Goal: Information Seeking & Learning: Check status

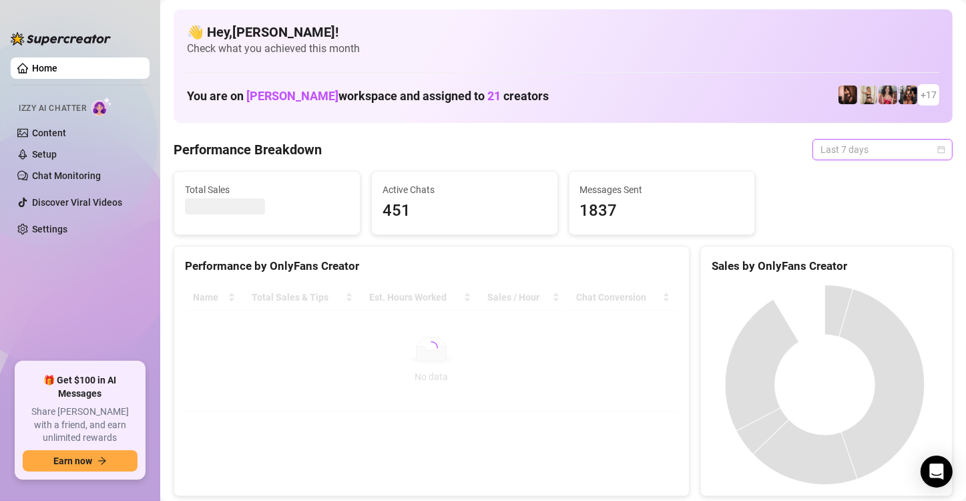
click at [934, 143] on div "Last 7 days" at bounding box center [882, 149] width 140 height 21
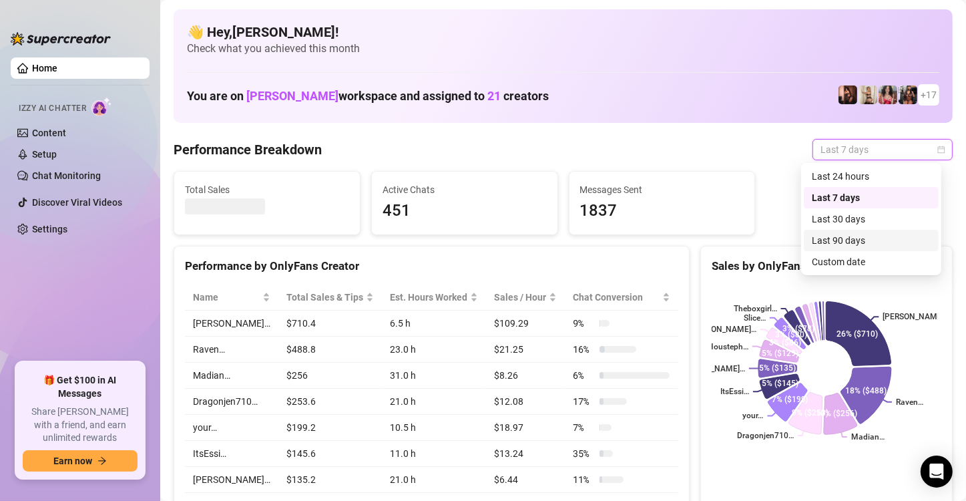
click at [860, 256] on div "Custom date" at bounding box center [871, 261] width 119 height 15
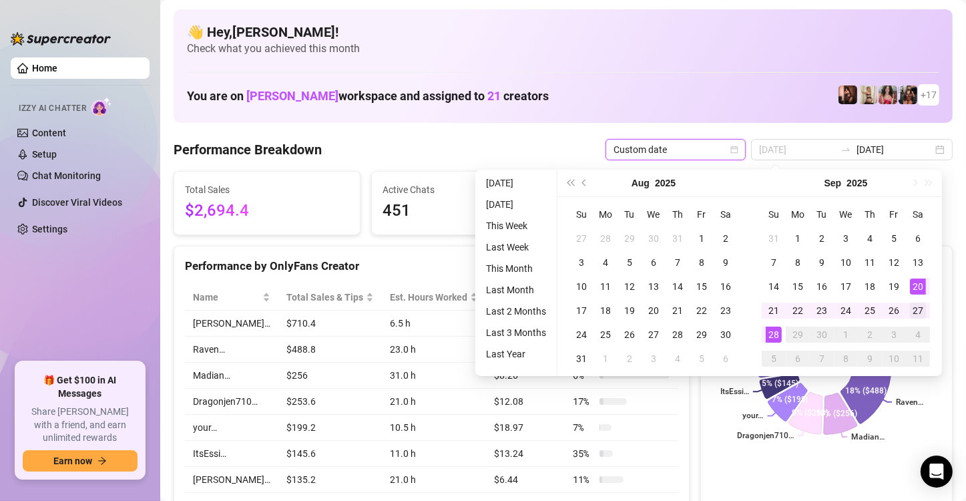
type input "[DATE]"
click at [914, 306] on div "27" at bounding box center [918, 310] width 16 height 16
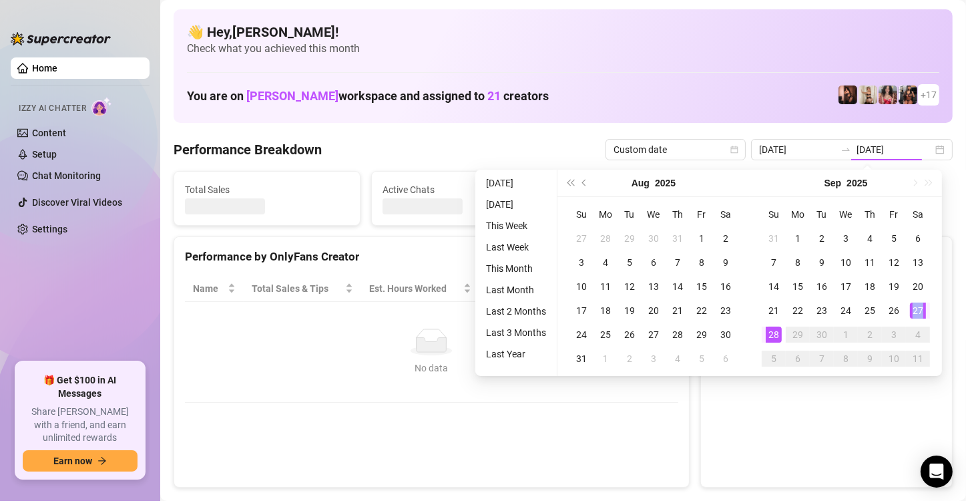
type input "[DATE]"
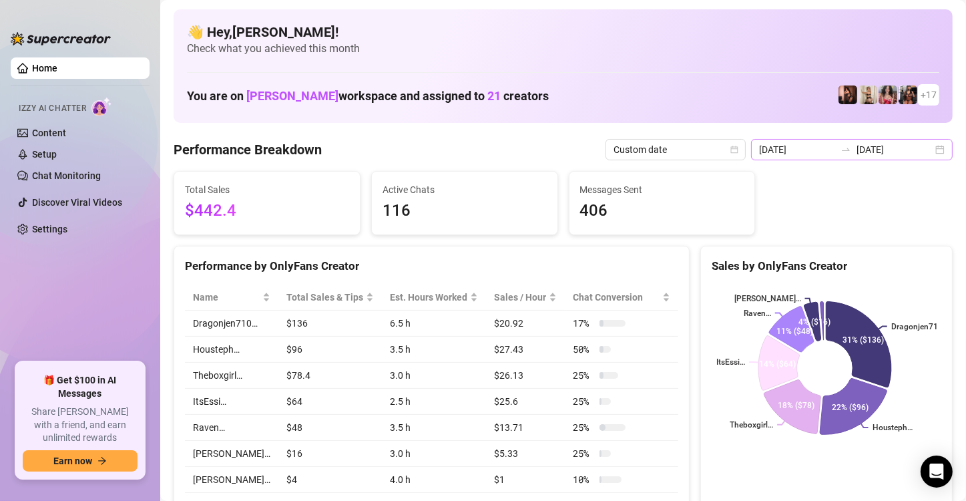
click at [928, 144] on div "[DATE] [DATE]" at bounding box center [852, 149] width 202 height 21
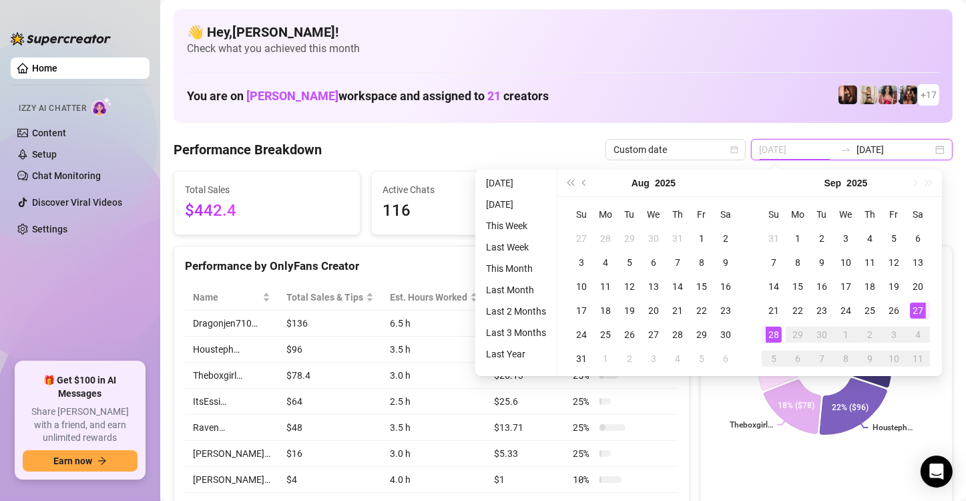
type input "[DATE]"
click at [776, 338] on div "28" at bounding box center [774, 334] width 16 height 16
click at [776, 337] on div "28" at bounding box center [774, 334] width 16 height 16
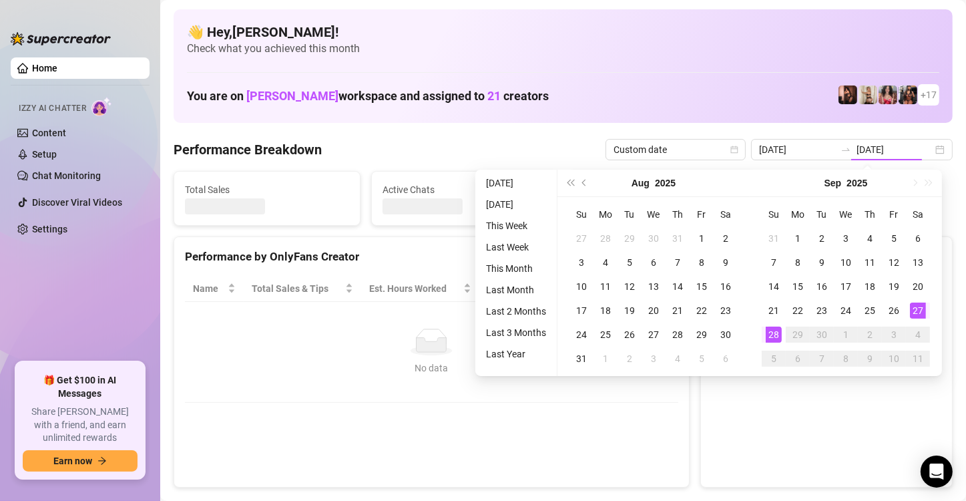
type input "[DATE]"
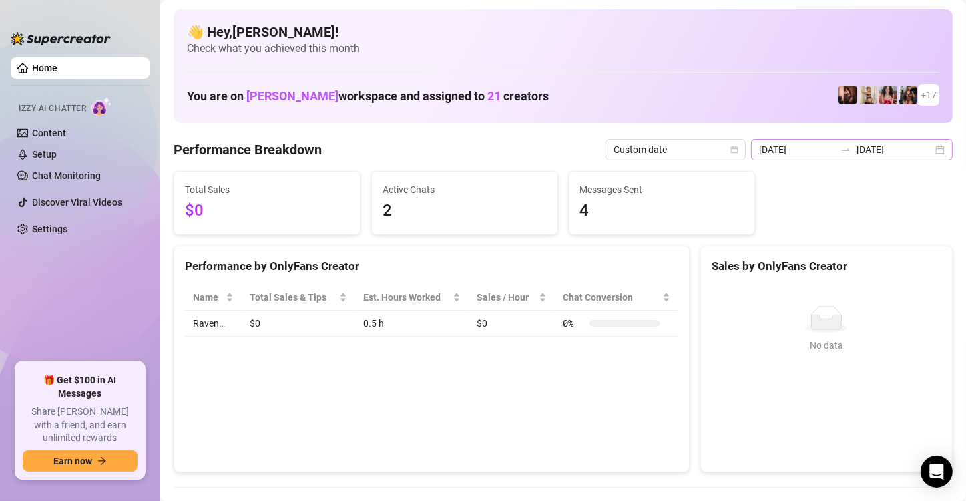
click at [929, 144] on div "2025-09-28 2025-09-28" at bounding box center [852, 149] width 202 height 21
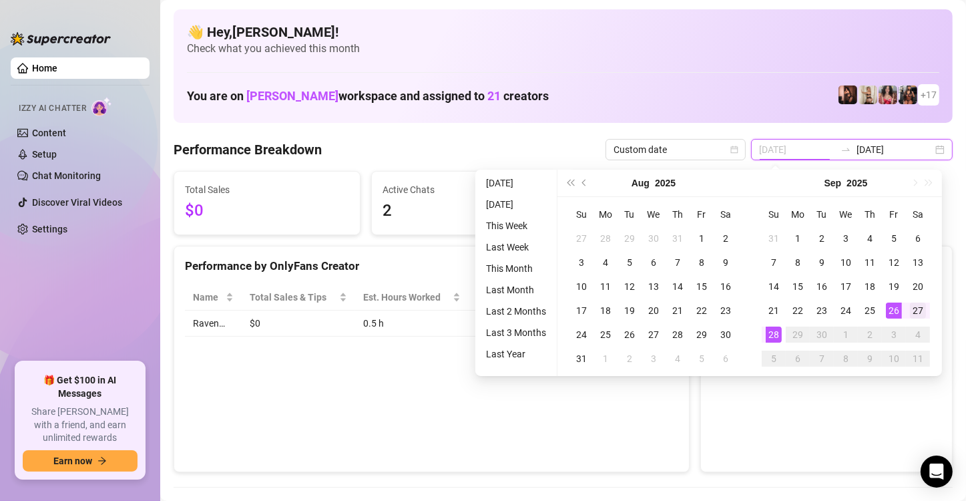
type input "[DATE]"
click at [920, 310] on div "27" at bounding box center [918, 310] width 16 height 16
click at [918, 310] on div "27" at bounding box center [918, 310] width 16 height 16
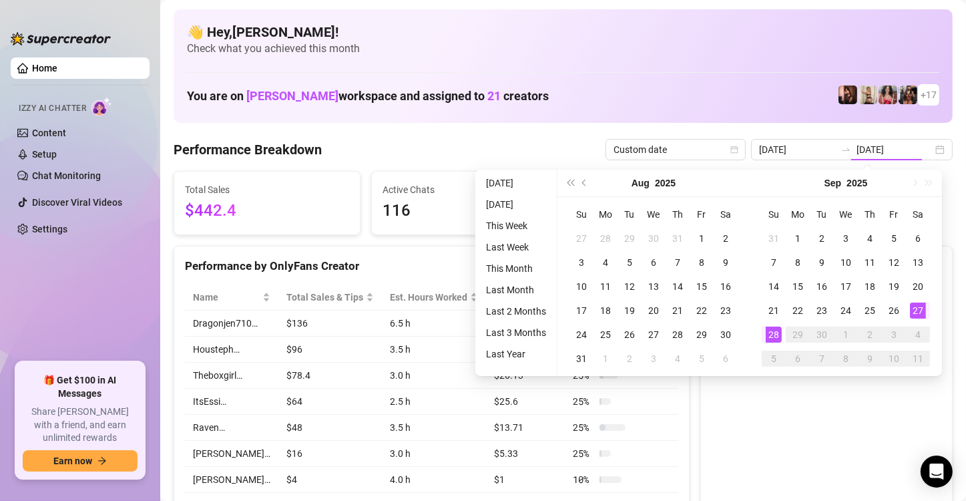
type input "[DATE]"
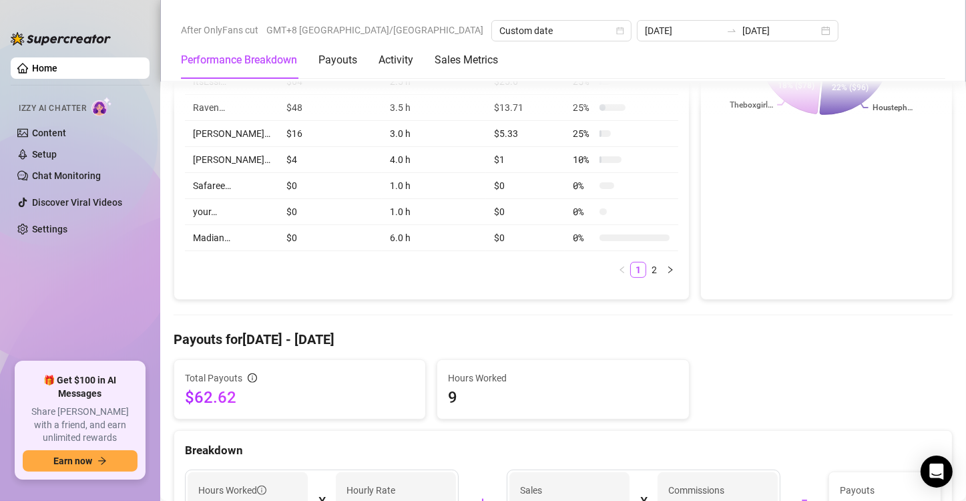
scroll to position [267, 0]
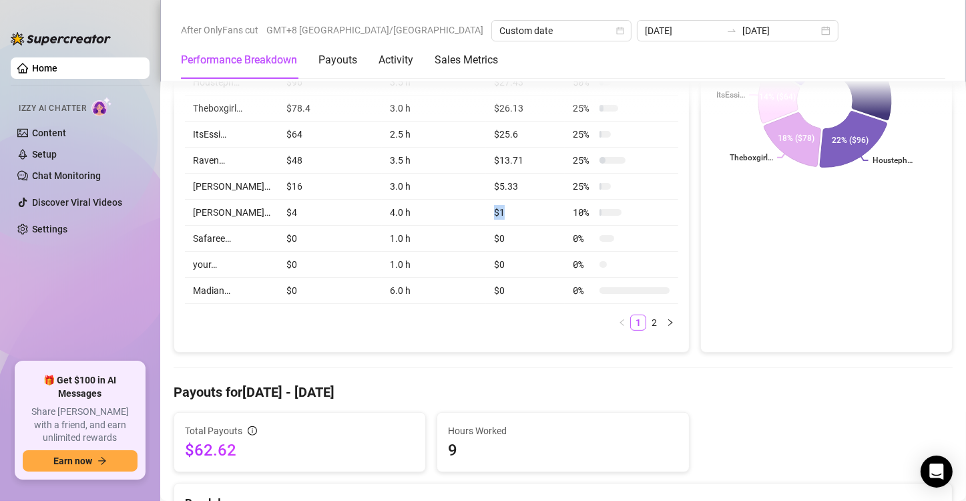
drag, startPoint x: 480, startPoint y: 210, endPoint x: 521, endPoint y: 208, distance: 40.7
click at [521, 208] on td "$1" at bounding box center [525, 213] width 79 height 26
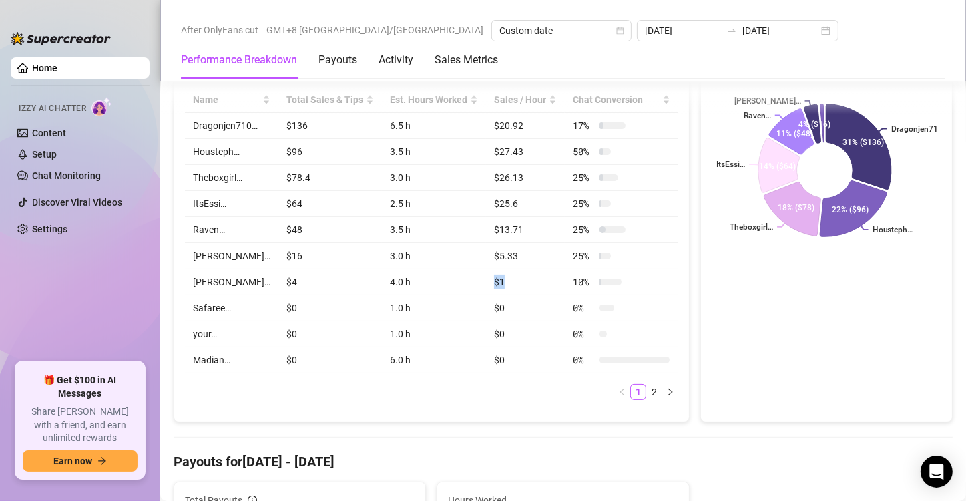
scroll to position [133, 0]
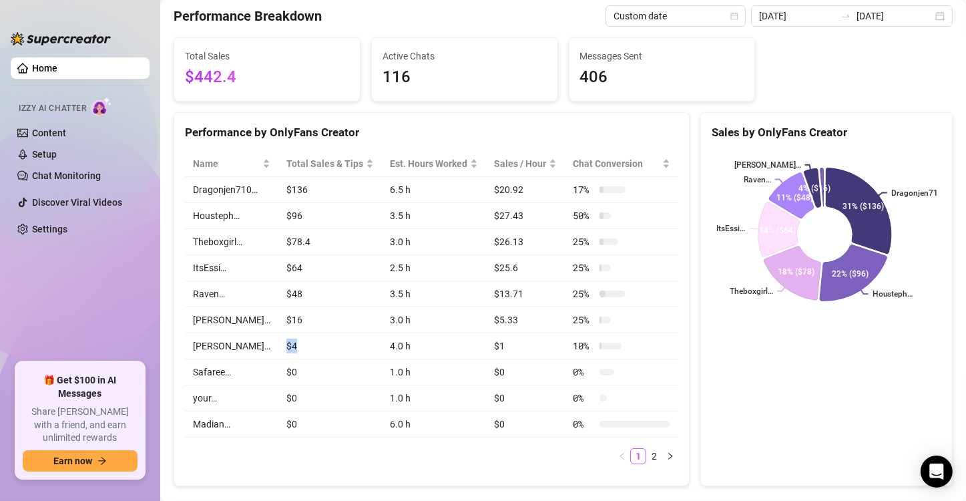
drag, startPoint x: 296, startPoint y: 339, endPoint x: 272, endPoint y: 342, distance: 24.2
click at [278, 342] on td "$4" at bounding box center [329, 346] width 103 height 26
drag, startPoint x: 306, startPoint y: 316, endPoint x: 271, endPoint y: 316, distance: 34.7
click at [278, 316] on td "$16" at bounding box center [329, 320] width 103 height 26
drag, startPoint x: 311, startPoint y: 184, endPoint x: 250, endPoint y: 192, distance: 61.2
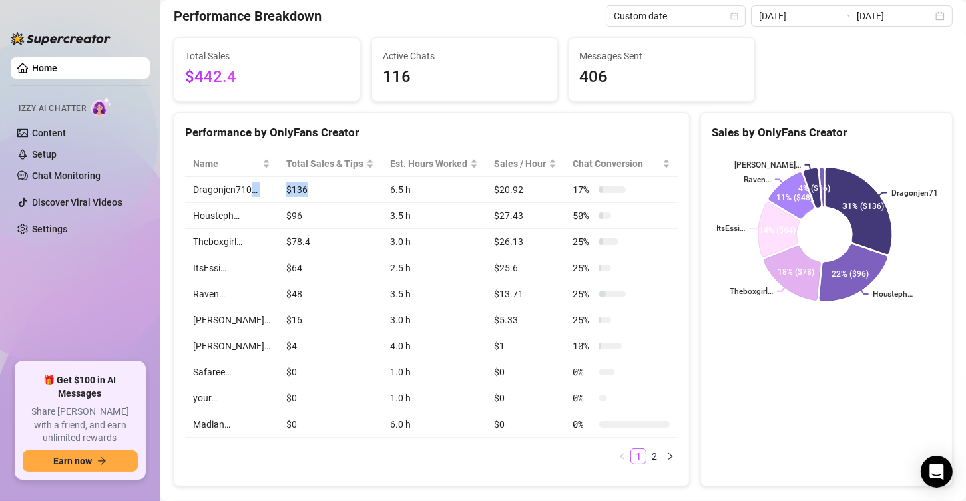
click at [250, 192] on tr "Dragonjen710… $136 6.5 h $20.92 17 %" at bounding box center [431, 190] width 493 height 26
drag, startPoint x: 298, startPoint y: 219, endPoint x: 278, endPoint y: 220, distance: 20.0
click at [278, 219] on td "$96" at bounding box center [329, 216] width 103 height 26
drag, startPoint x: 302, startPoint y: 240, endPoint x: 272, endPoint y: 246, distance: 30.6
click at [278, 246] on td "$78.4" at bounding box center [329, 242] width 103 height 26
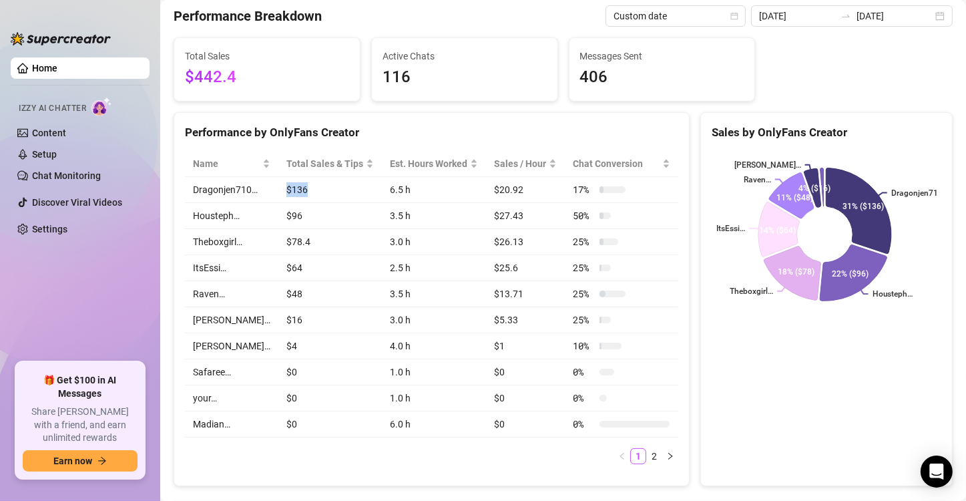
drag, startPoint x: 305, startPoint y: 192, endPoint x: 263, endPoint y: 192, distance: 42.0
click at [263, 192] on tr "Dragonjen710… $136 6.5 h $20.92 17 %" at bounding box center [431, 190] width 493 height 26
drag, startPoint x: 301, startPoint y: 221, endPoint x: 267, endPoint y: 218, distance: 34.1
click at [278, 218] on td "$96" at bounding box center [329, 216] width 103 height 26
drag, startPoint x: 312, startPoint y: 240, endPoint x: 264, endPoint y: 242, distance: 47.4
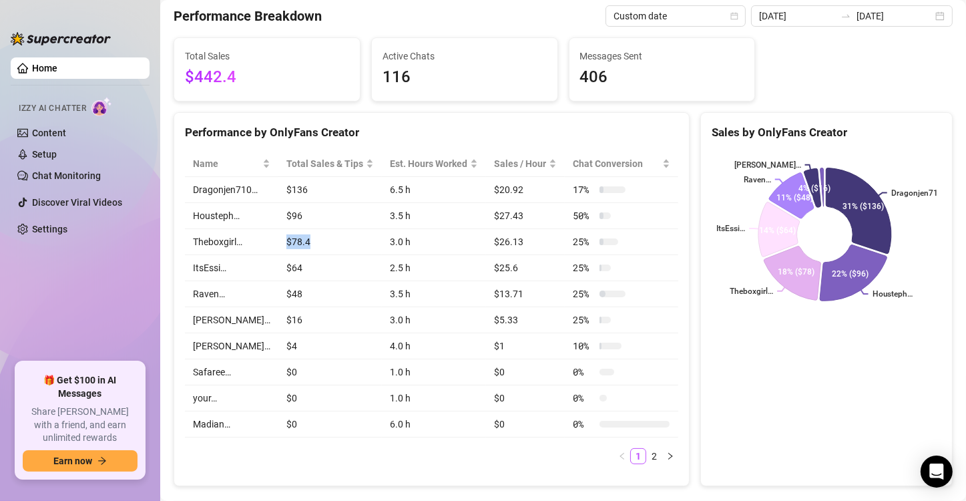
click at [264, 242] on tr "Theboxgirl… $78.4 3.0 h $26.13 25 %" at bounding box center [431, 242] width 493 height 26
drag, startPoint x: 289, startPoint y: 293, endPoint x: 272, endPoint y: 292, distance: 17.4
click at [278, 292] on td "$48" at bounding box center [329, 294] width 103 height 26
drag, startPoint x: 294, startPoint y: 314, endPoint x: 274, endPoint y: 315, distance: 20.0
click at [278, 315] on td "$16" at bounding box center [329, 320] width 103 height 26
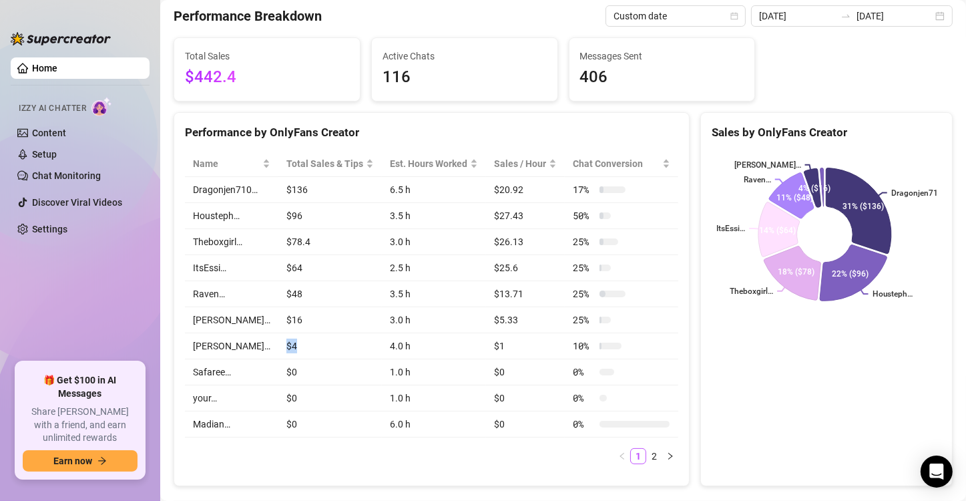
drag, startPoint x: 281, startPoint y: 342, endPoint x: 269, endPoint y: 344, distance: 12.3
click at [278, 344] on td "$4" at bounding box center [329, 346] width 103 height 26
drag, startPoint x: 305, startPoint y: 316, endPoint x: 268, endPoint y: 316, distance: 37.4
click at [278, 316] on td "$16" at bounding box center [329, 320] width 103 height 26
drag, startPoint x: 287, startPoint y: 292, endPoint x: 269, endPoint y: 292, distance: 18.0
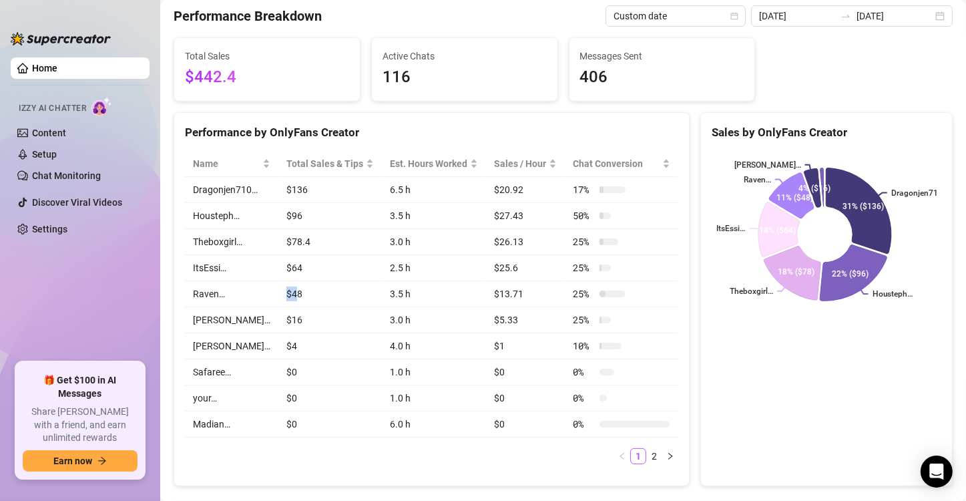
click at [278, 292] on td "$48" at bounding box center [329, 294] width 103 height 26
drag, startPoint x: 280, startPoint y: 291, endPoint x: 264, endPoint y: 291, distance: 16.0
click at [264, 291] on tr "Raven… $48 3.5 h $13.71 25 %" at bounding box center [431, 294] width 493 height 26
drag, startPoint x: 293, startPoint y: 272, endPoint x: 262, endPoint y: 266, distance: 31.2
click at [262, 266] on tr "ItsEssi… $64 2.5 h $25.6 25 %" at bounding box center [431, 268] width 493 height 26
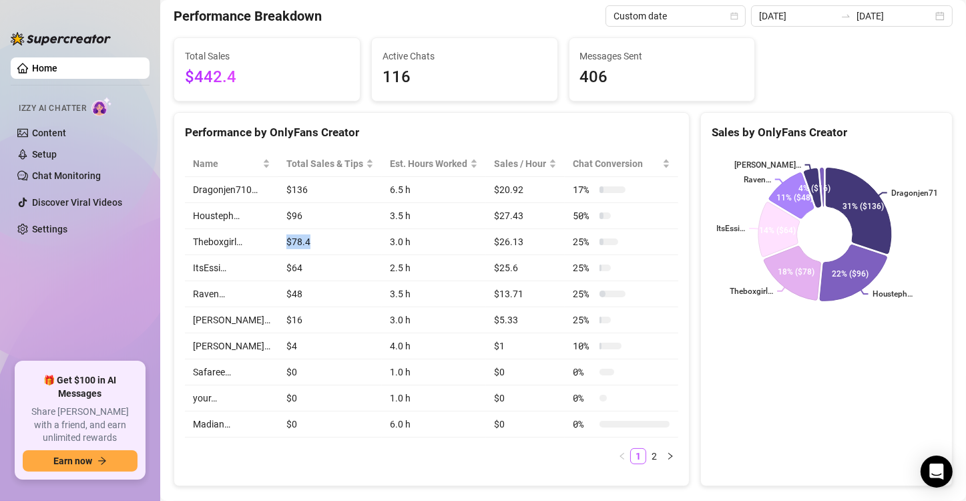
drag, startPoint x: 299, startPoint y: 241, endPoint x: 273, endPoint y: 241, distance: 26.0
click at [278, 241] on td "$78.4" at bounding box center [329, 242] width 103 height 26
drag, startPoint x: 296, startPoint y: 222, endPoint x: 271, endPoint y: 217, distance: 25.8
click at [278, 217] on td "$96" at bounding box center [329, 216] width 103 height 26
drag, startPoint x: 304, startPoint y: 187, endPoint x: 267, endPoint y: 180, distance: 37.4
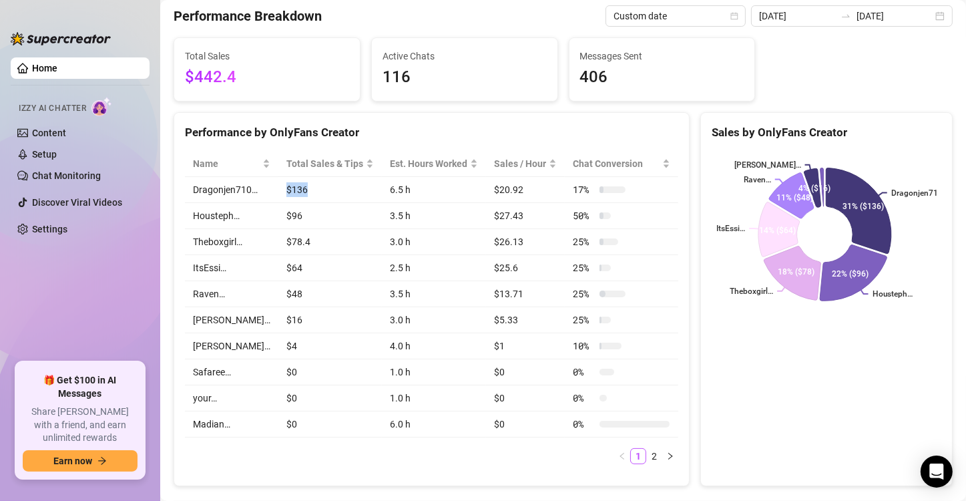
click at [278, 180] on td "$136" at bounding box center [329, 190] width 103 height 26
click at [649, 449] on link "2" at bounding box center [654, 455] width 15 height 15
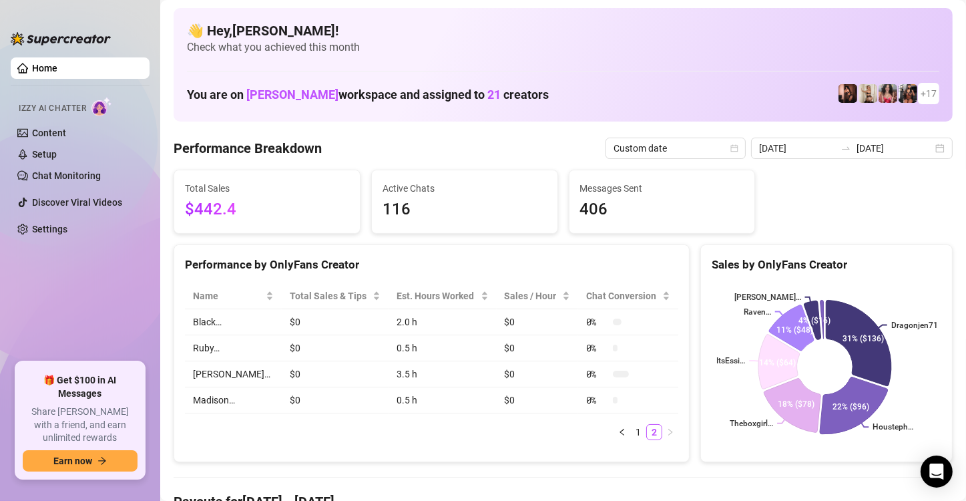
scroll to position [0, 0]
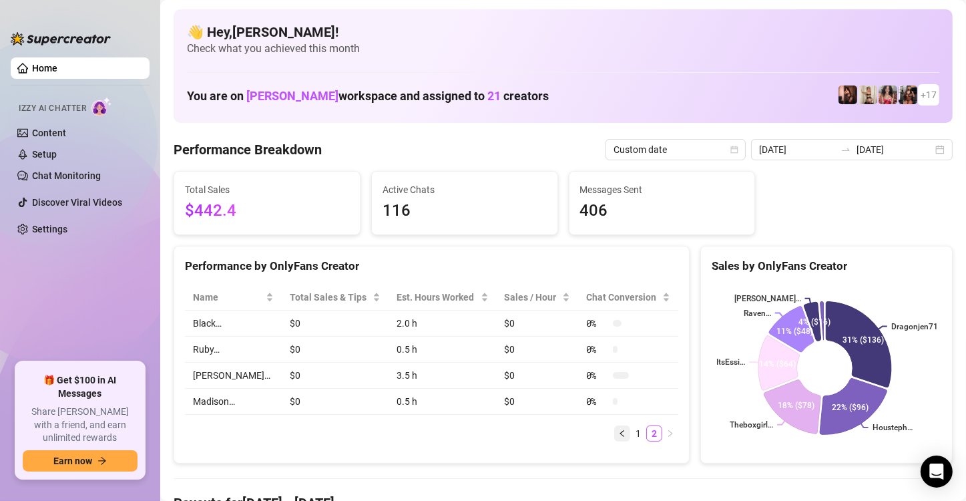
click at [615, 438] on button "button" at bounding box center [622, 433] width 16 height 16
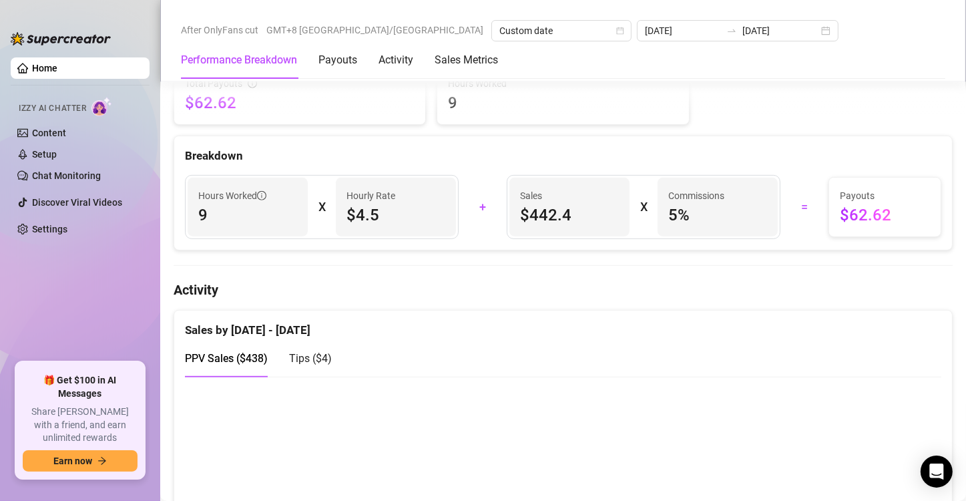
scroll to position [623, 0]
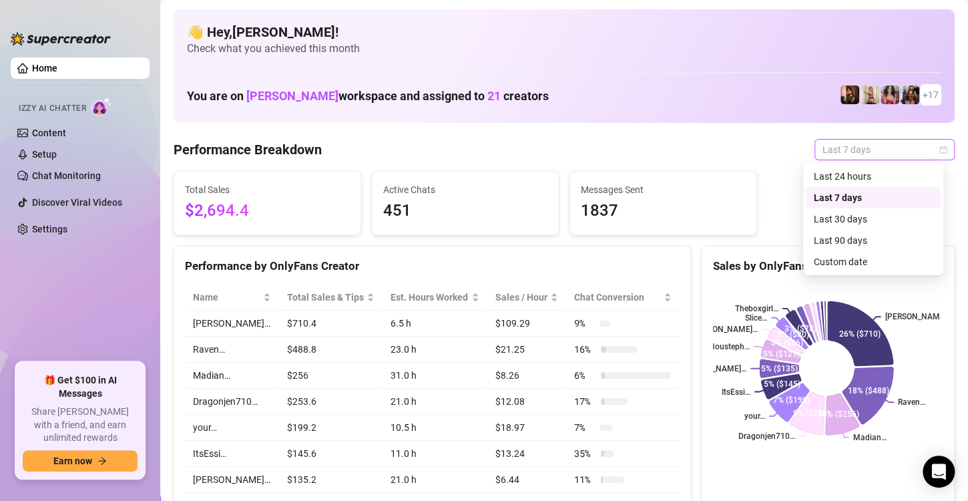
click at [926, 144] on span "Last 7 days" at bounding box center [884, 149] width 124 height 20
click at [845, 260] on div "Custom date" at bounding box center [873, 261] width 119 height 15
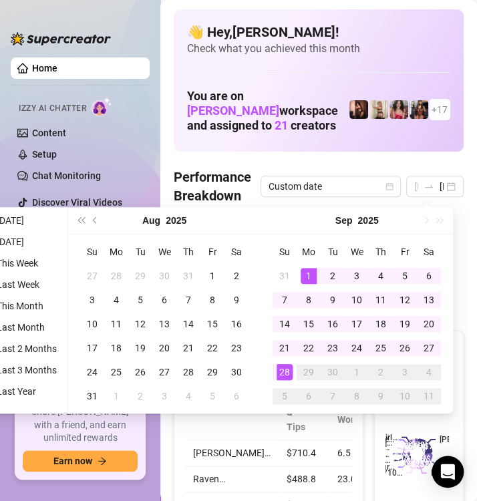
type input "[DATE]"
click at [306, 275] on div "1" at bounding box center [308, 276] width 16 height 16
click at [306, 275] on div "Active Chats 451" at bounding box center [281, 254] width 63 height 77
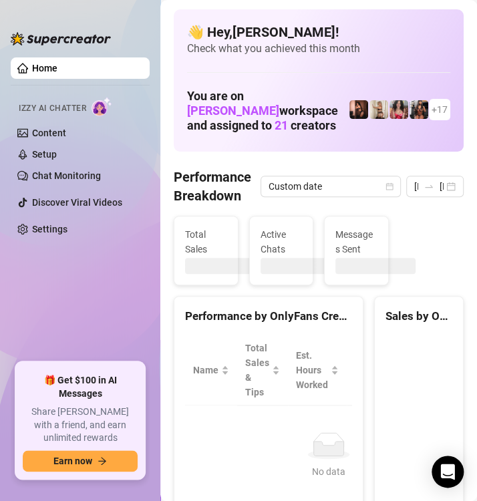
click at [306, 275] on div "Active Chats" at bounding box center [281, 250] width 63 height 68
type input "[DATE]"
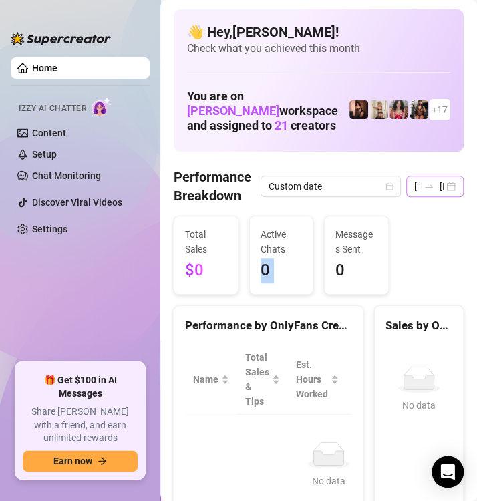
click at [442, 185] on div "[DATE] [DATE]" at bounding box center [434, 186] width 57 height 21
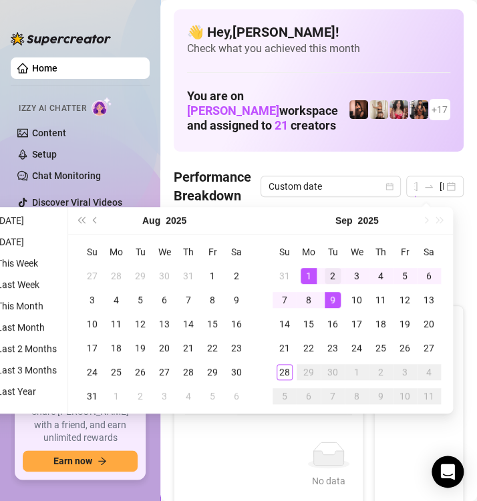
click at [330, 272] on div "2" at bounding box center [332, 276] width 16 height 16
click at [306, 270] on div "1" at bounding box center [308, 276] width 16 height 16
click at [306, 270] on div "Active Chats 0" at bounding box center [281, 254] width 63 height 77
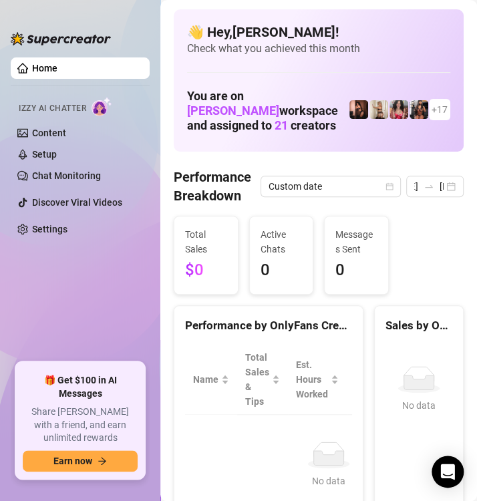
scroll to position [0, 0]
click at [335, 270] on span "0" at bounding box center [356, 270] width 42 height 25
click at [136, 32] on div "Home Izzy AI Chatter Content Setup Chat Monitoring Discover Viral Videos Settin…" at bounding box center [80, 250] width 139 height 477
click at [463, 176] on div "[DATE] [DATE]" at bounding box center [434, 186] width 57 height 21
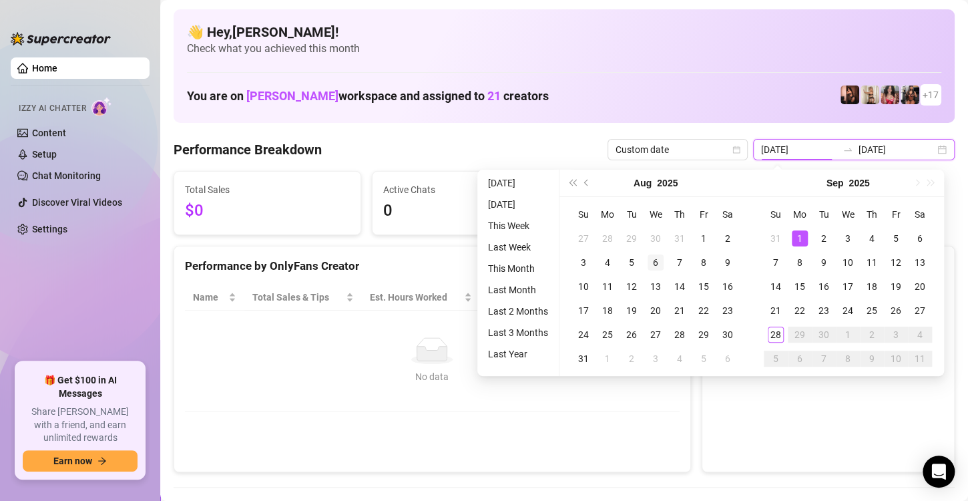
type input "[DATE]"
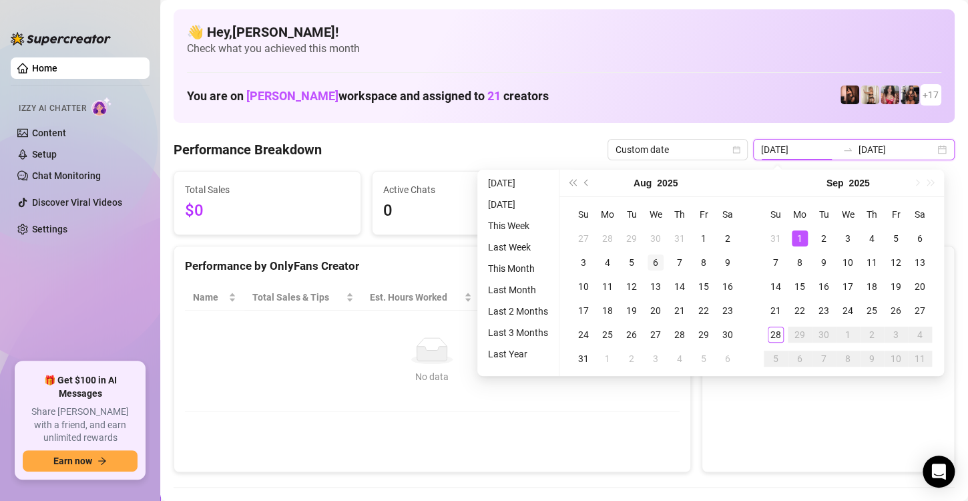
type input "[DATE]"
click at [822, 238] on div "2" at bounding box center [824, 238] width 16 height 16
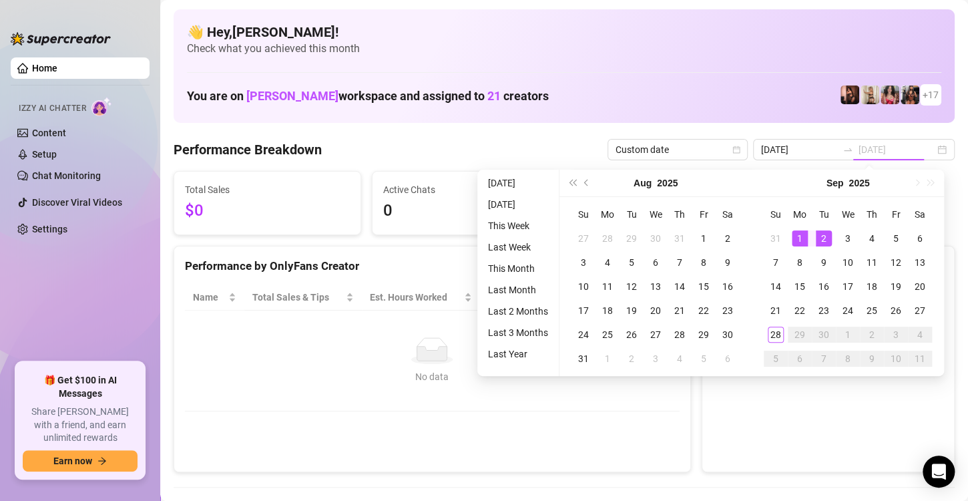
click at [822, 238] on div "2" at bounding box center [824, 238] width 16 height 16
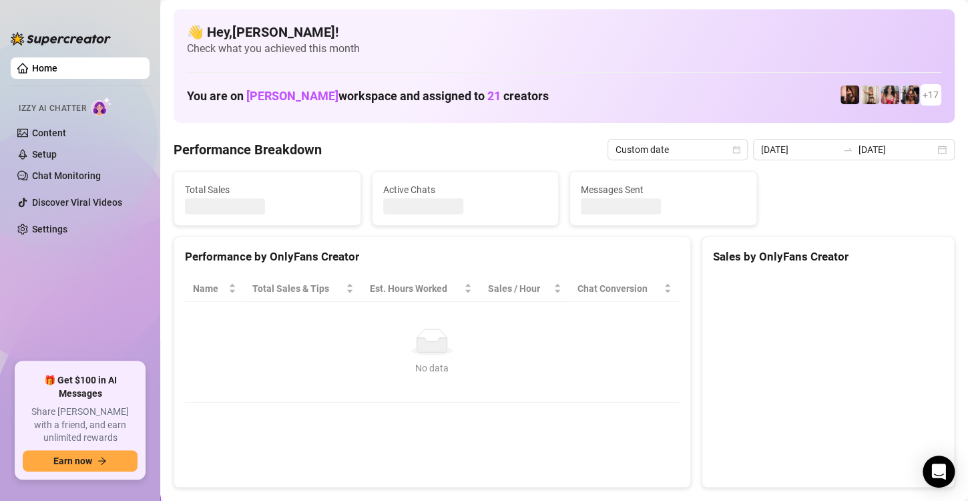
type input "[DATE]"
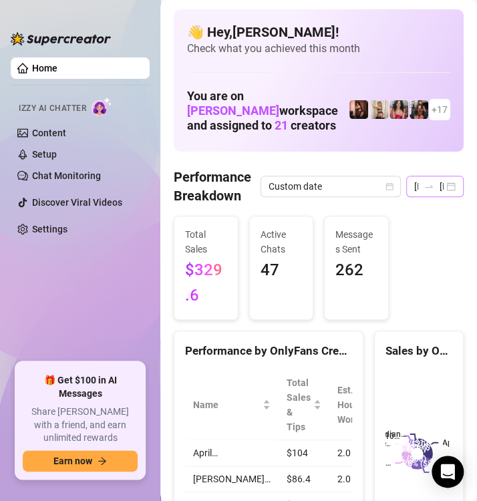
click at [436, 182] on div "[DATE] [DATE]" at bounding box center [434, 186] width 57 height 21
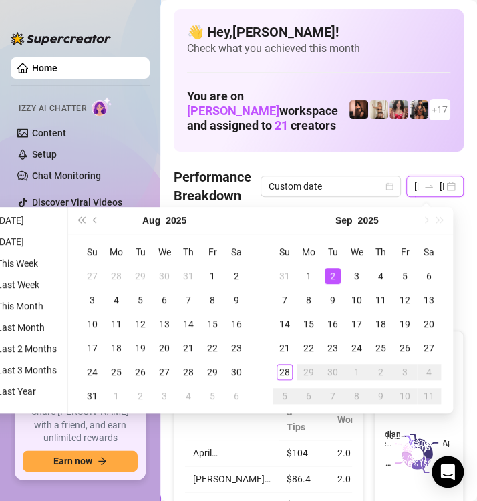
scroll to position [0, 46]
type input "[DATE]"
click at [356, 272] on div "3" at bounding box center [356, 276] width 16 height 16
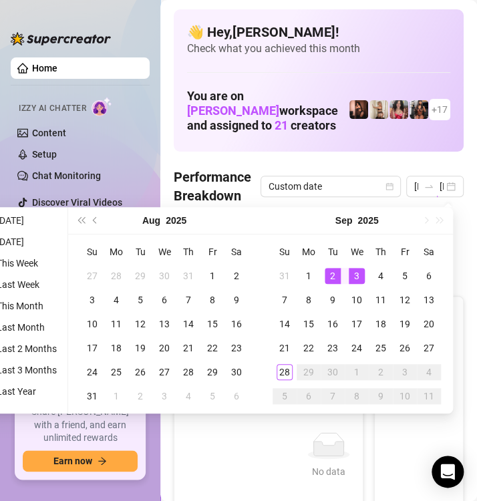
type input "[DATE]"
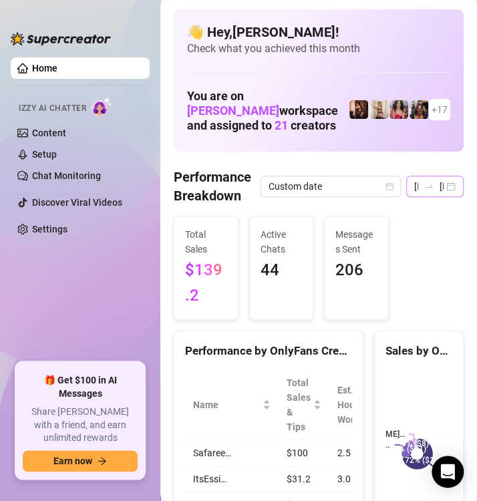
click at [439, 184] on div "[DATE] [DATE]" at bounding box center [434, 186] width 57 height 21
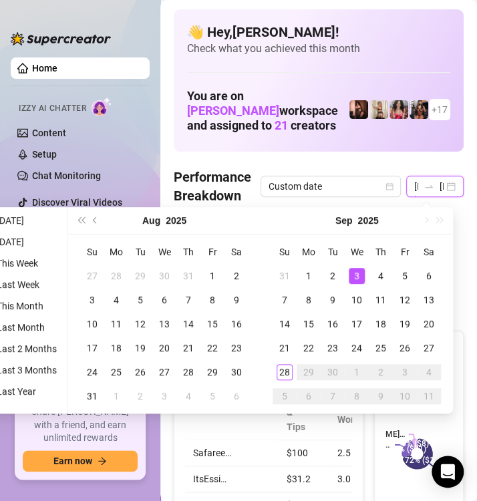
scroll to position [0, 46]
type input "[DATE]"
click at [381, 271] on div "4" at bounding box center [380, 276] width 16 height 16
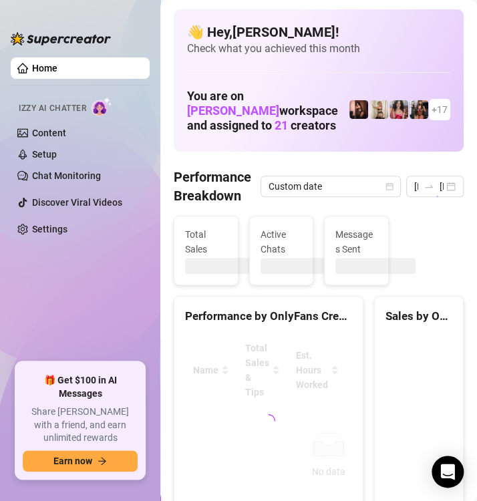
type input "[DATE]"
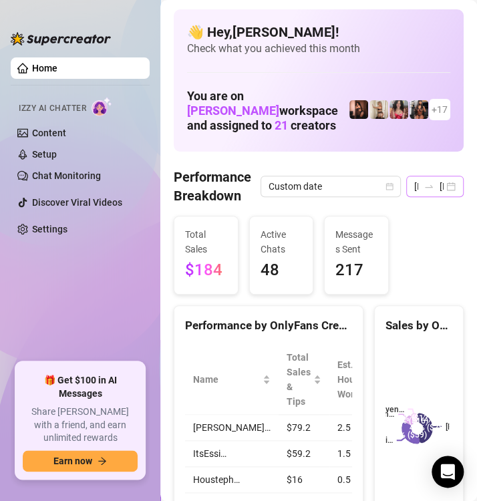
click at [432, 187] on div "[DATE] [DATE]" at bounding box center [434, 186] width 57 height 21
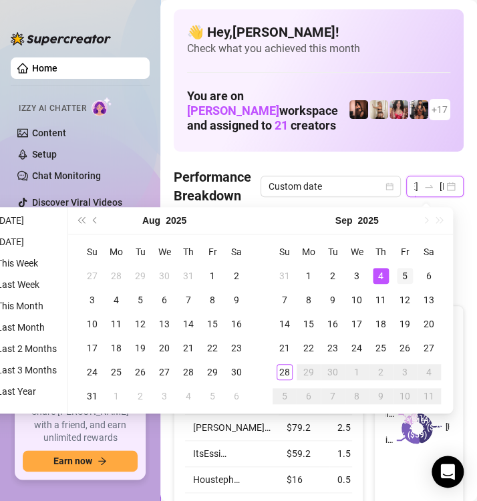
type input "[DATE]"
click at [407, 272] on div "5" at bounding box center [404, 276] width 16 height 16
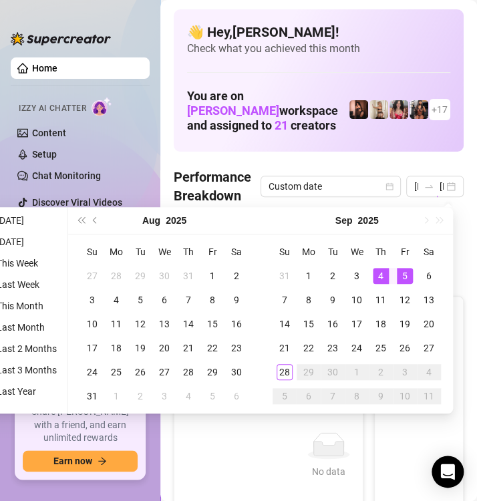
type input "[DATE]"
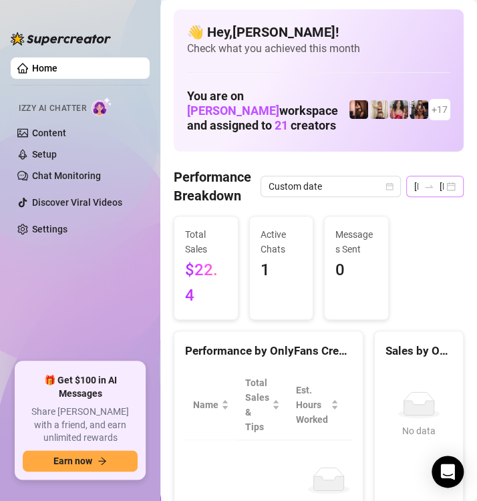
click at [438, 183] on div "[DATE] [DATE]" at bounding box center [434, 186] width 57 height 21
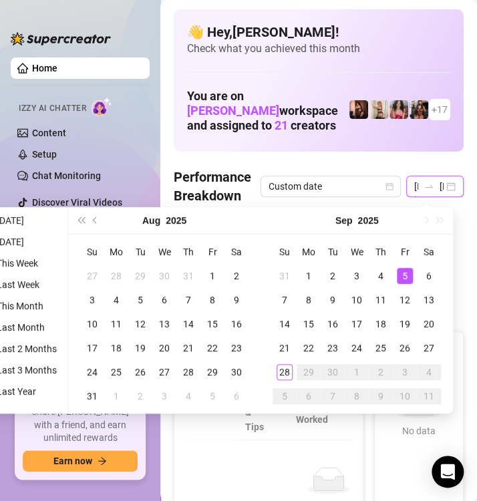
scroll to position [0, 46]
type input "[DATE]"
click at [421, 274] on div "6" at bounding box center [428, 276] width 16 height 16
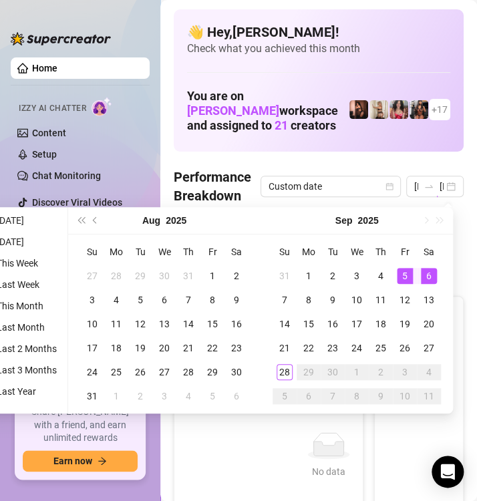
type input "[DATE]"
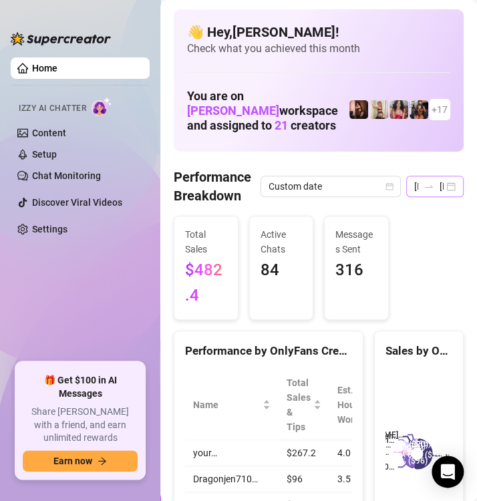
click at [438, 184] on div "[DATE] [DATE]" at bounding box center [434, 186] width 57 height 21
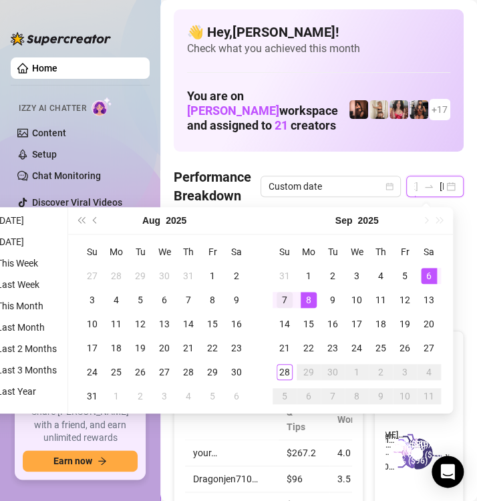
type input "[DATE]"
click at [285, 299] on div "7" at bounding box center [284, 300] width 16 height 16
type input "[DATE]"
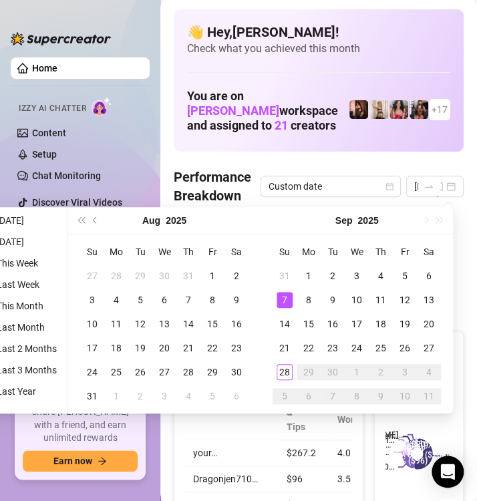
scroll to position [0, 0]
click at [283, 296] on div "7" at bounding box center [284, 300] width 16 height 16
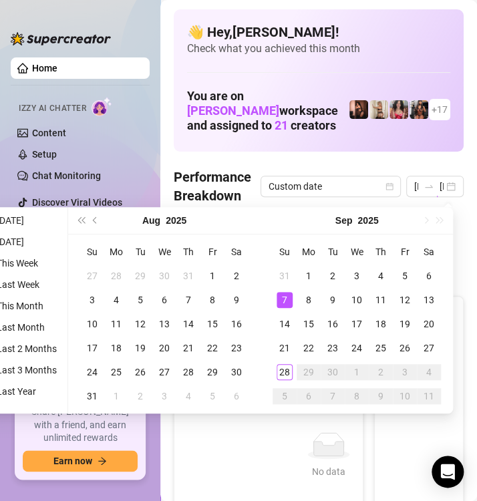
type input "[DATE]"
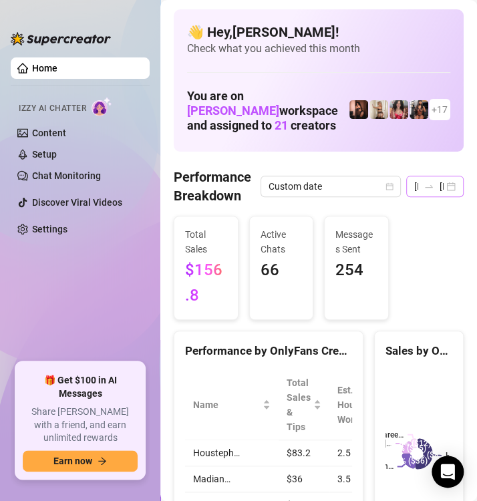
click at [443, 184] on div "[DATE] [DATE]" at bounding box center [434, 186] width 57 height 21
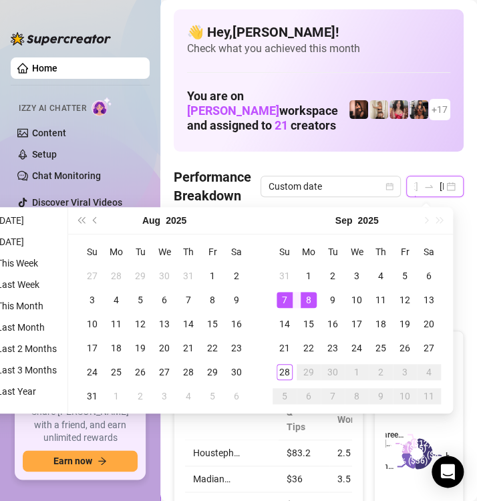
type input "[DATE]"
click at [301, 307] on td "8" at bounding box center [308, 300] width 24 height 24
click at [304, 300] on div "8" at bounding box center [308, 300] width 16 height 16
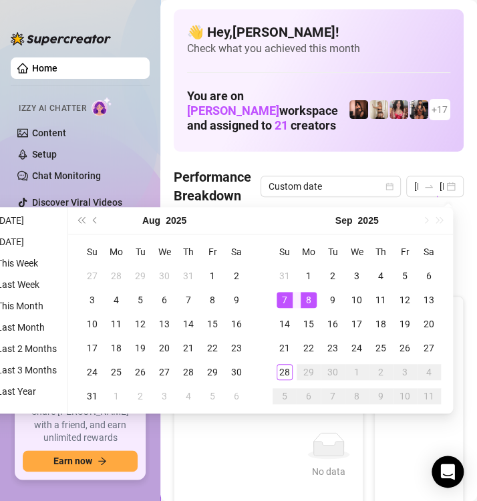
type input "[DATE]"
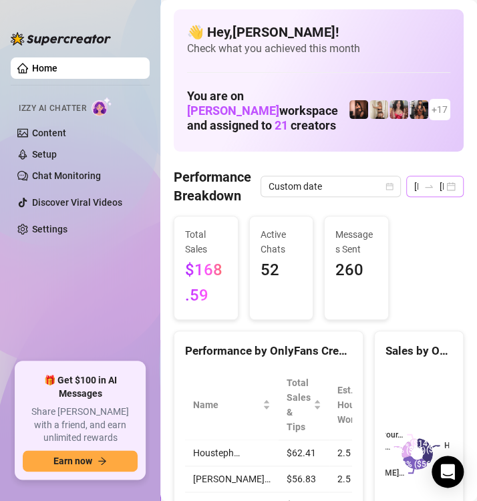
click at [442, 184] on div "[DATE] [DATE]" at bounding box center [434, 186] width 57 height 21
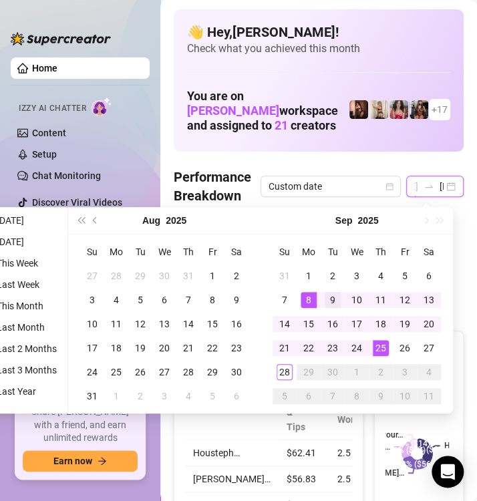
type input "[DATE]"
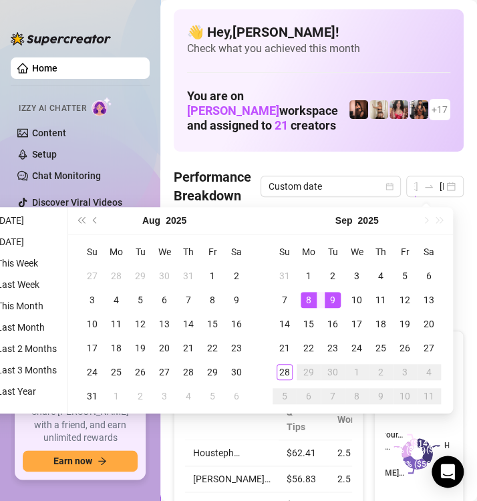
scroll to position [0, 0]
click at [334, 296] on div "9" at bounding box center [332, 300] width 16 height 16
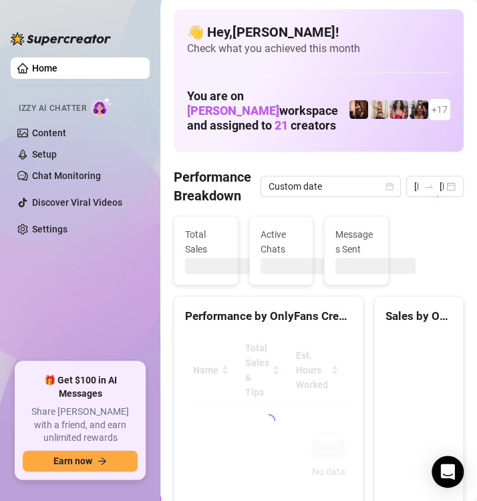
type input "[DATE]"
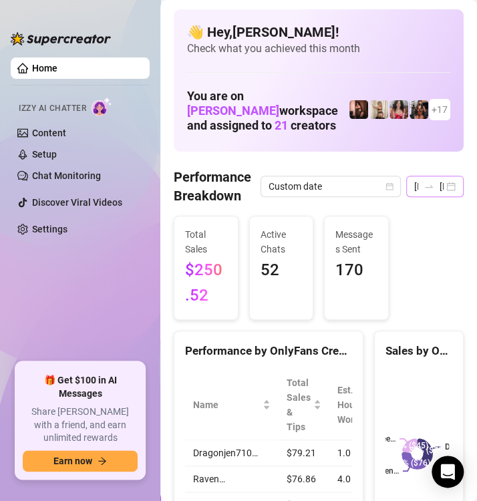
click at [438, 184] on div "[DATE] [DATE]" at bounding box center [434, 186] width 57 height 21
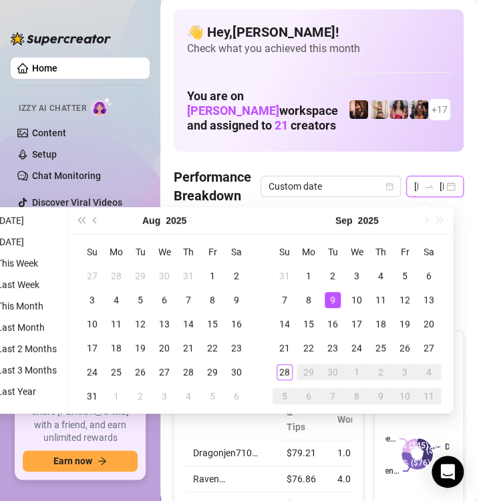
scroll to position [0, 46]
type input "[DATE]"
click at [362, 302] on div "10" at bounding box center [356, 300] width 16 height 16
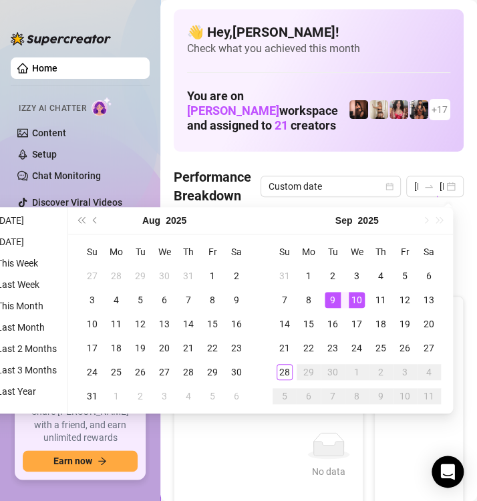
type input "[DATE]"
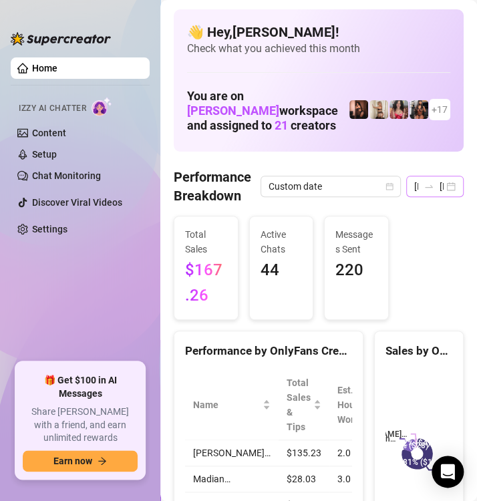
click at [442, 188] on div "[DATE] [DATE]" at bounding box center [434, 186] width 57 height 21
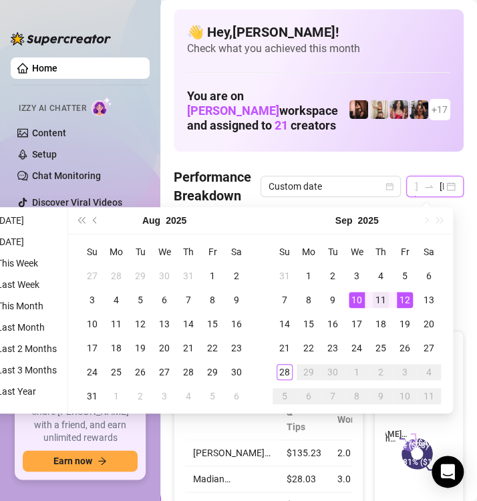
type input "[DATE]"
click at [382, 302] on div "11" at bounding box center [380, 300] width 16 height 16
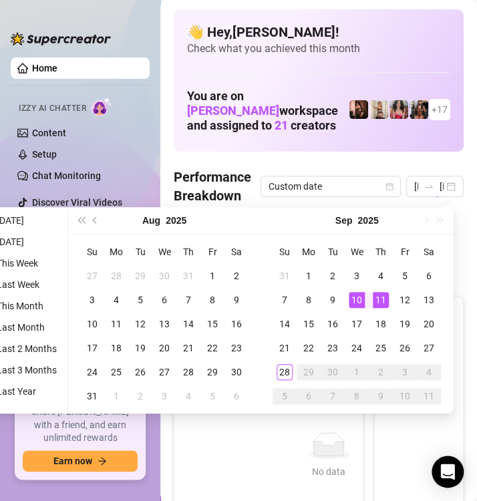
type input "[DATE]"
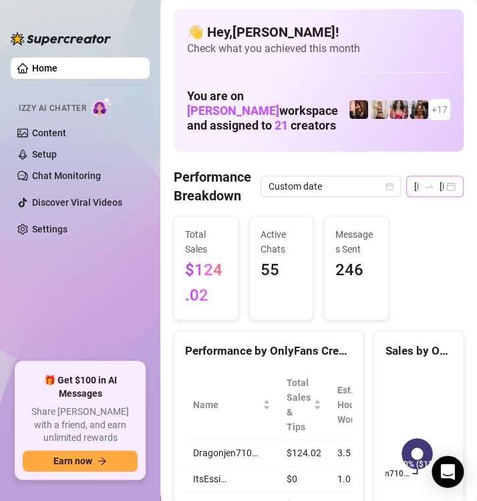
click at [445, 184] on div "[DATE] [DATE]" at bounding box center [434, 186] width 57 height 21
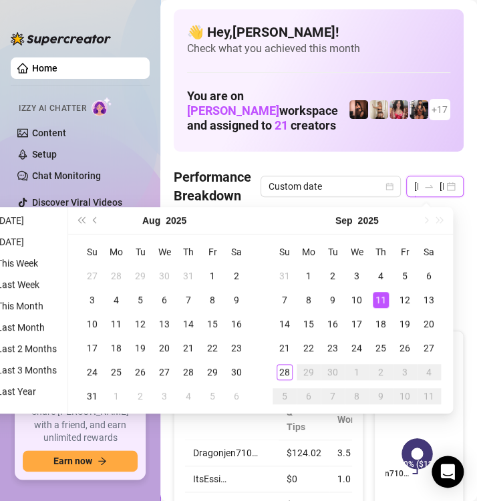
scroll to position [0, 46]
type input "[DATE]"
click at [405, 295] on div "12" at bounding box center [404, 300] width 16 height 16
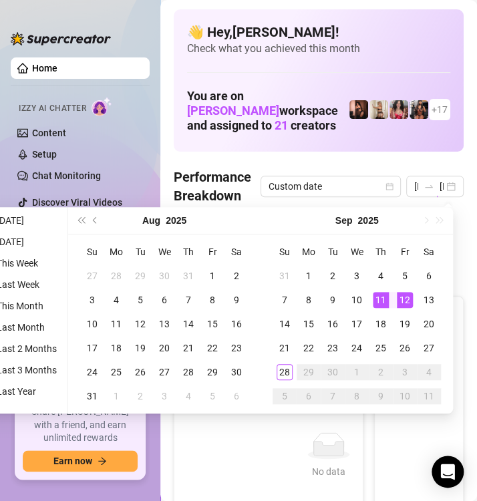
type input "[DATE]"
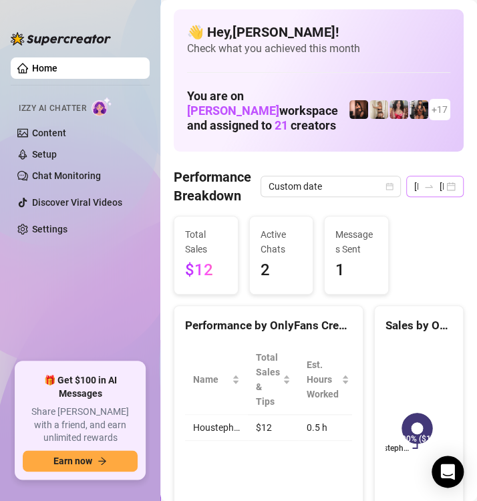
click at [438, 187] on div "[DATE] [DATE]" at bounding box center [434, 186] width 57 height 21
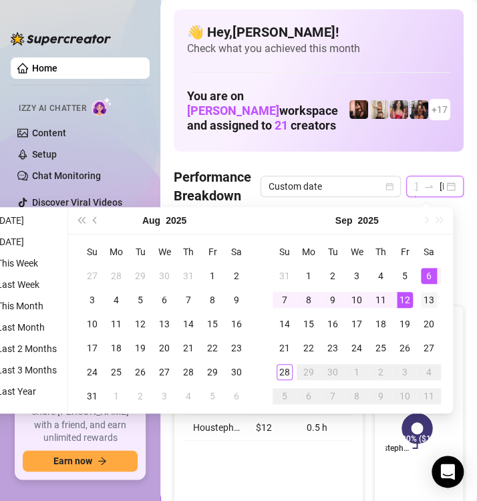
type input "[DATE]"
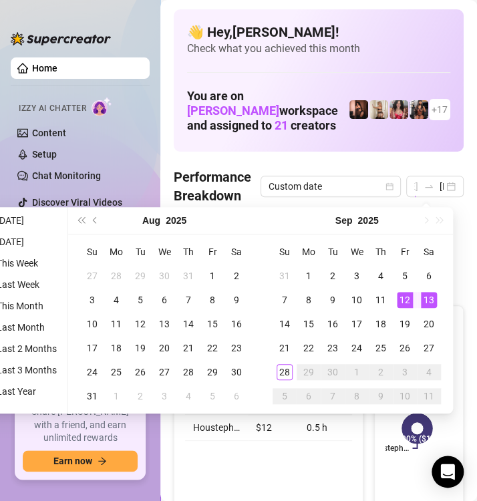
scroll to position [0, 0]
click at [433, 293] on div "13" at bounding box center [428, 300] width 16 height 16
type input "[DATE]"
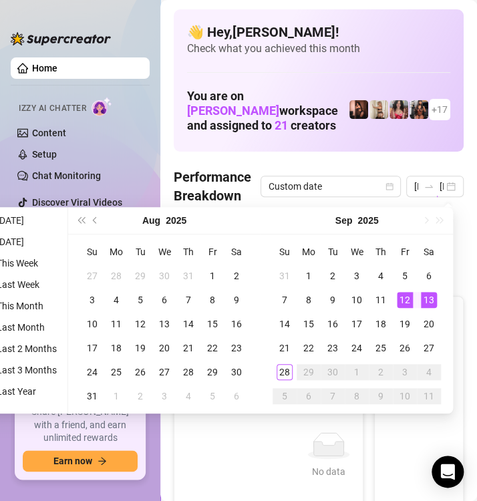
type input "[DATE]"
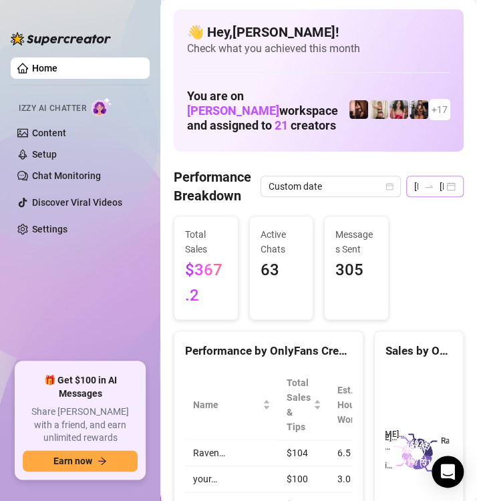
click at [436, 190] on div "[DATE] [DATE]" at bounding box center [434, 186] width 57 height 21
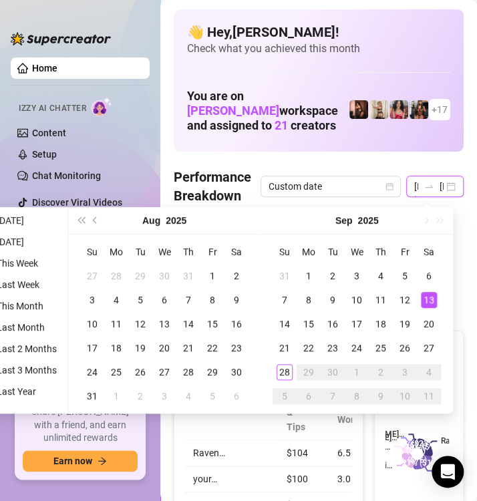
scroll to position [0, 46]
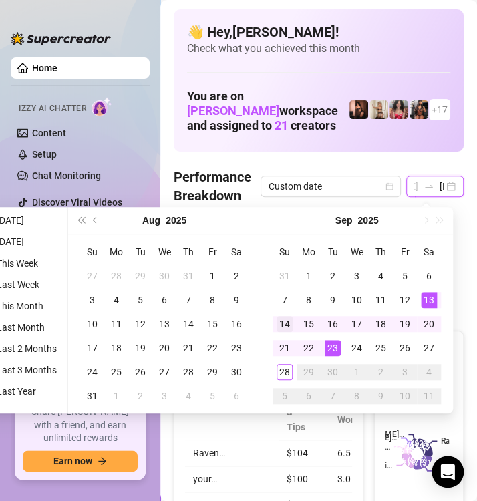
type input "[DATE]"
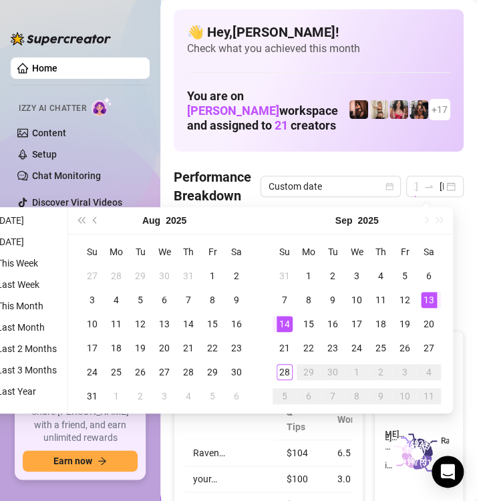
scroll to position [0, 0]
click at [279, 322] on div "14" at bounding box center [284, 324] width 16 height 16
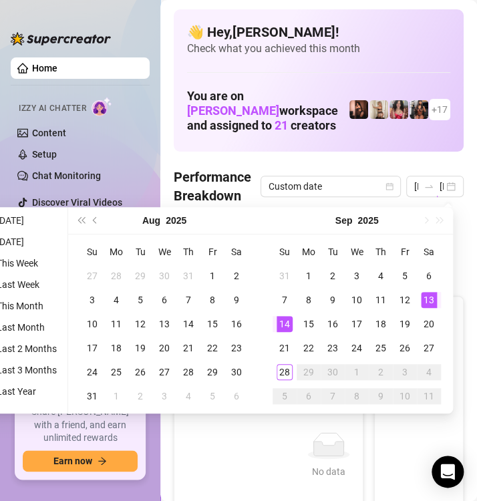
type input "[DATE]"
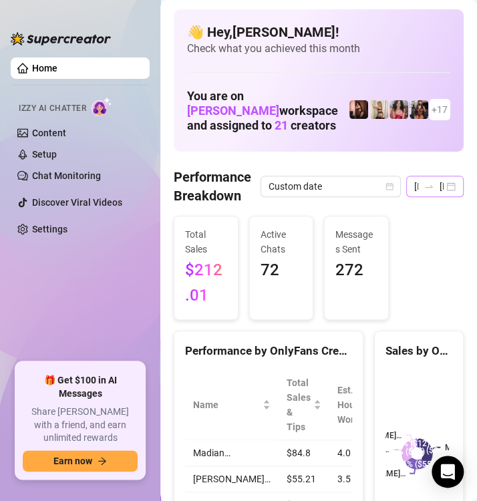
click at [442, 184] on div "[DATE] [DATE]" at bounding box center [434, 186] width 57 height 21
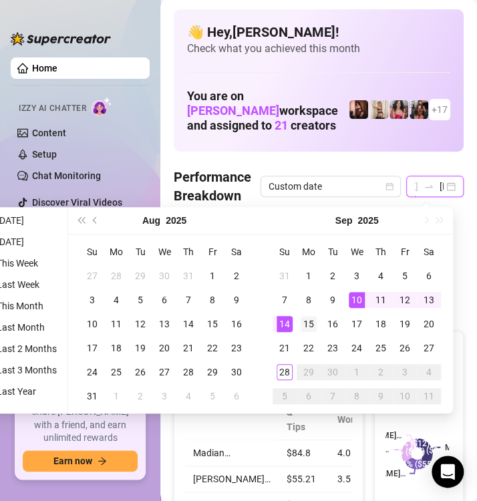
type input "[DATE]"
click at [308, 323] on div "15" at bounding box center [308, 324] width 16 height 16
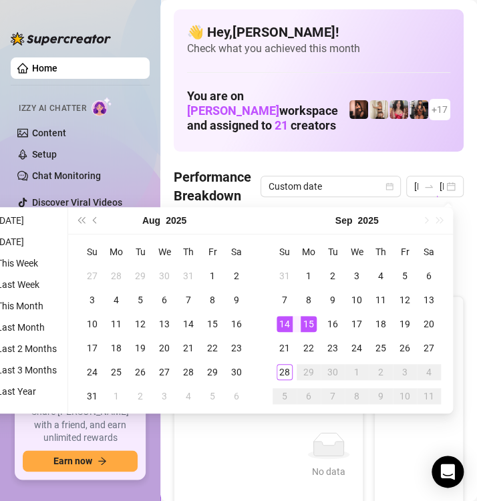
type input "[DATE]"
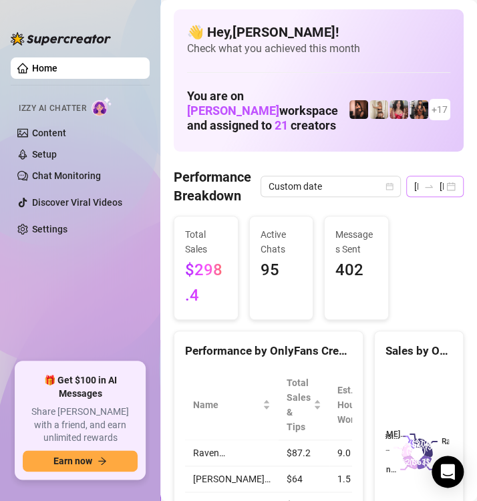
click at [445, 185] on div "[DATE] [DATE]" at bounding box center [434, 186] width 57 height 21
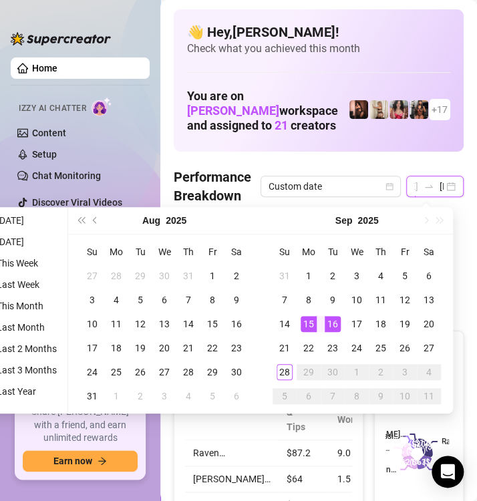
type input "[DATE]"
click at [325, 319] on div "16" at bounding box center [332, 324] width 16 height 16
type input "[DATE]"
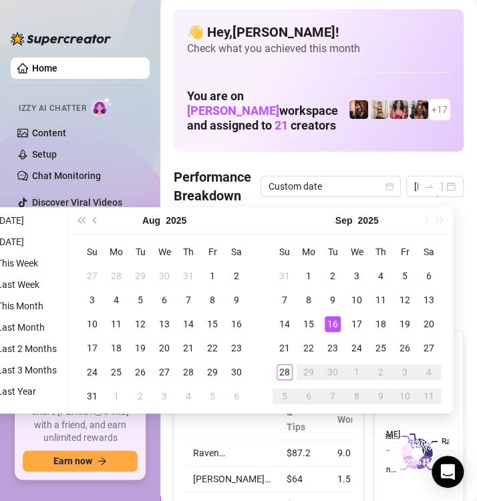
scroll to position [0, 0]
click at [332, 326] on div "16" at bounding box center [332, 324] width 16 height 16
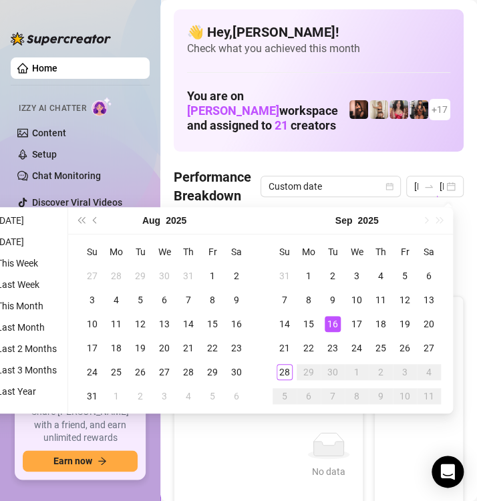
type input "[DATE]"
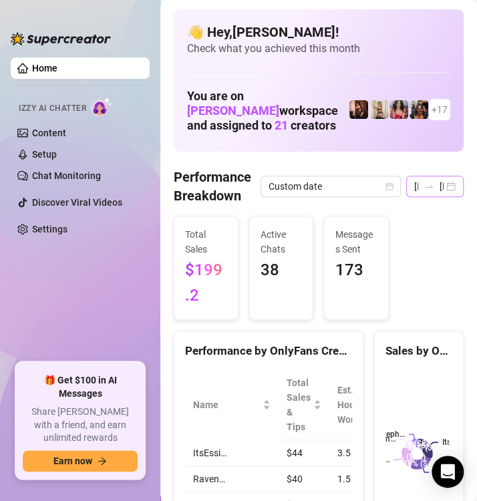
click at [443, 186] on div "[DATE] [DATE]" at bounding box center [434, 186] width 57 height 21
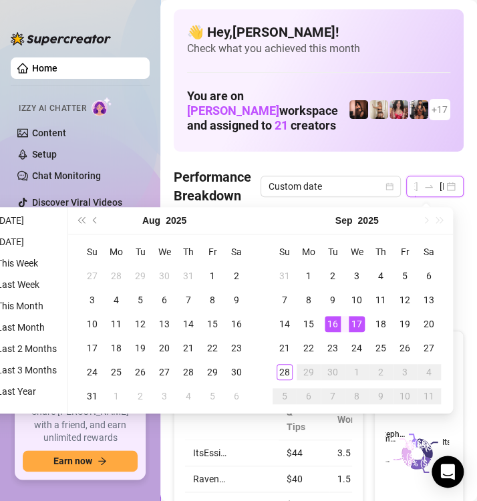
type input "[DATE]"
click at [357, 316] on div "17" at bounding box center [356, 324] width 16 height 16
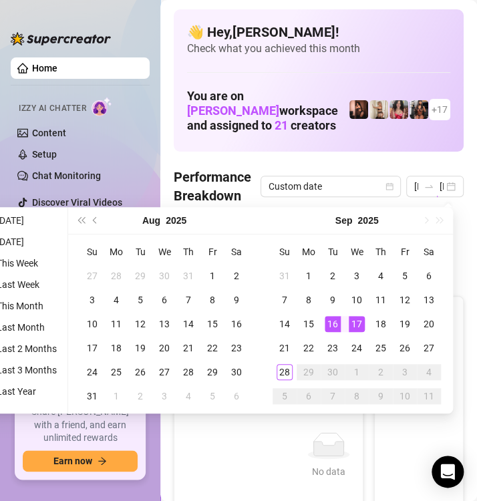
type input "[DATE]"
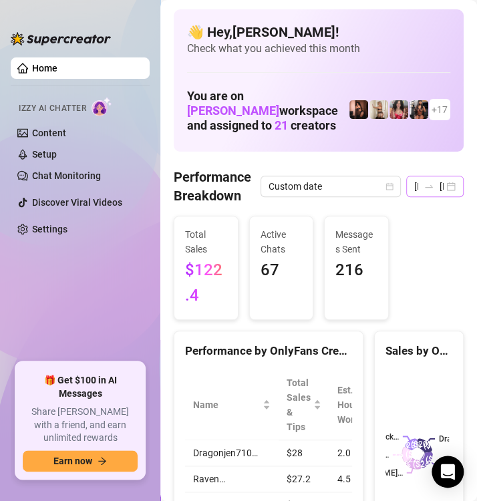
click at [439, 180] on div "[DATE] [DATE]" at bounding box center [434, 186] width 57 height 21
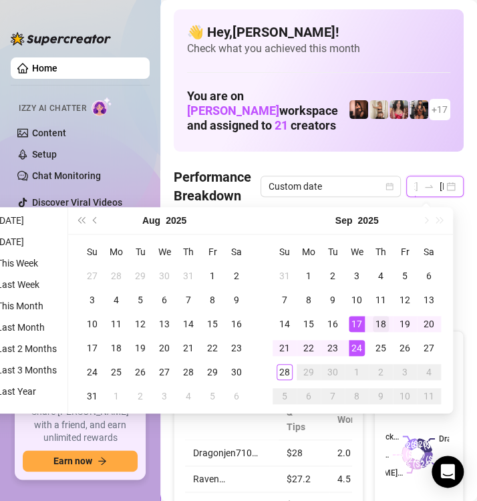
type input "[DATE]"
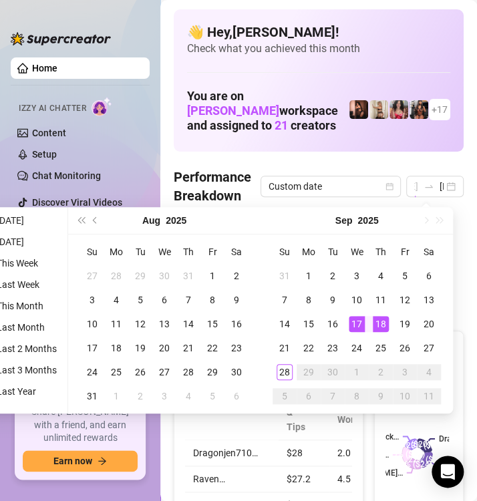
scroll to position [0, 0]
click at [376, 320] on div "18" at bounding box center [380, 324] width 16 height 16
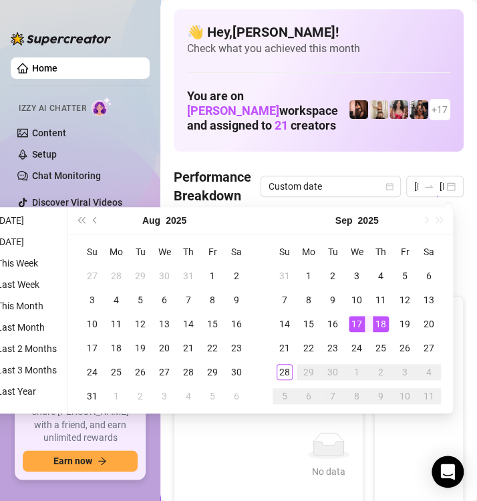
type input "[DATE]"
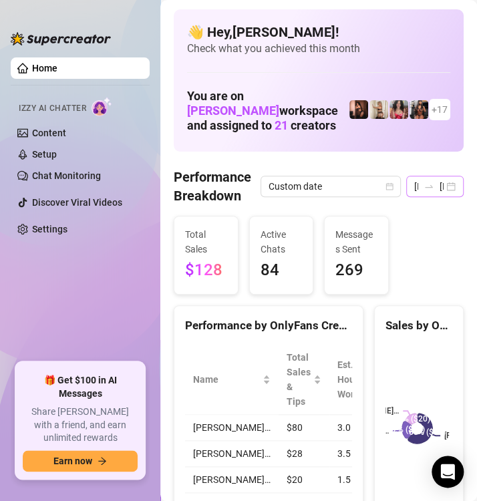
click at [442, 181] on div "[DATE] [DATE]" at bounding box center [434, 186] width 57 height 21
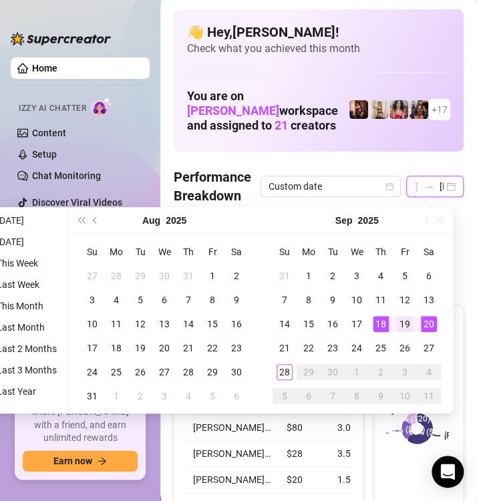
type input "[DATE]"
click at [412, 323] on td "19" at bounding box center [404, 324] width 24 height 24
click at [408, 323] on div "19" at bounding box center [404, 324] width 16 height 16
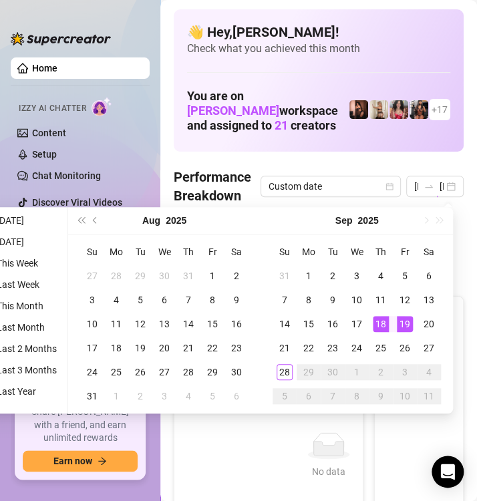
type input "[DATE]"
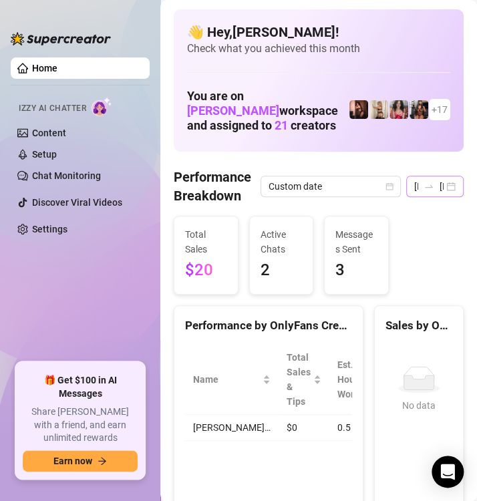
click at [436, 188] on div "[DATE] [DATE]" at bounding box center [434, 186] width 57 height 21
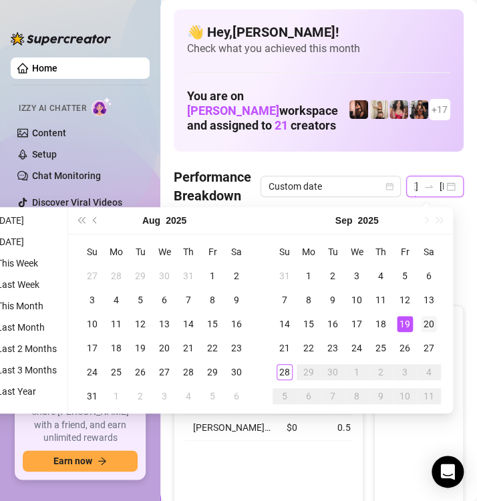
type input "[DATE]"
click at [426, 325] on div "20" at bounding box center [428, 324] width 16 height 16
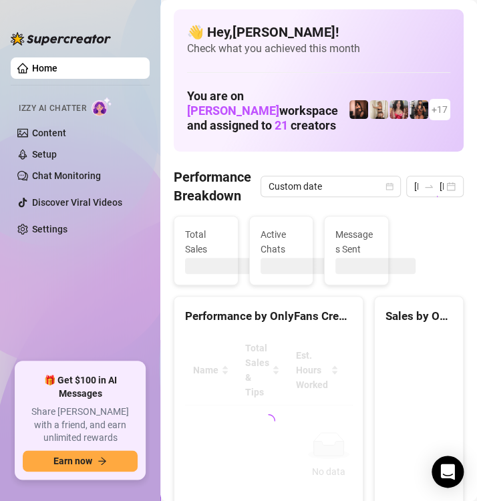
type input "[DATE]"
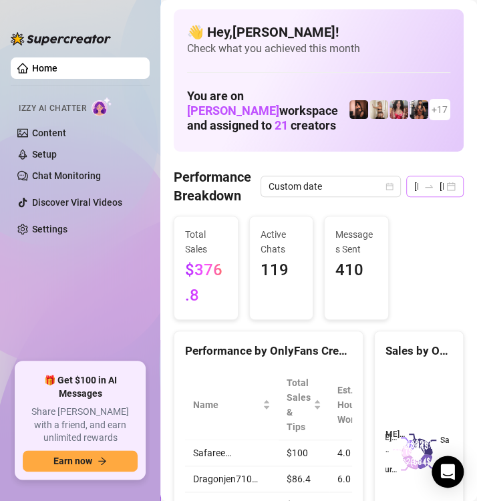
click at [438, 184] on div "[DATE] [DATE]" at bounding box center [434, 186] width 57 height 21
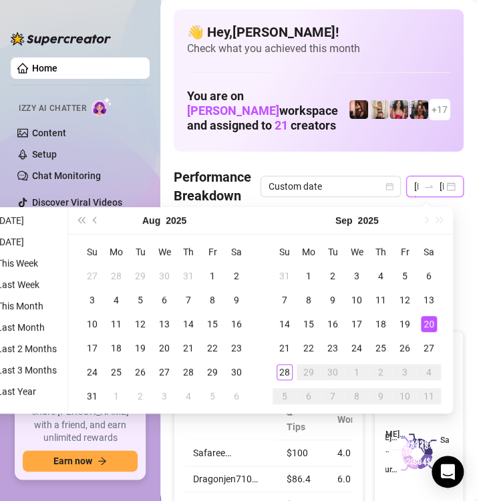
scroll to position [0, 46]
type input "[DATE]"
click at [282, 350] on div "21" at bounding box center [284, 348] width 16 height 16
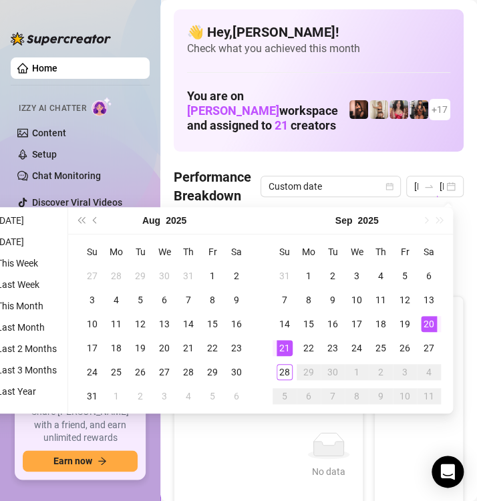
type input "[DATE]"
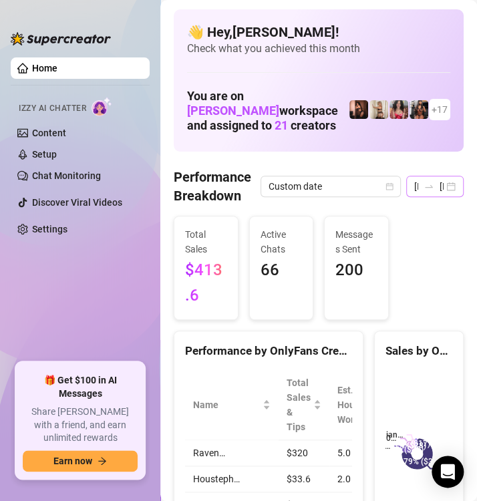
click at [439, 182] on div "[DATE] [DATE]" at bounding box center [434, 186] width 57 height 21
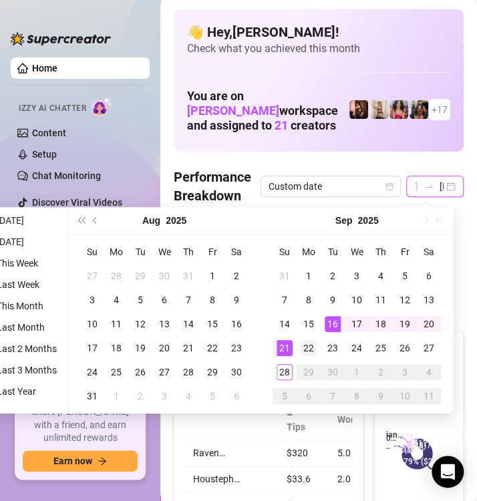
type input "[DATE]"
click at [300, 344] on div "22" at bounding box center [308, 348] width 16 height 16
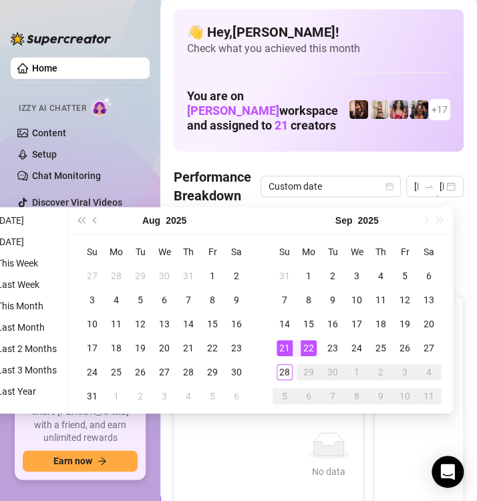
type input "[DATE]"
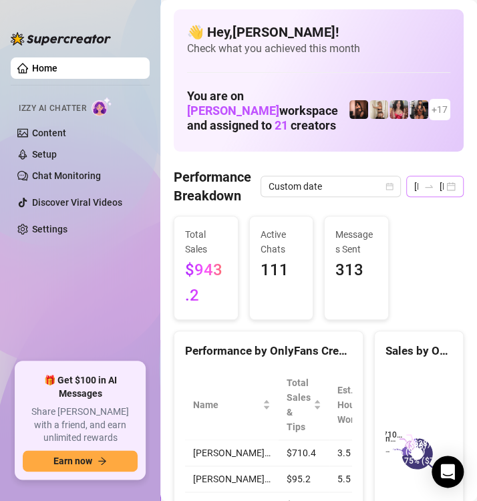
click at [437, 188] on div "[DATE] [DATE]" at bounding box center [434, 186] width 57 height 21
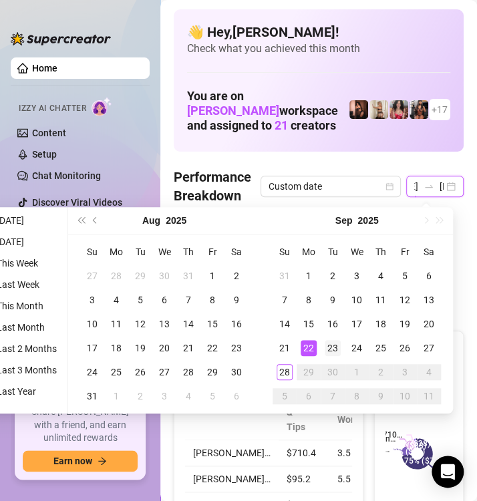
type input "[DATE]"
click at [332, 348] on div "23" at bounding box center [332, 348] width 16 height 16
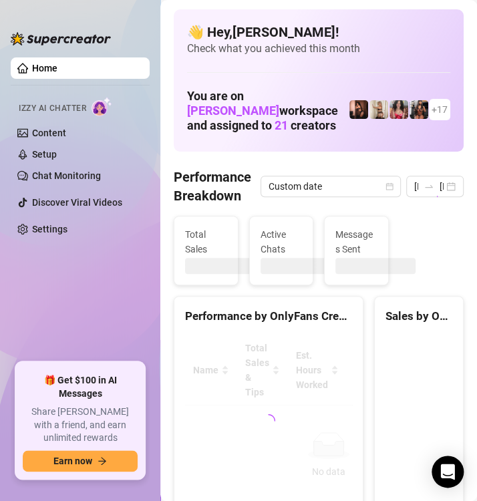
type input "[DATE]"
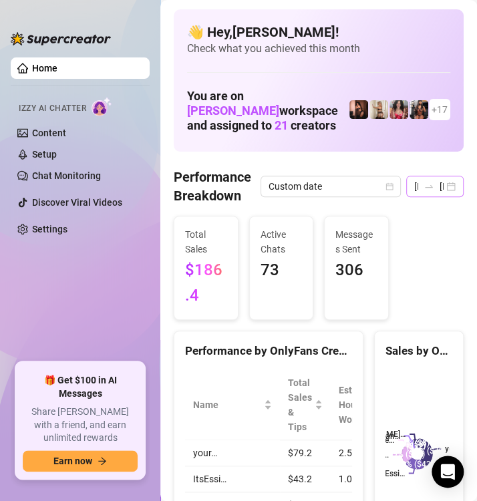
click at [436, 184] on div "[DATE] [DATE]" at bounding box center [434, 186] width 57 height 21
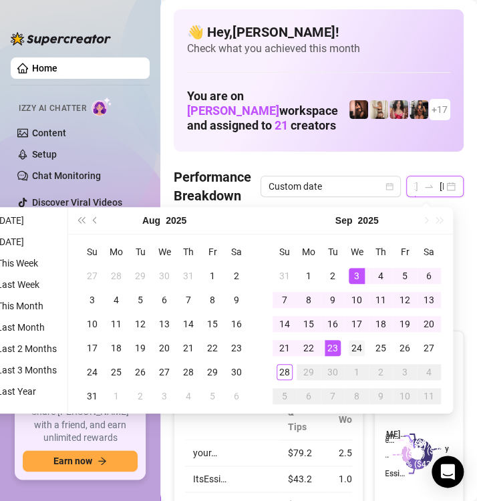
type input "[DATE]"
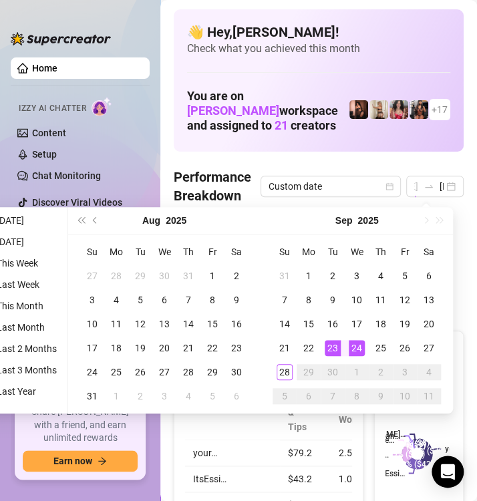
scroll to position [0, 0]
click at [358, 348] on div "24" at bounding box center [356, 348] width 16 height 16
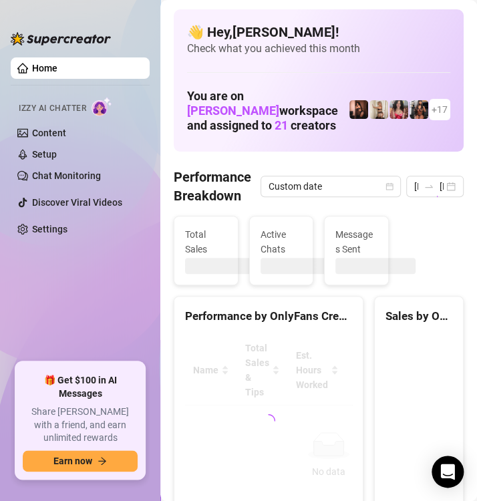
type input "[DATE]"
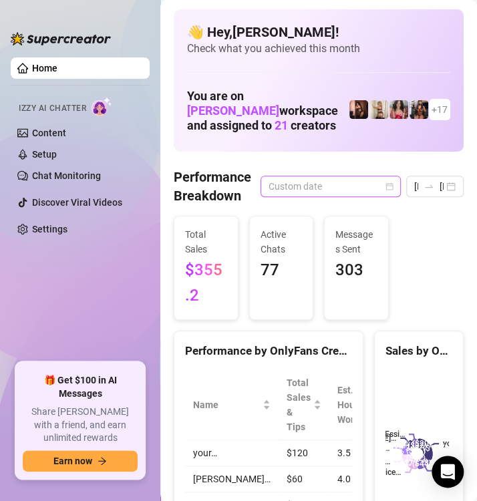
click at [390, 189] on div "Custom date" at bounding box center [330, 186] width 140 height 21
click at [438, 186] on div "[DATE] [DATE]" at bounding box center [434, 186] width 57 height 21
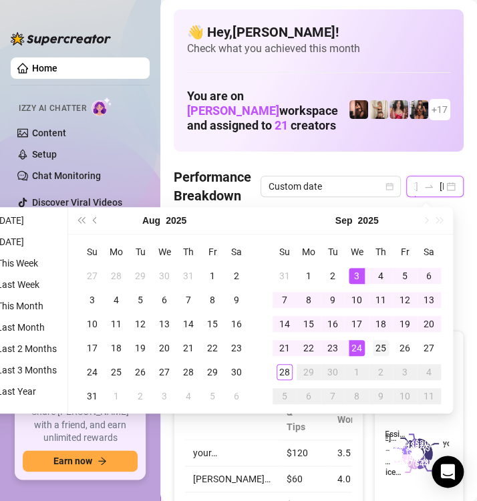
type input "[DATE]"
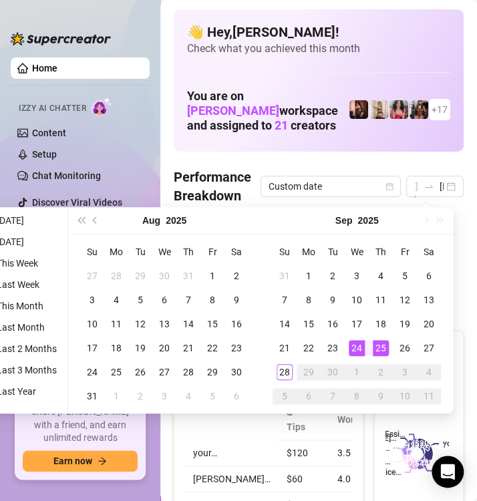
scroll to position [0, 0]
click at [383, 350] on div "25" at bounding box center [380, 348] width 16 height 16
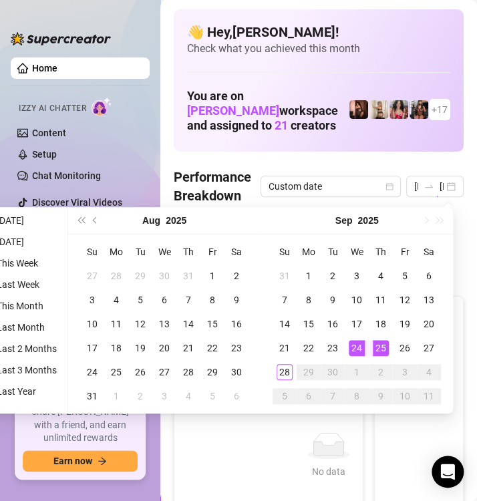
type input "[DATE]"
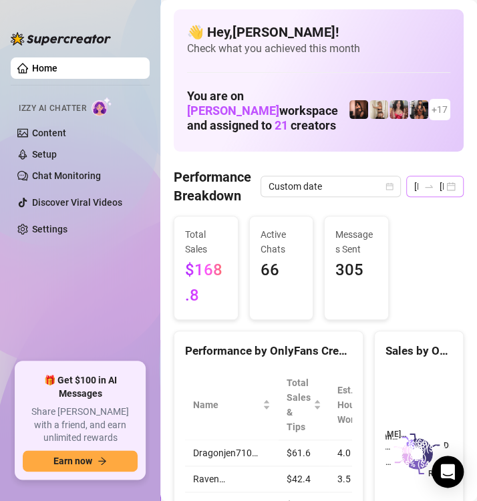
click at [440, 184] on div "[DATE] [DATE]" at bounding box center [434, 186] width 57 height 21
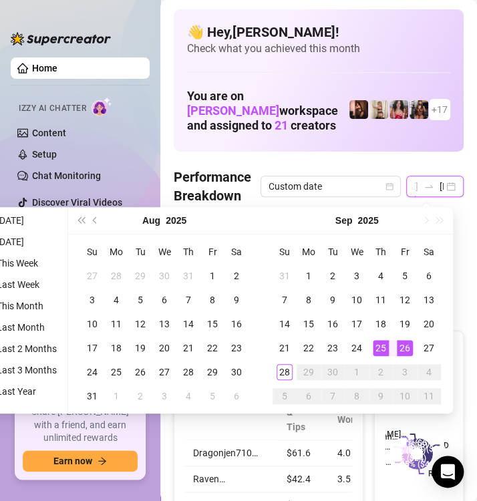
type input "[DATE]"
click at [396, 347] on div "26" at bounding box center [404, 348] width 16 height 16
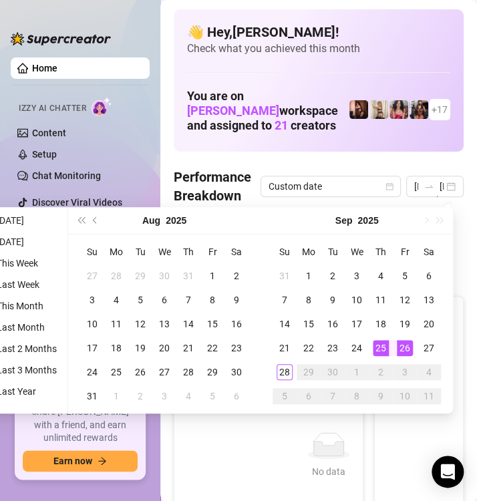
type input "[DATE]"
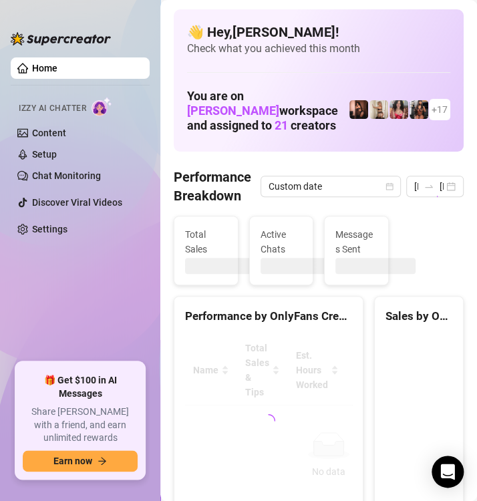
click at [396, 347] on canvas at bounding box center [416, 435] width 63 height 200
click at [440, 185] on div "[DATE] [DATE]" at bounding box center [434, 186] width 57 height 21
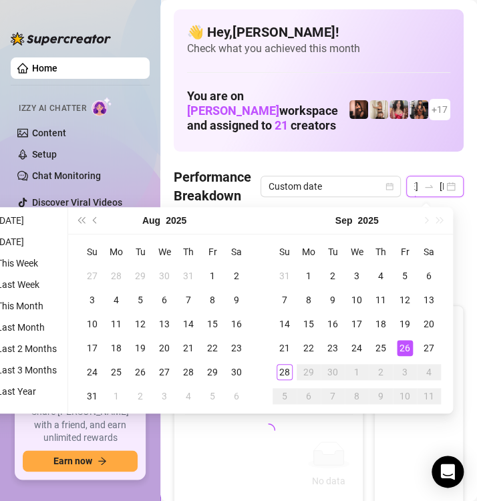
click at [440, 185] on div "[DATE] [DATE]" at bounding box center [434, 186] width 57 height 21
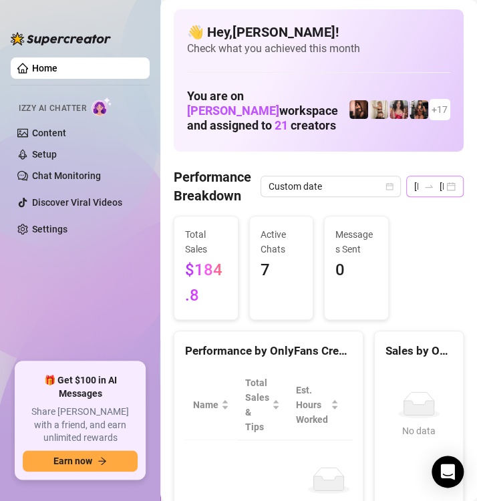
click at [442, 184] on div "[DATE] [DATE]" at bounding box center [434, 186] width 57 height 21
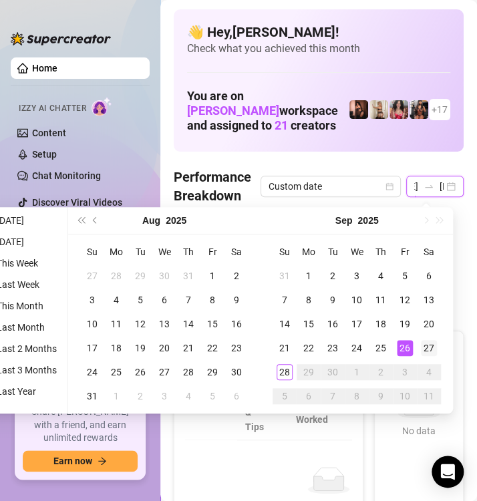
type input "[DATE]"
click at [432, 342] on div "27" at bounding box center [428, 348] width 16 height 16
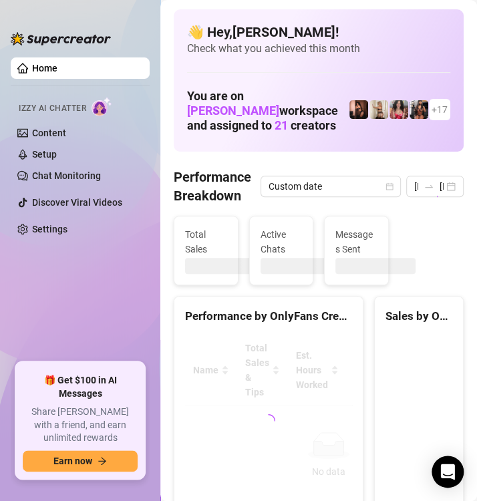
type input "[DATE]"
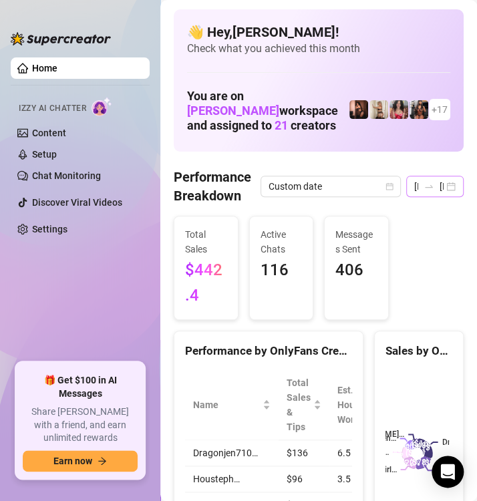
click at [443, 189] on div "[DATE] [DATE]" at bounding box center [434, 186] width 57 height 21
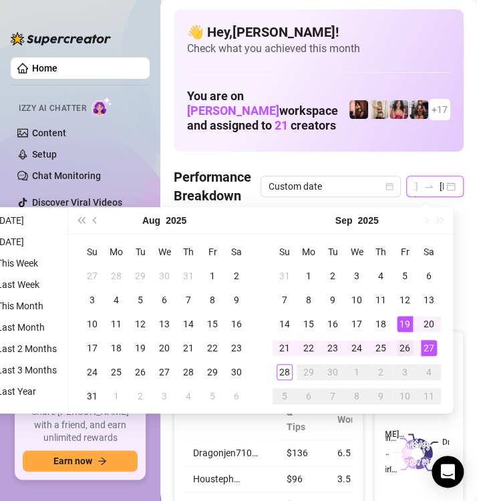
type input "[DATE]"
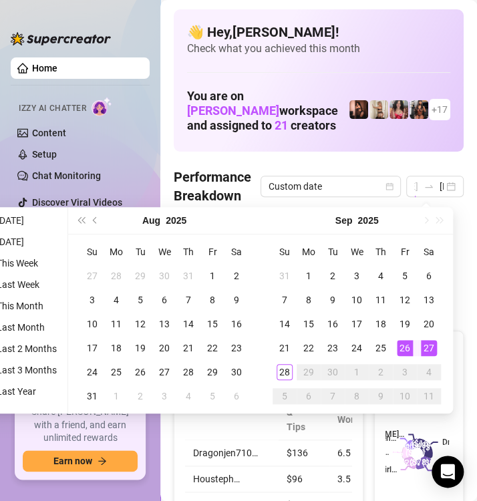
scroll to position [0, 0]
click at [400, 342] on div "26" at bounding box center [404, 348] width 16 height 16
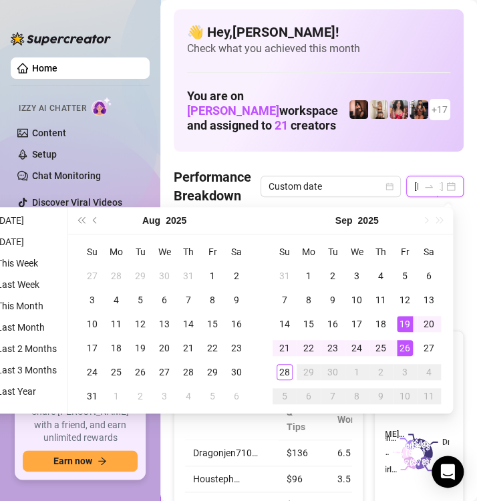
type input "[DATE]"
click at [409, 318] on div "19" at bounding box center [404, 324] width 16 height 16
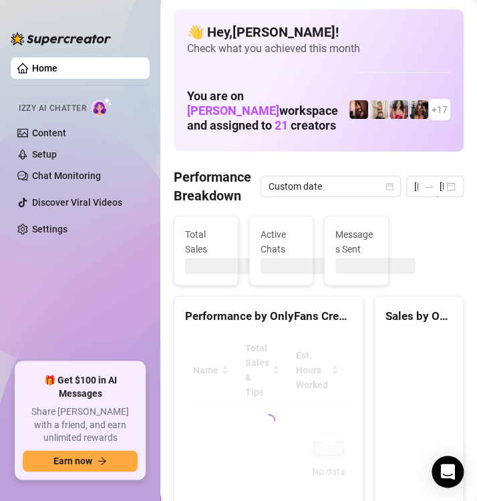
type input "[DATE]"
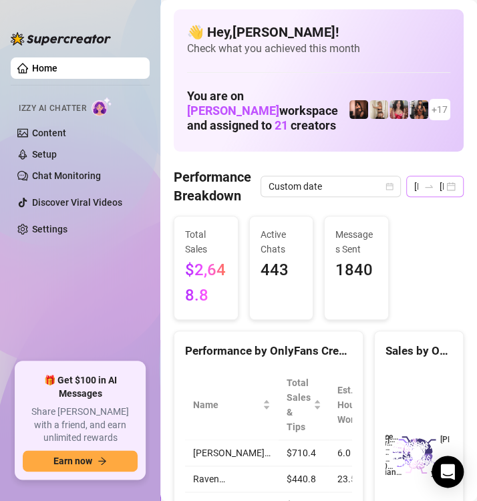
click at [442, 188] on div "[DATE] [DATE]" at bounding box center [434, 186] width 57 height 21
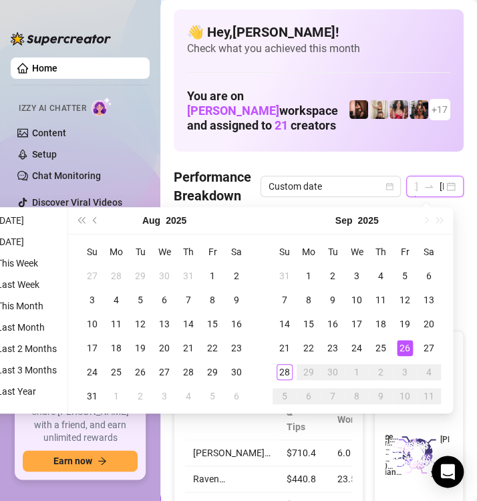
type input "[DATE]"
click at [403, 346] on div "26" at bounding box center [404, 348] width 16 height 16
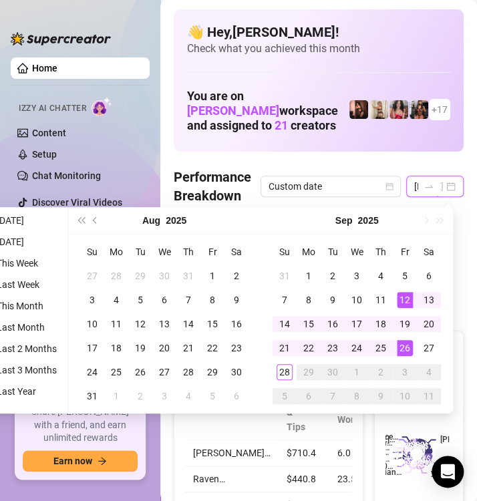
type input "[DATE]"
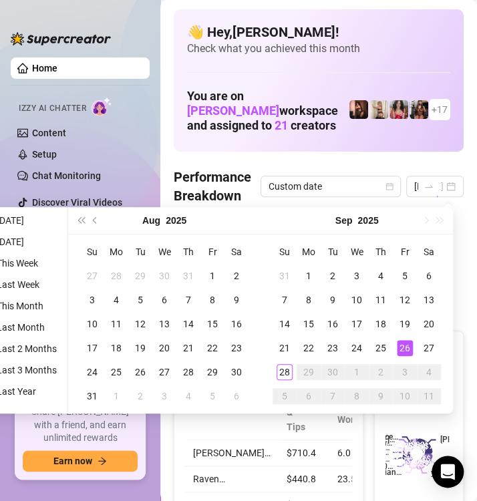
scroll to position [0, 0]
click at [402, 344] on div "26" at bounding box center [404, 348] width 16 height 16
click at [402, 344] on div "Sales by OnlyFans Creator" at bounding box center [418, 351] width 67 height 18
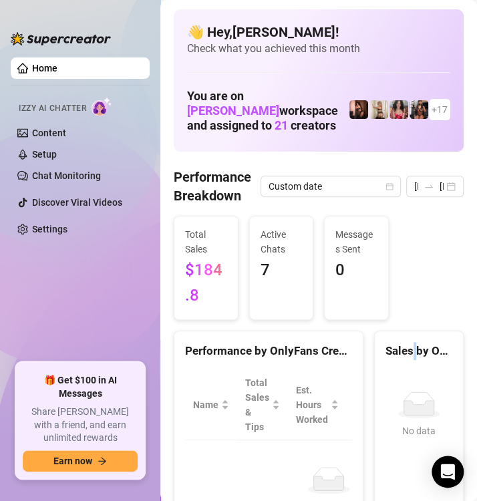
type input "[DATE]"
click at [390, 275] on div "Total Sales $184.8 Active Chats 7 Messages Sent 0" at bounding box center [318, 267] width 300 height 103
click at [442, 188] on div "[DATE] [DATE]" at bounding box center [434, 186] width 57 height 21
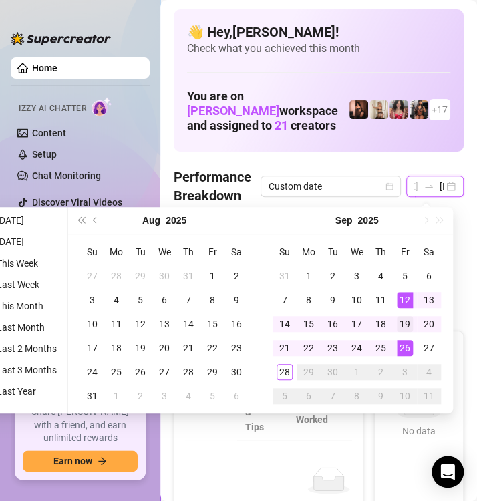
type input "[DATE]"
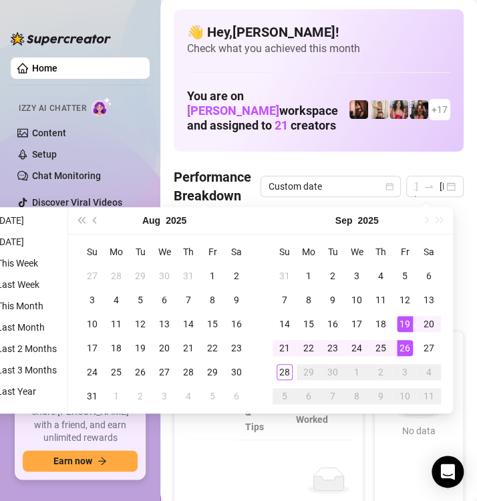
scroll to position [0, 0]
click at [410, 320] on div "19" at bounding box center [404, 324] width 16 height 16
type input "[DATE]"
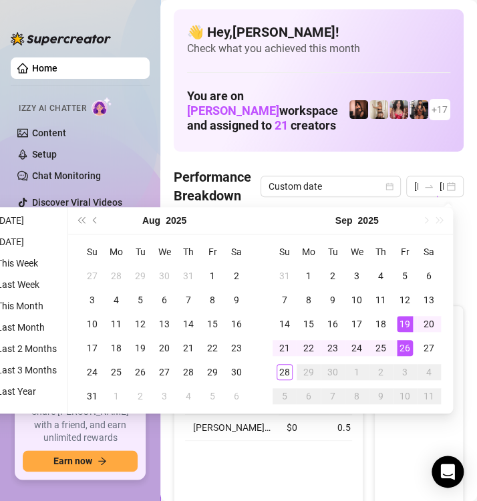
type input "[DATE]"
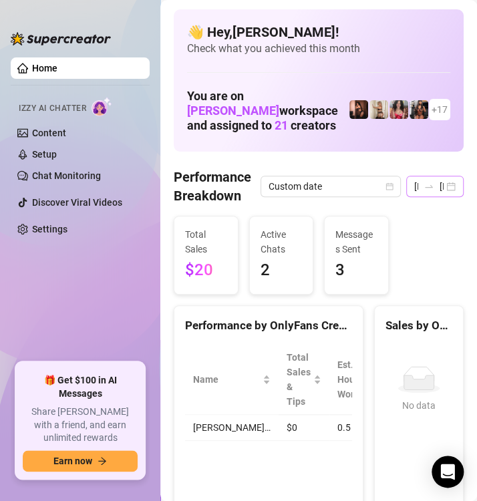
click at [438, 191] on div "[DATE] [DATE]" at bounding box center [434, 186] width 57 height 21
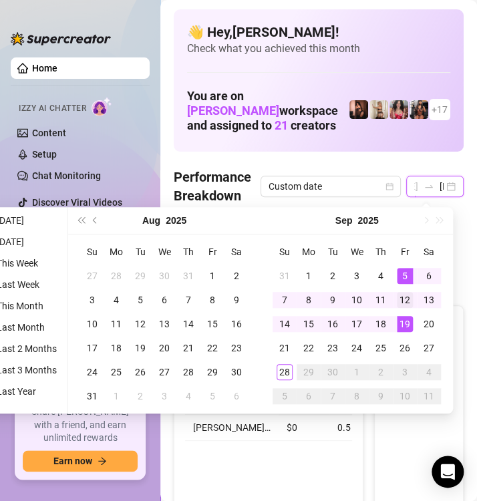
type input "[DATE]"
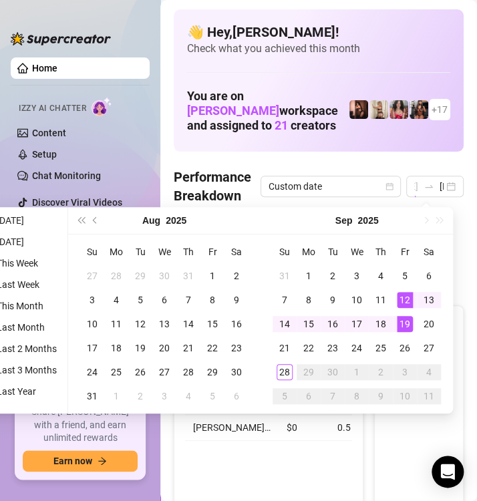
scroll to position [0, 0]
click at [406, 293] on div "12" at bounding box center [404, 300] width 16 height 16
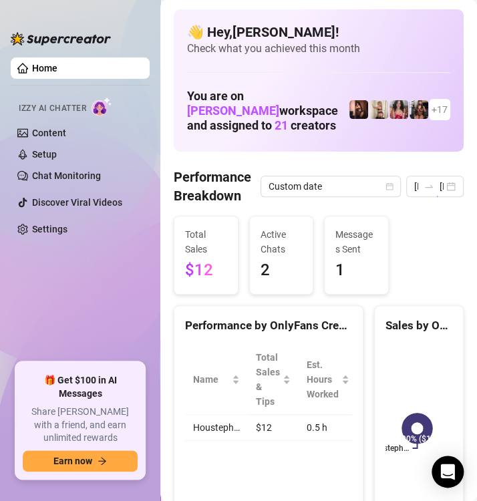
type input "[DATE]"
click at [442, 187] on div "[DATE] [DATE]" at bounding box center [434, 186] width 57 height 21
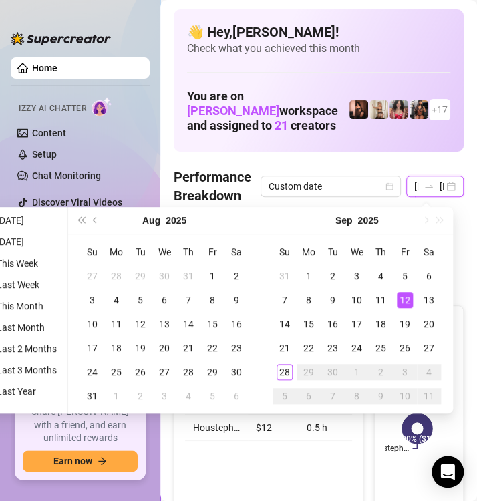
scroll to position [0, 46]
click at [442, 187] on div "[DATE] [DATE]" at bounding box center [434, 186] width 57 height 21
type input "[DATE]"
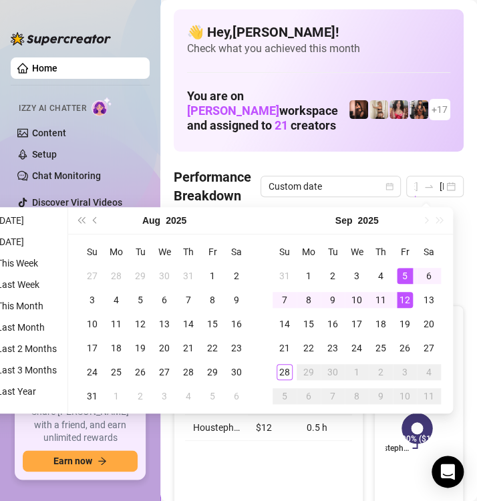
scroll to position [0, 0]
click at [404, 272] on div "5" at bounding box center [404, 276] width 16 height 16
click at [404, 272] on div "Total Sales $12 Active Chats 2 Messages Sent 1" at bounding box center [318, 255] width 300 height 79
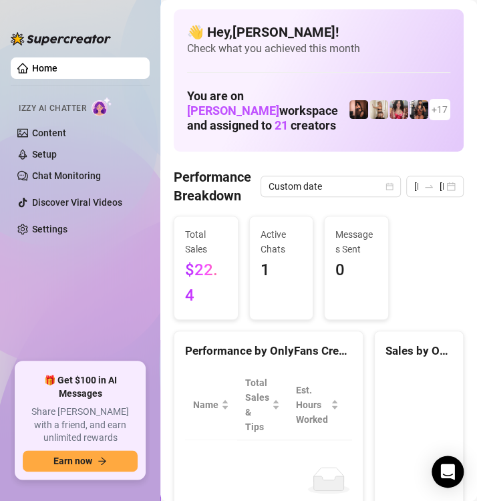
type input "[DATE]"
click at [438, 193] on div "[DATE] [DATE]" at bounding box center [434, 186] width 57 height 21
click at [440, 182] on div "[DATE] [DATE]" at bounding box center [434, 186] width 57 height 21
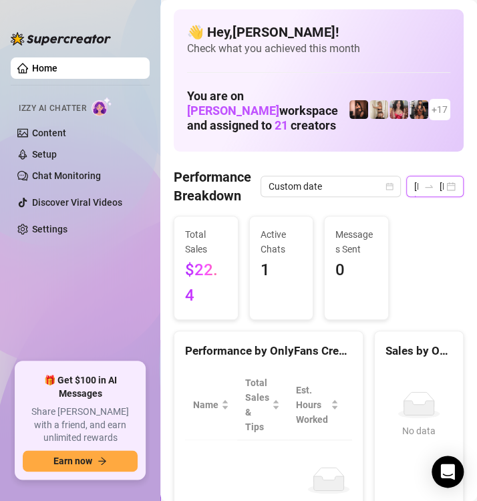
click at [440, 184] on div "[DATE] [DATE]" at bounding box center [434, 186] width 57 height 21
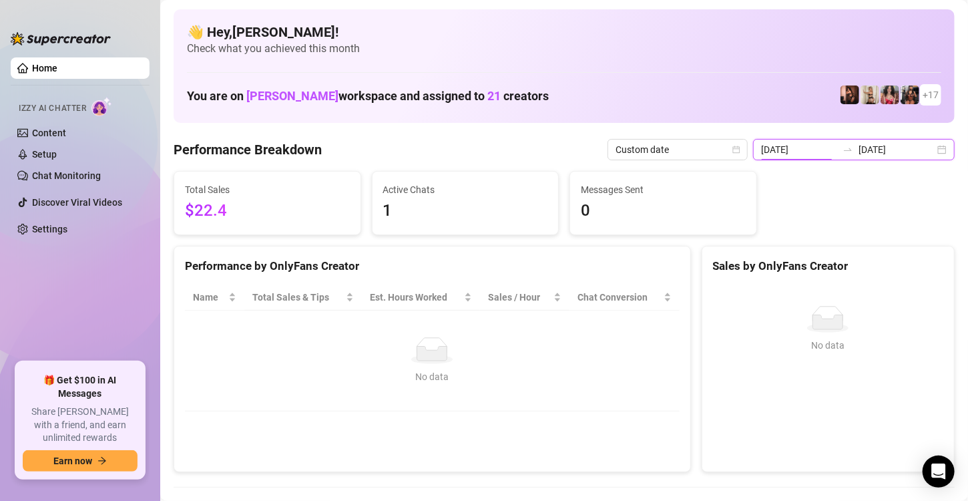
click at [926, 149] on div "[DATE] [DATE]" at bounding box center [854, 149] width 202 height 21
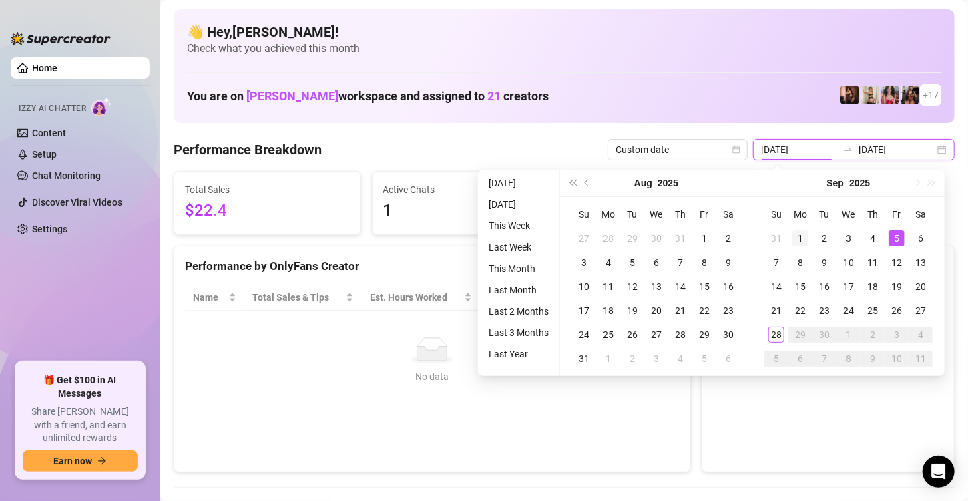
type input "[DATE]"
click at [802, 233] on div "1" at bounding box center [800, 238] width 16 height 16
type input "[DATE]"
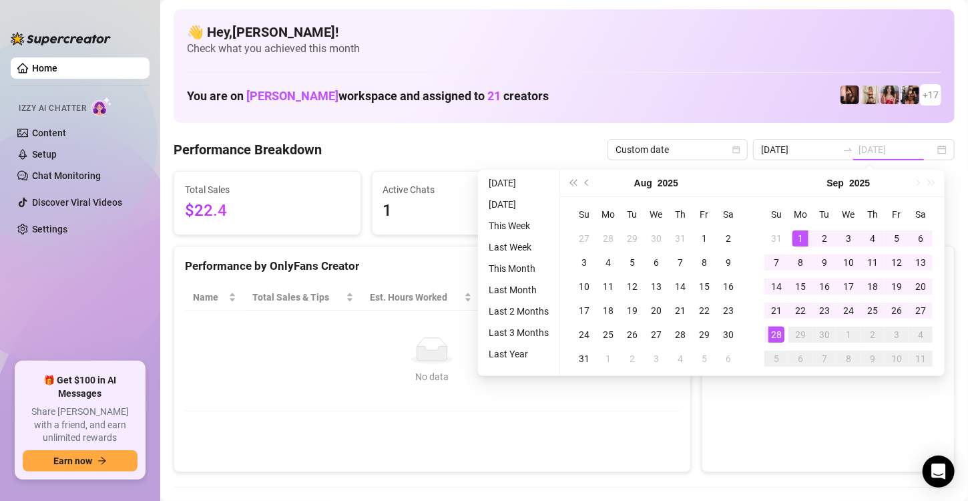
click at [774, 328] on div "28" at bounding box center [776, 334] width 16 height 16
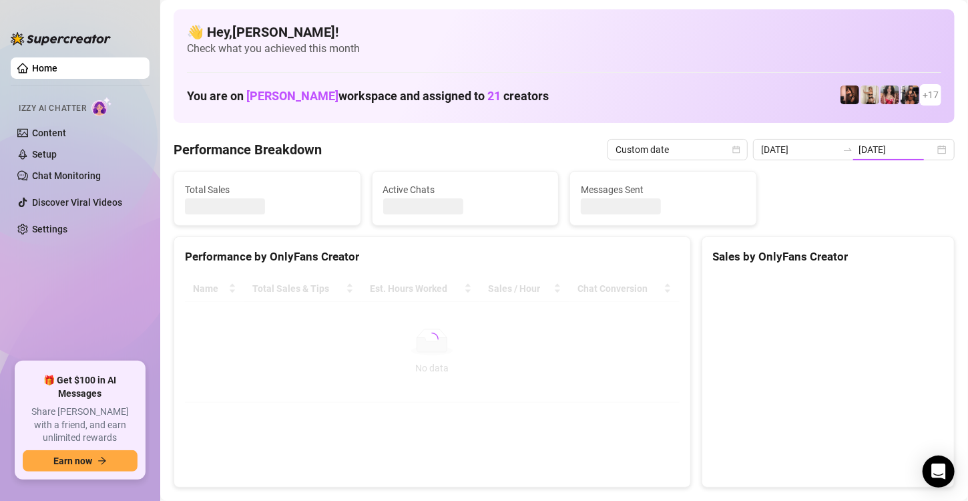
type input "[DATE]"
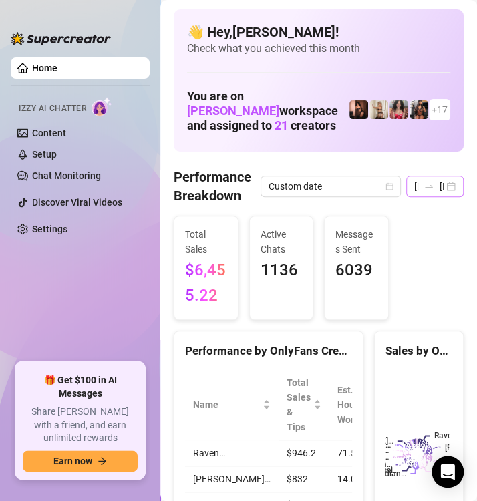
click at [443, 182] on div "[DATE] [DATE]" at bounding box center [434, 186] width 57 height 21
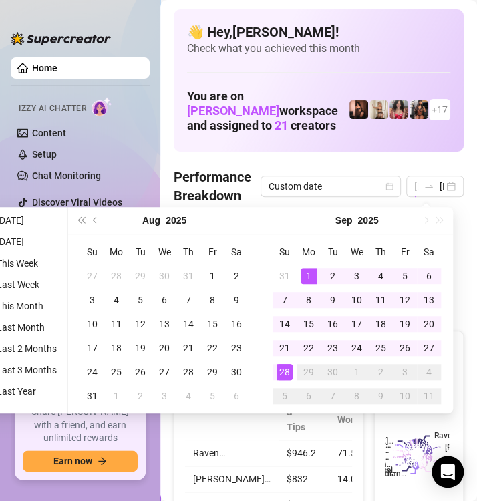
click at [308, 272] on div "1" at bounding box center [308, 276] width 16 height 16
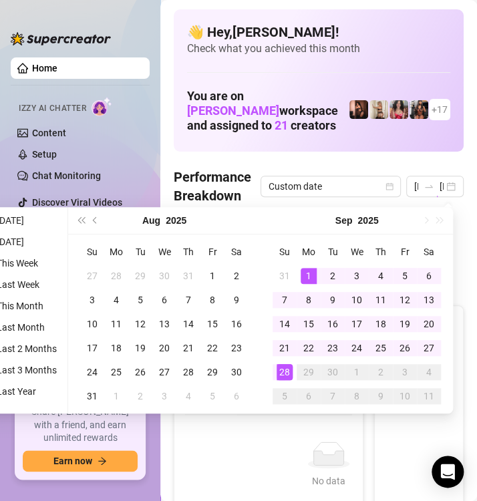
type input "[DATE]"
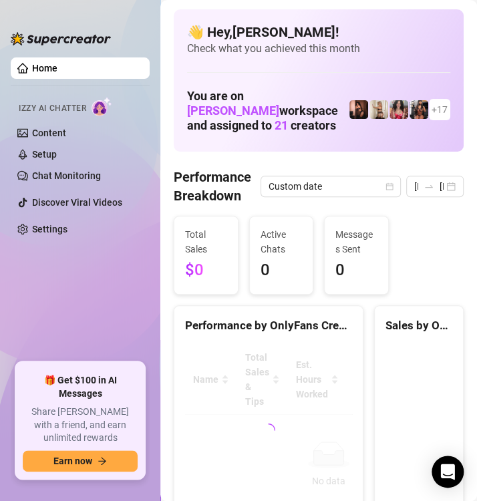
click at [308, 272] on div "Active Chats 0" at bounding box center [281, 255] width 75 height 79
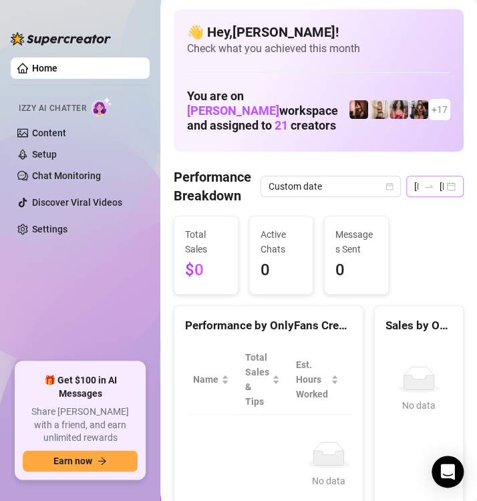
click at [442, 182] on div "[DATE] [DATE]" at bounding box center [434, 186] width 57 height 21
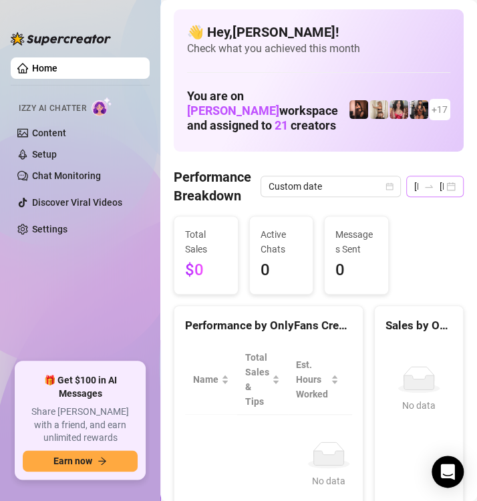
click at [438, 184] on div "[DATE] [DATE]" at bounding box center [434, 186] width 57 height 21
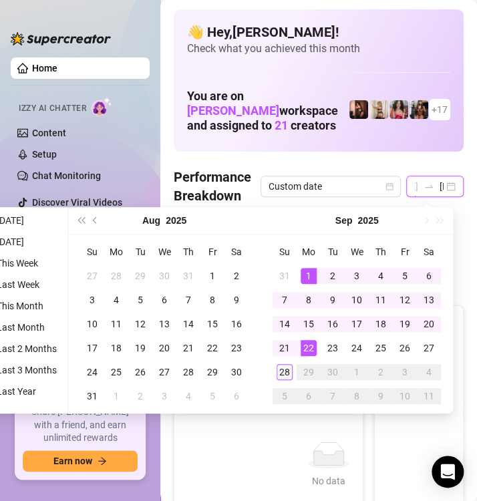
type input "[DATE]"
click at [290, 367] on div "28" at bounding box center [284, 372] width 16 height 16
type input "[DATE]"
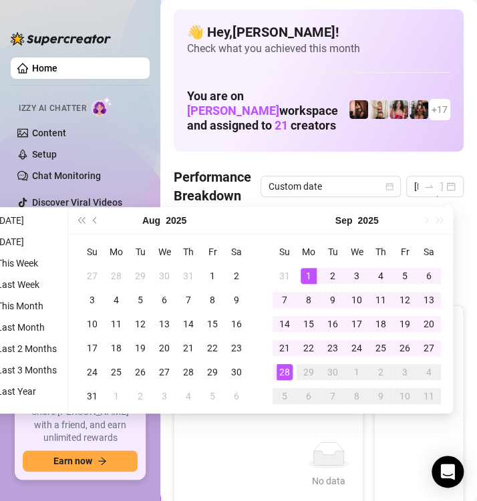
scroll to position [0, 0]
click at [305, 276] on div "1" at bounding box center [308, 276] width 16 height 16
type input "[DATE]"
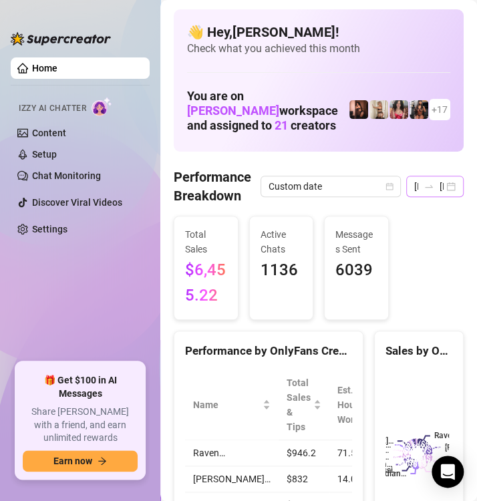
click at [442, 184] on div "[DATE] [DATE]" at bounding box center [434, 186] width 57 height 21
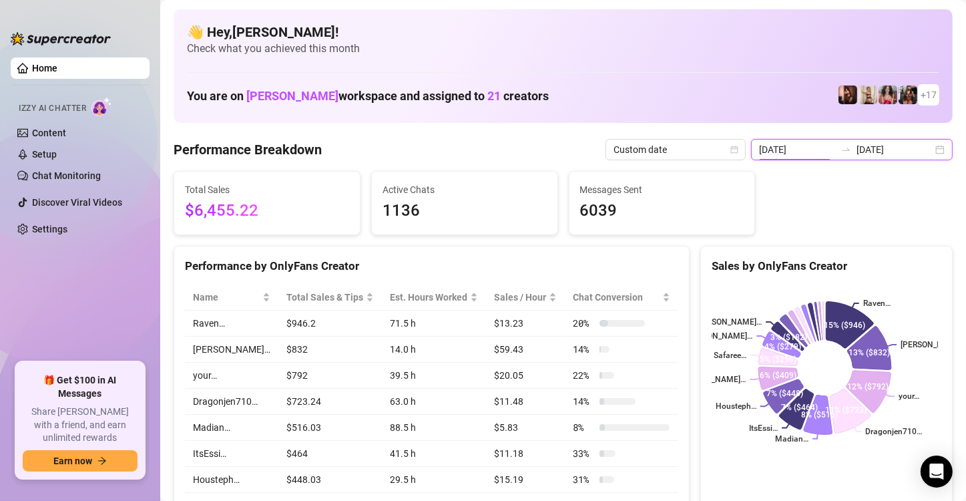
click at [934, 151] on div "[DATE] [DATE]" at bounding box center [852, 149] width 202 height 21
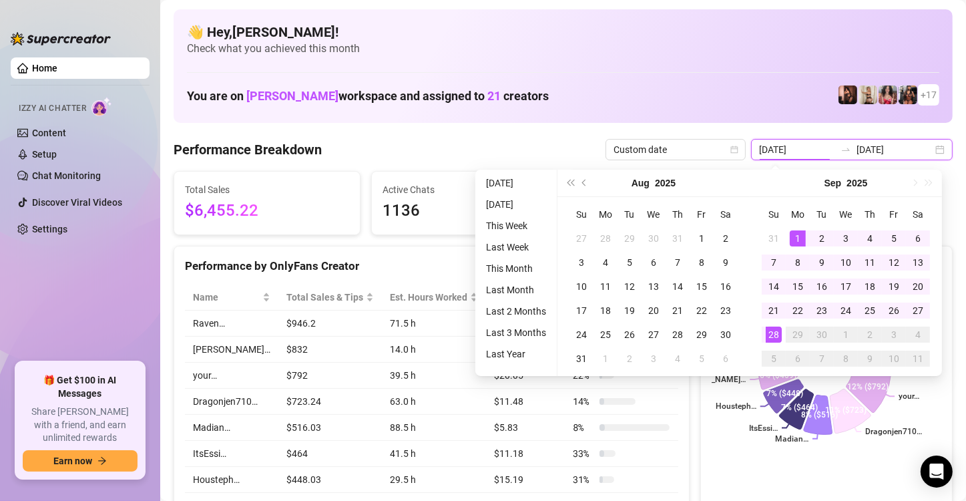
type input "[DATE]"
click at [792, 236] on div "1" at bounding box center [798, 238] width 16 height 16
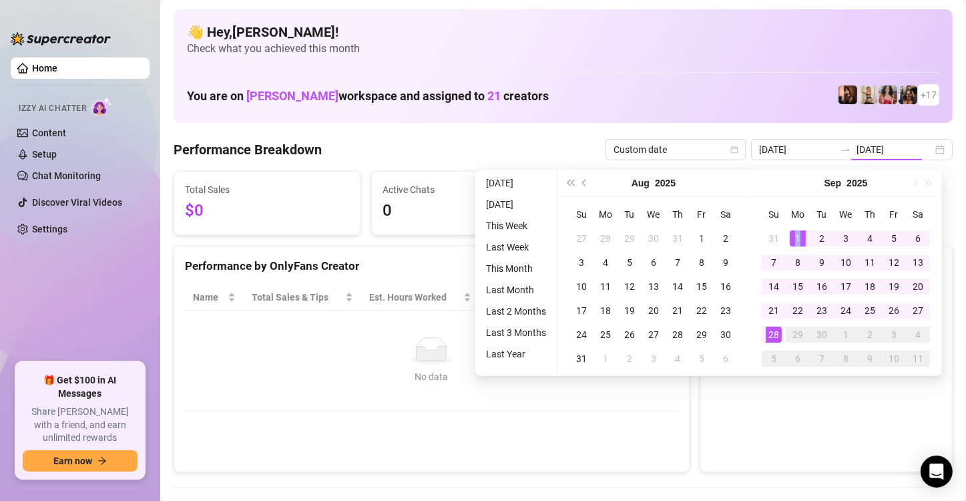
type input "[DATE]"
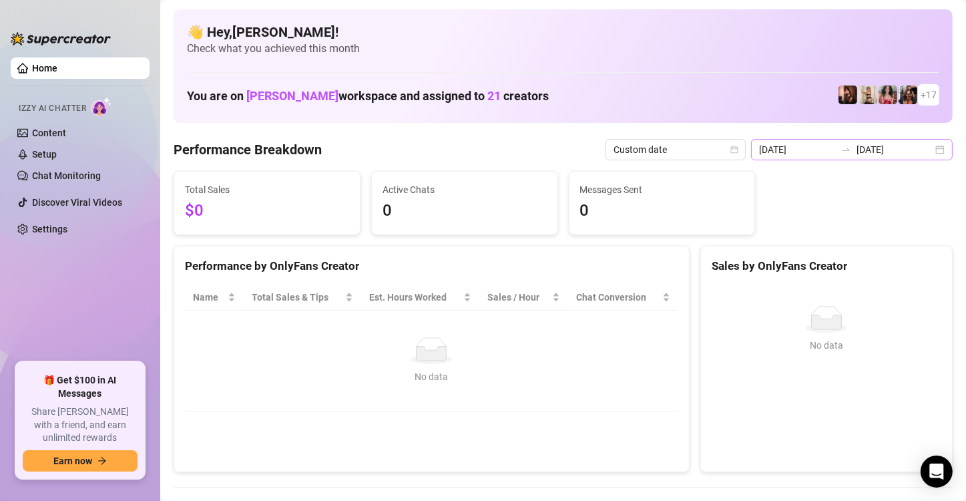
click at [921, 149] on div "[DATE] [DATE]" at bounding box center [852, 149] width 202 height 21
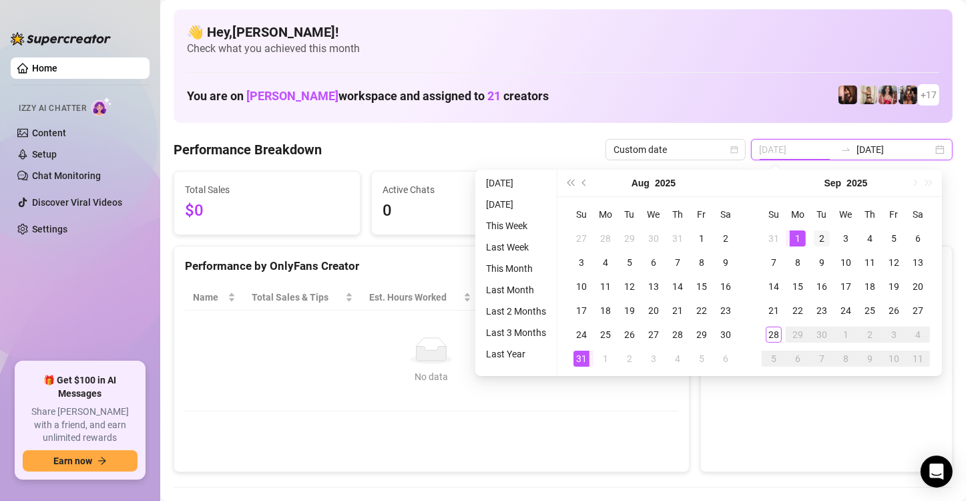
type input "[DATE]"
click at [830, 244] on td "2" at bounding box center [822, 238] width 24 height 24
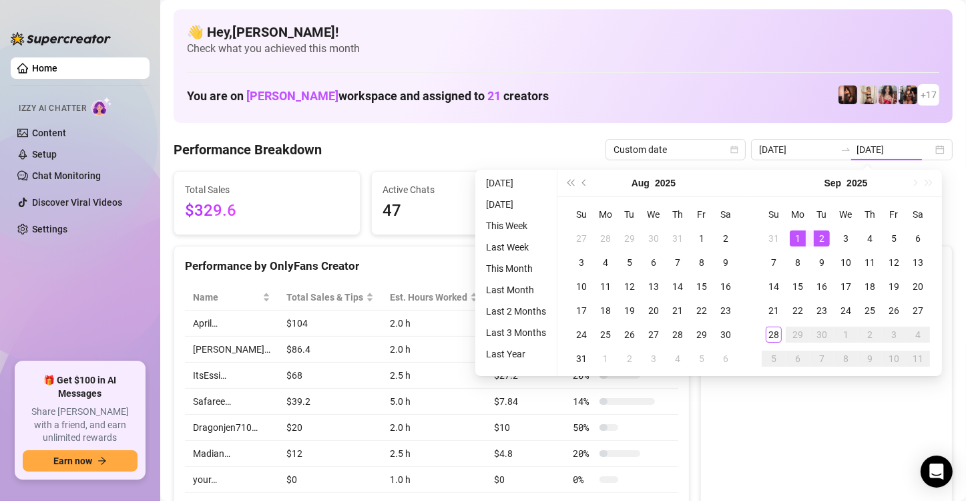
type input "[DATE]"
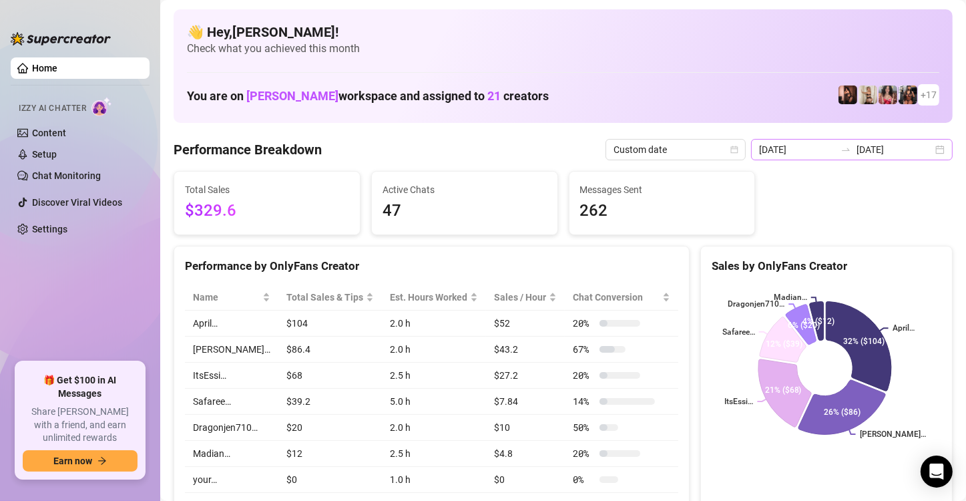
click at [931, 152] on div "[DATE] [DATE]" at bounding box center [852, 149] width 202 height 21
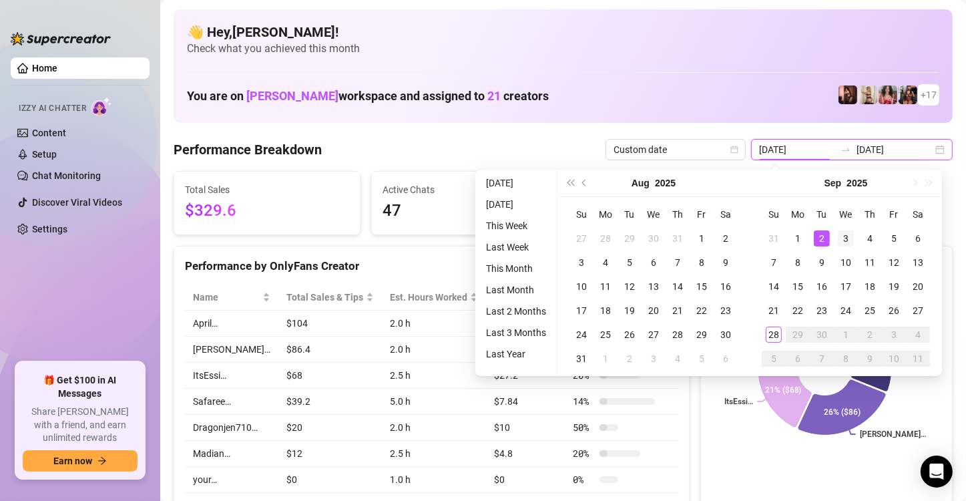
type input "[DATE]"
click at [842, 239] on div "3" at bounding box center [846, 238] width 16 height 16
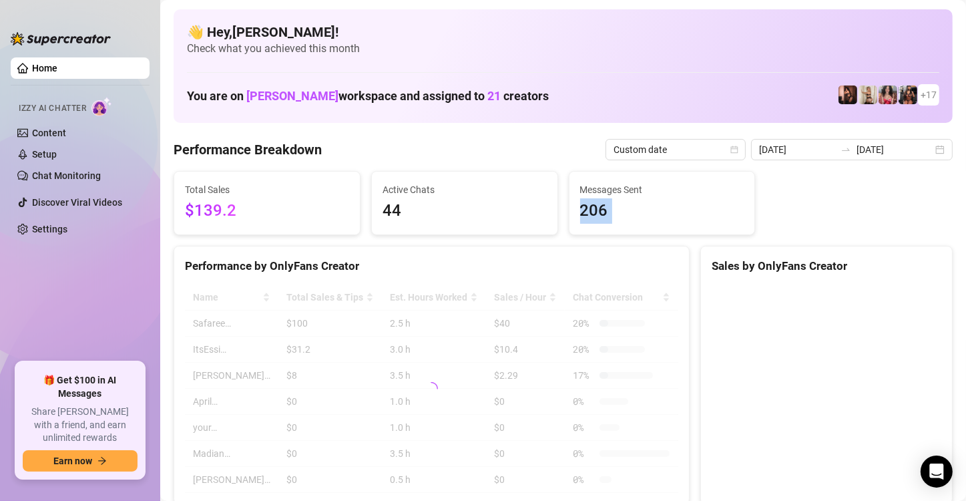
type input "[DATE]"
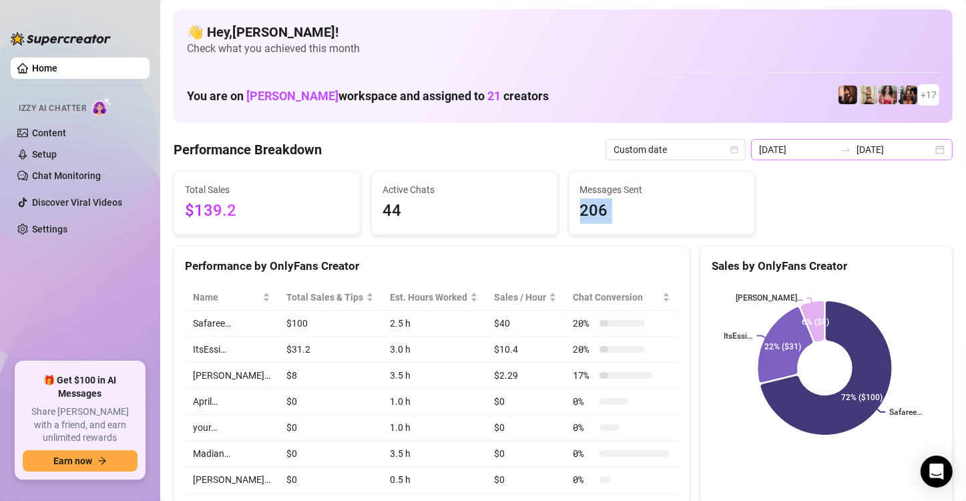
click at [931, 147] on div "[DATE] [DATE]" at bounding box center [852, 149] width 202 height 21
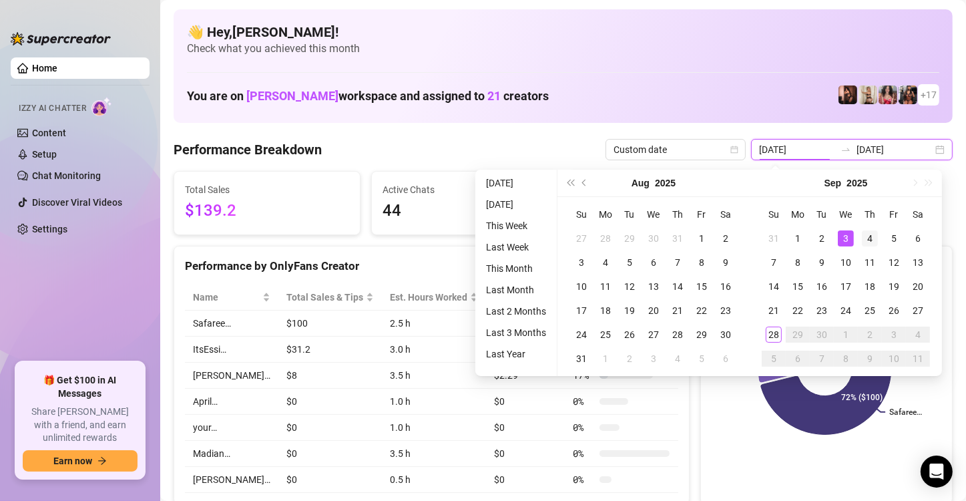
type input "[DATE]"
click at [867, 238] on div "4" at bounding box center [870, 238] width 16 height 16
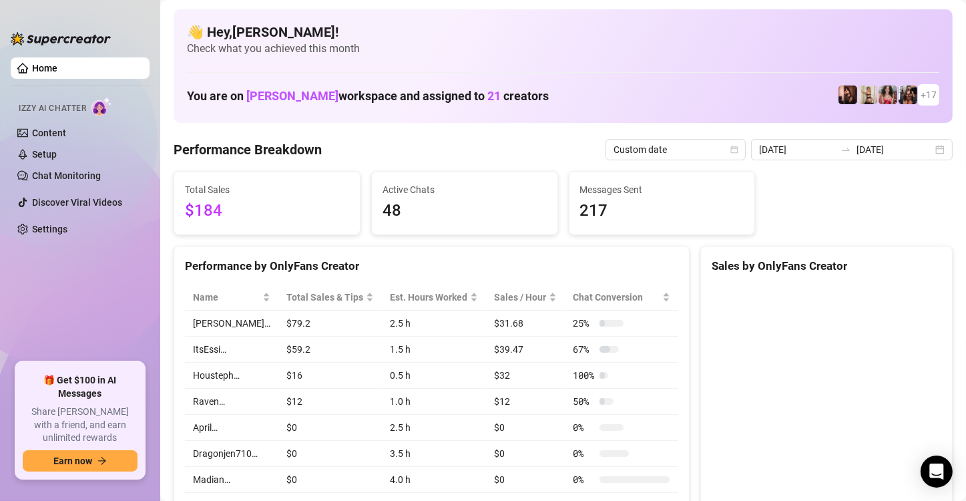
type input "[DATE]"
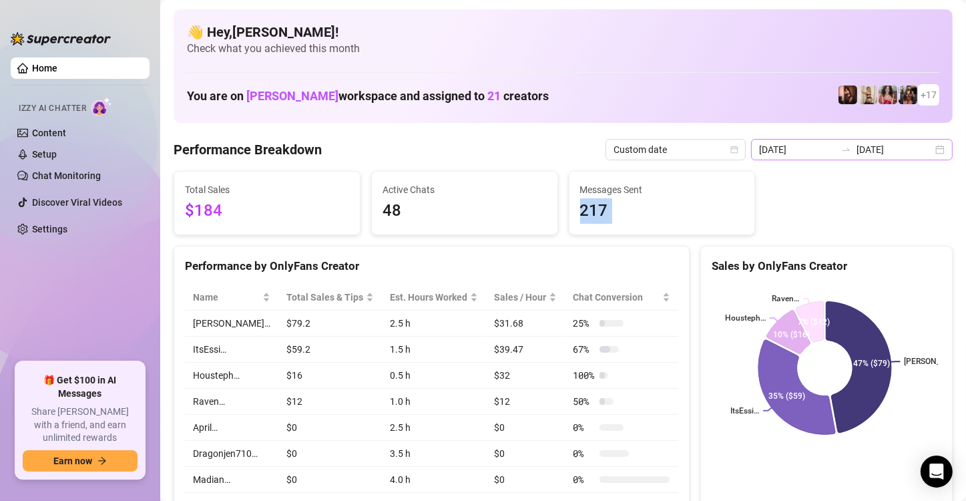
click at [930, 144] on div "[DATE] [DATE]" at bounding box center [852, 149] width 202 height 21
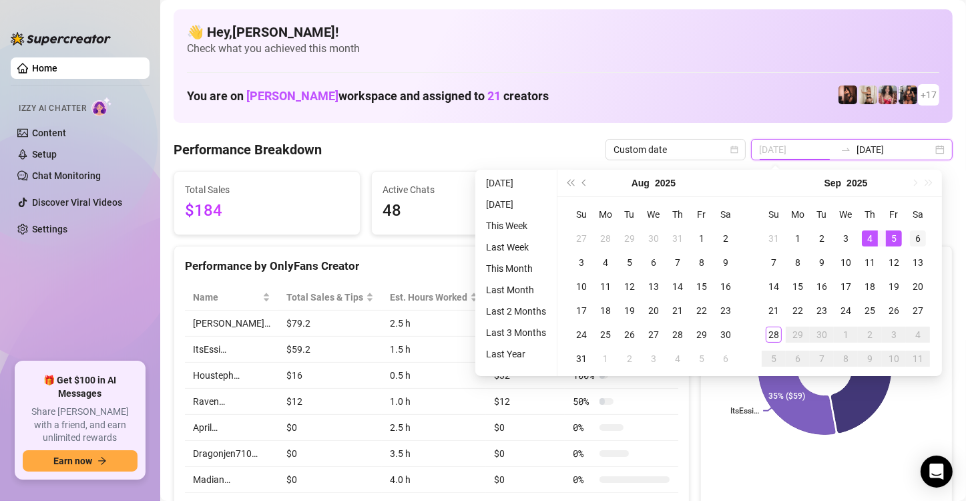
type input "[DATE]"
click at [918, 235] on div "6" at bounding box center [918, 238] width 16 height 16
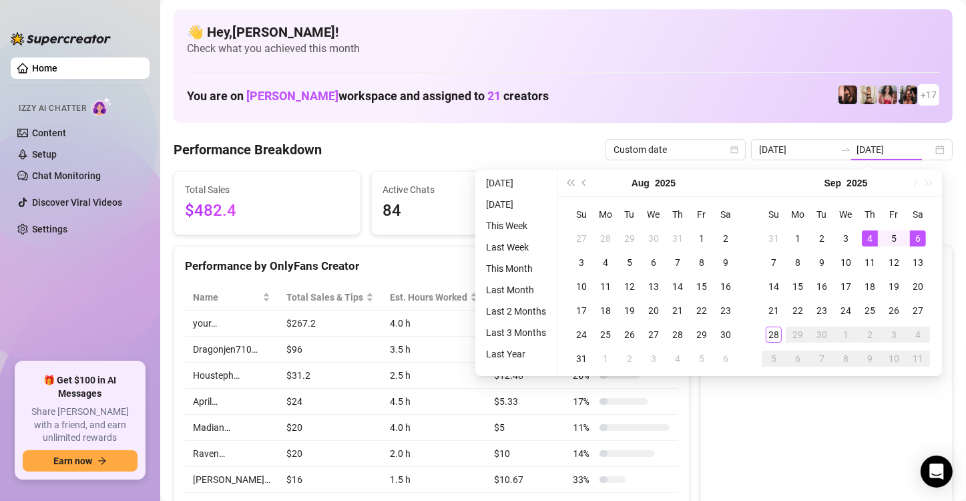
type input "[DATE]"
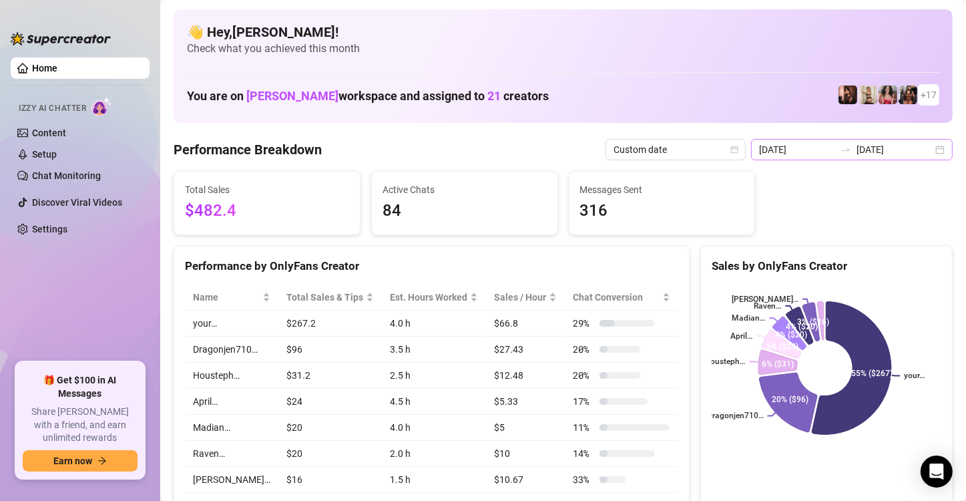
click at [932, 150] on div "[DATE] [DATE]" at bounding box center [852, 149] width 202 height 21
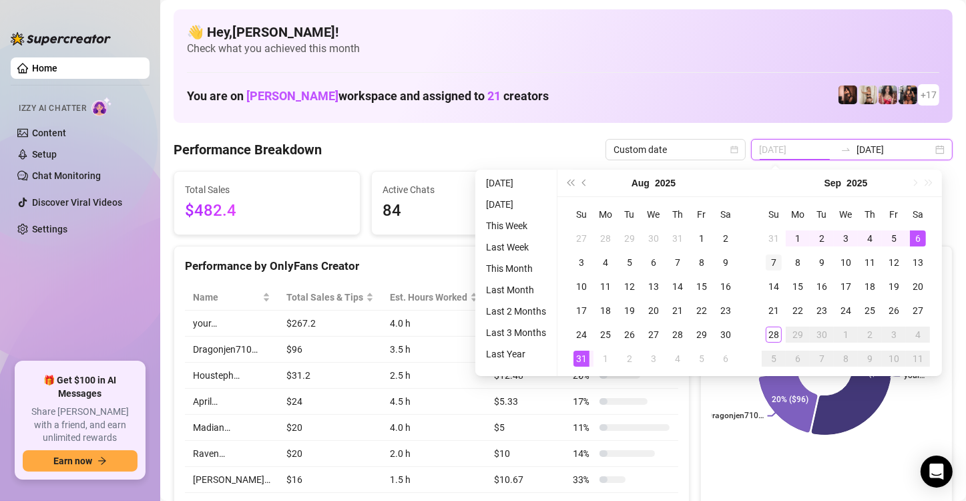
type input "[DATE]"
click at [771, 256] on div "7" at bounding box center [774, 262] width 16 height 16
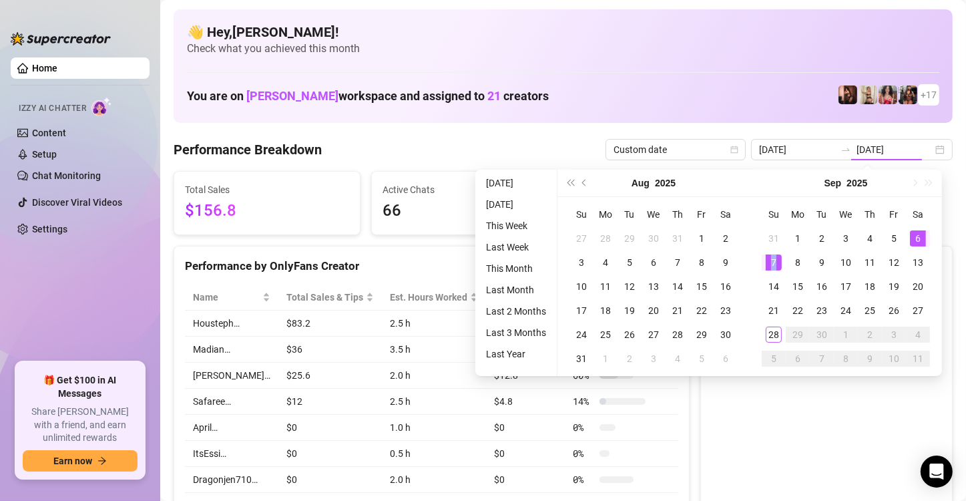
type input "[DATE]"
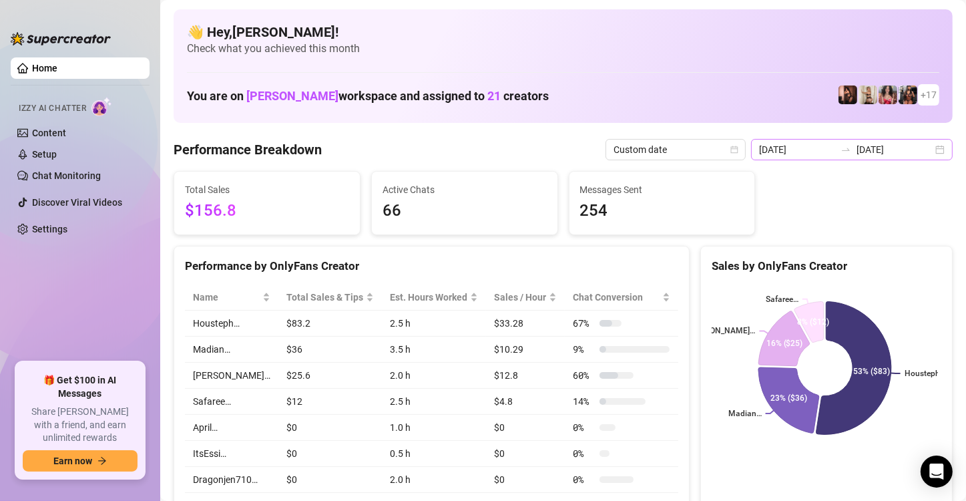
click at [924, 145] on div "[DATE] [DATE]" at bounding box center [852, 149] width 202 height 21
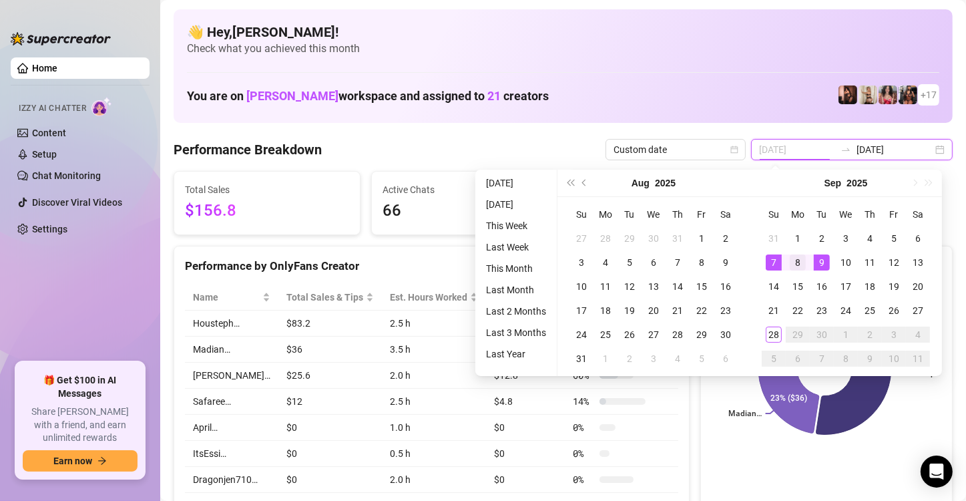
type input "[DATE]"
click at [796, 262] on div "8" at bounding box center [798, 262] width 16 height 16
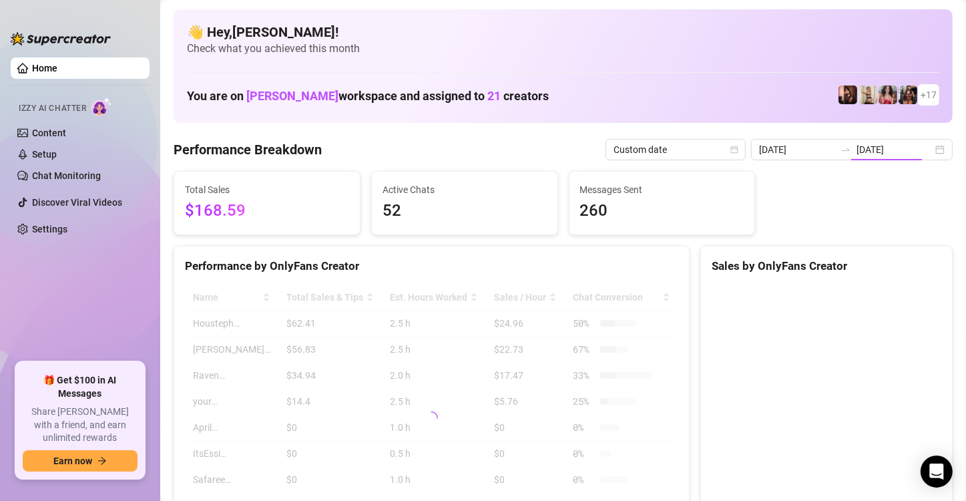
type input "[DATE]"
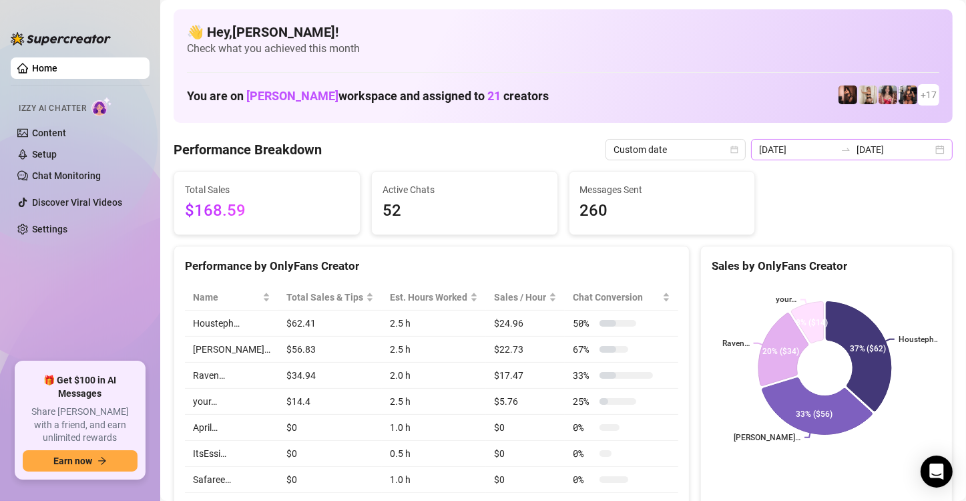
drag, startPoint x: 685, startPoint y: 329, endPoint x: 928, endPoint y: 145, distance: 305.0
click at [928, 145] on div "[DATE] [DATE]" at bounding box center [852, 149] width 202 height 21
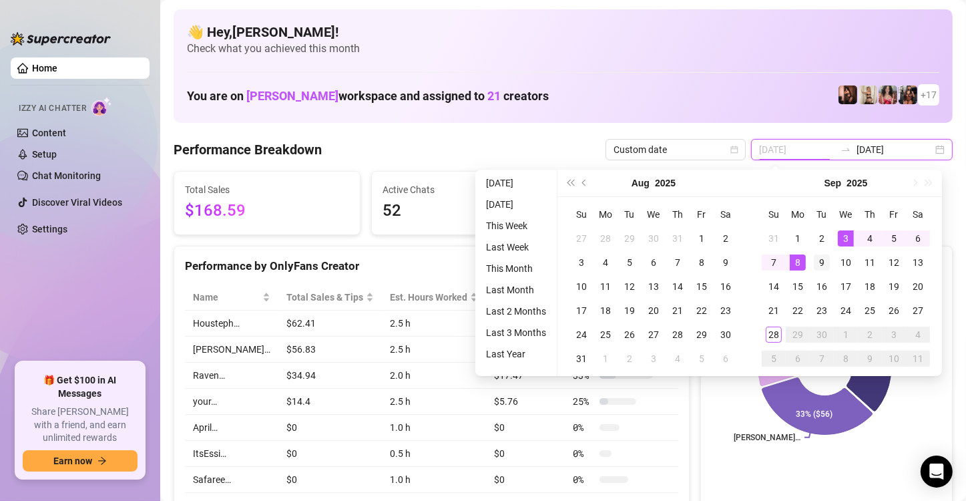
type input "[DATE]"
click at [816, 260] on div "9" at bounding box center [822, 262] width 16 height 16
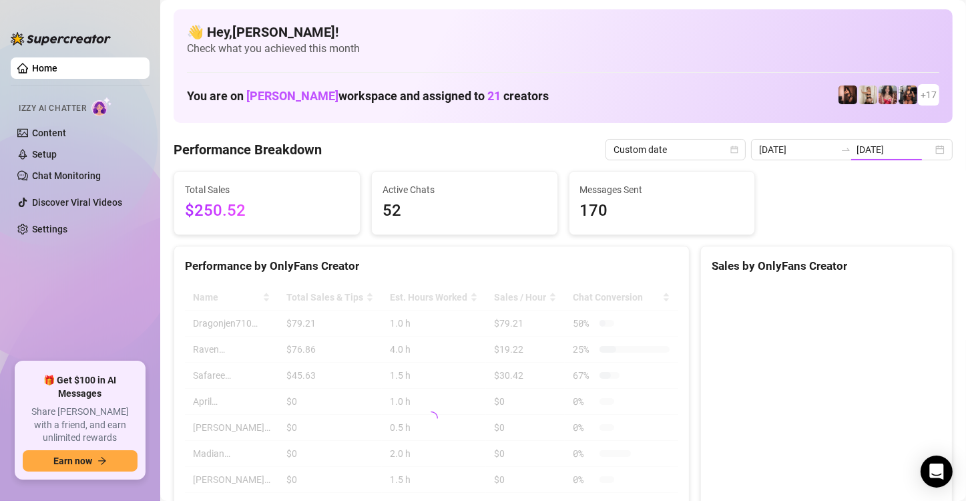
type input "[DATE]"
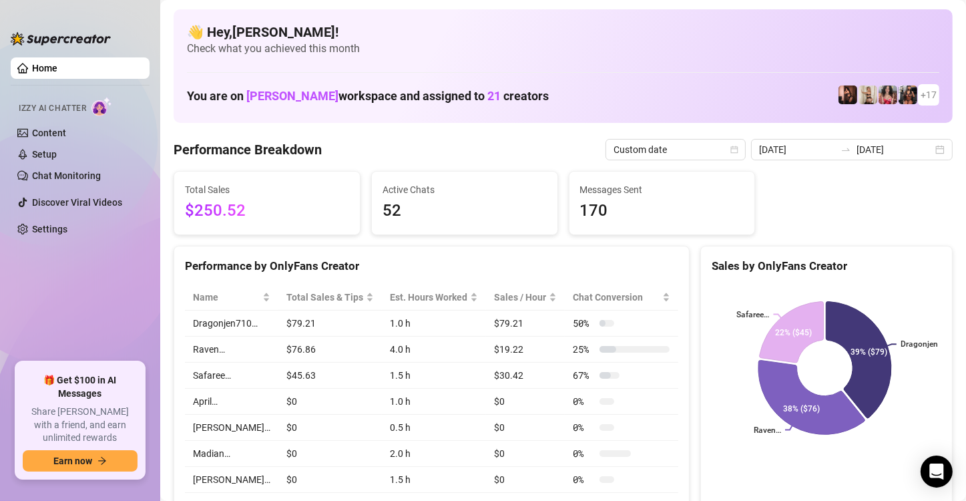
click at [595, 310] on td "50 %" at bounding box center [621, 323] width 113 height 26
click at [926, 146] on div "[DATE] [DATE]" at bounding box center [852, 149] width 202 height 21
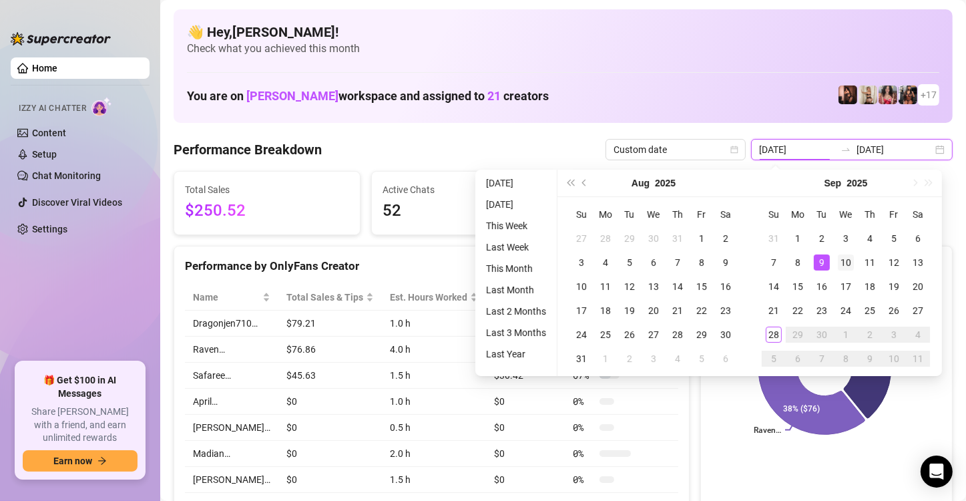
type input "[DATE]"
click at [840, 260] on div "10" at bounding box center [846, 262] width 16 height 16
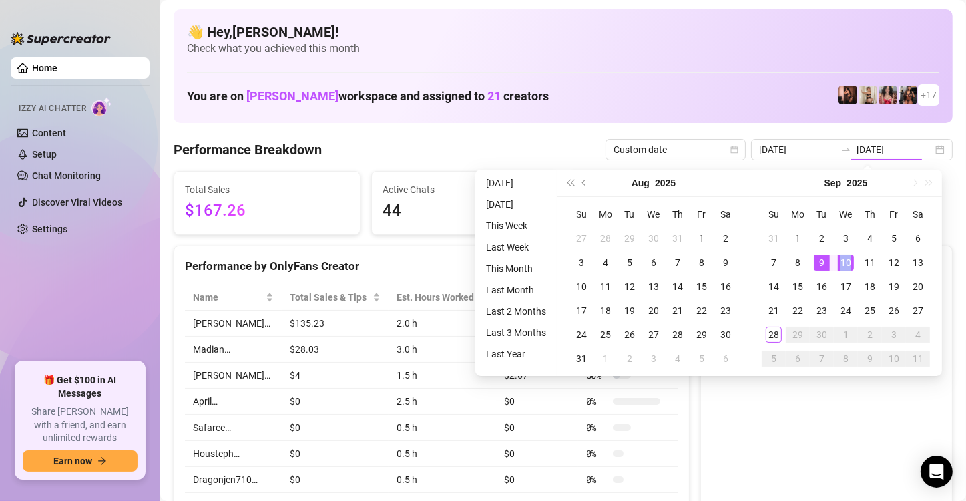
type input "[DATE]"
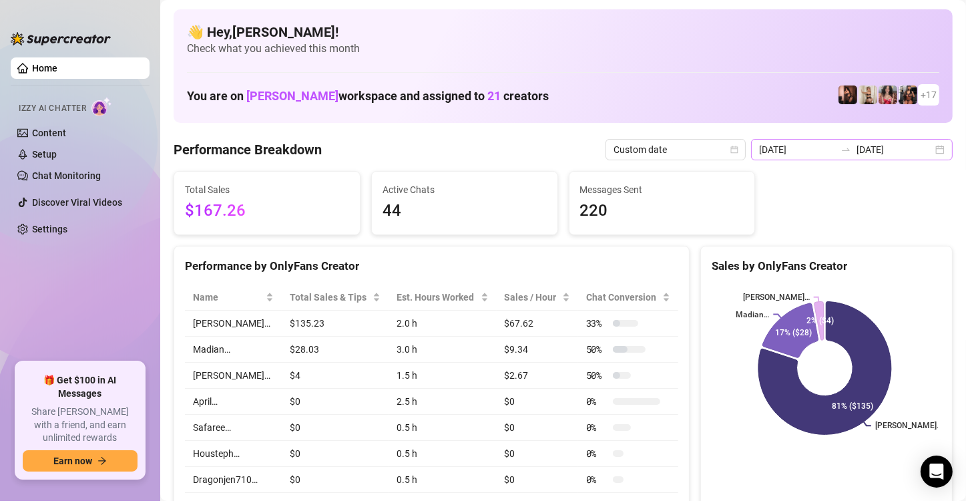
click at [934, 148] on div "[DATE] [DATE]" at bounding box center [852, 149] width 202 height 21
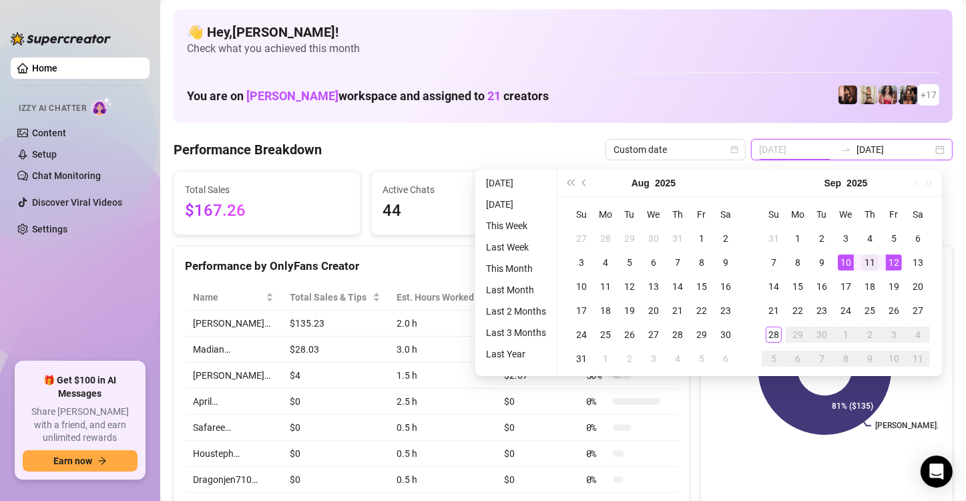
type input "[DATE]"
click at [864, 256] on div "11" at bounding box center [870, 262] width 16 height 16
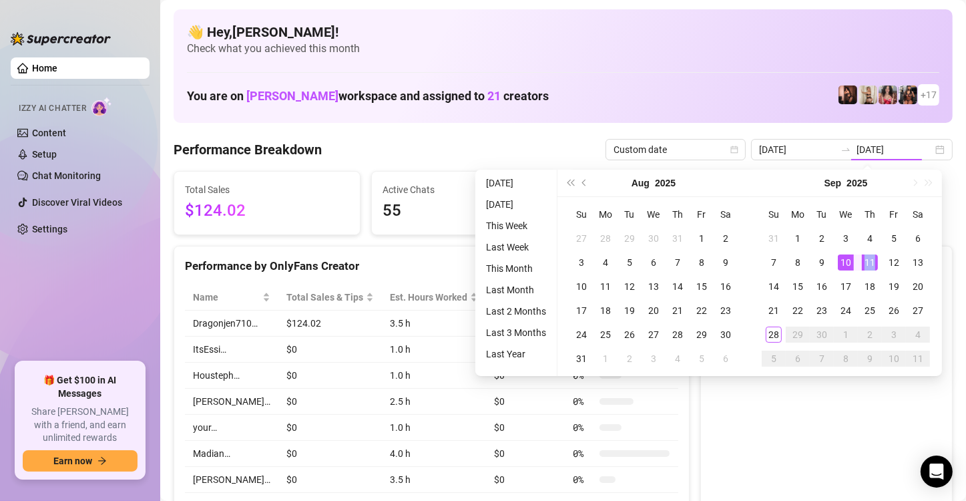
type input "[DATE]"
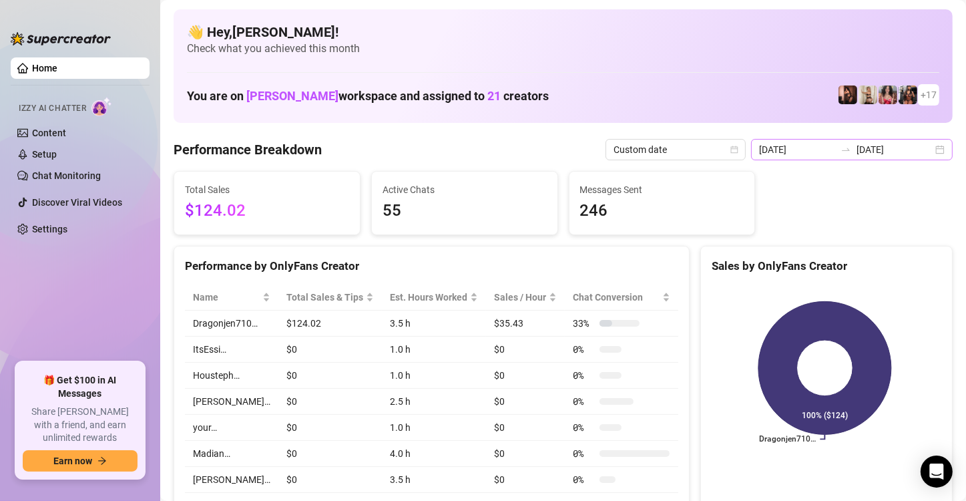
click at [929, 147] on div "[DATE] [DATE]" at bounding box center [852, 149] width 202 height 21
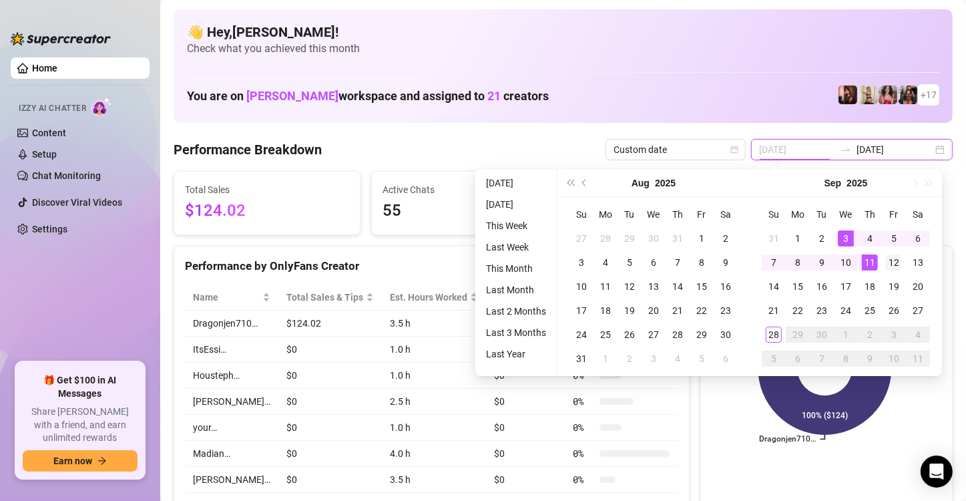
type input "[DATE]"
click at [890, 261] on div "12" at bounding box center [894, 262] width 16 height 16
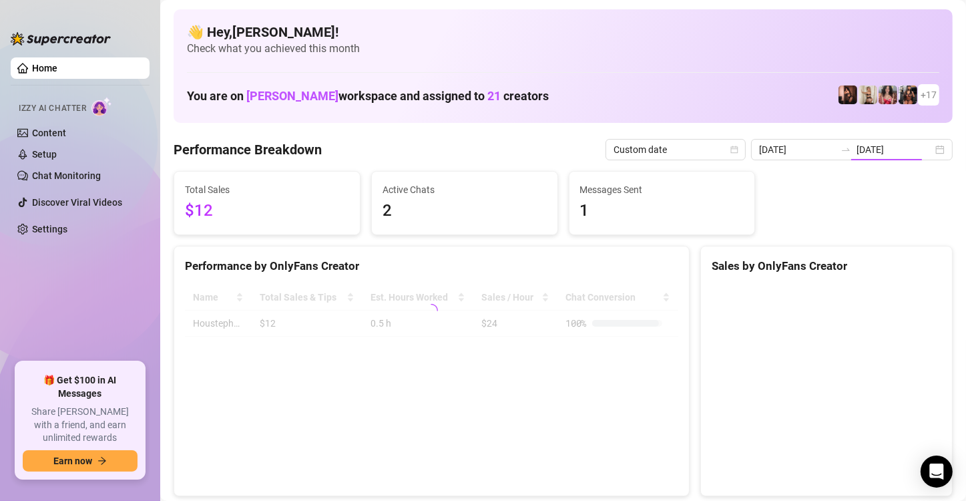
type input "[DATE]"
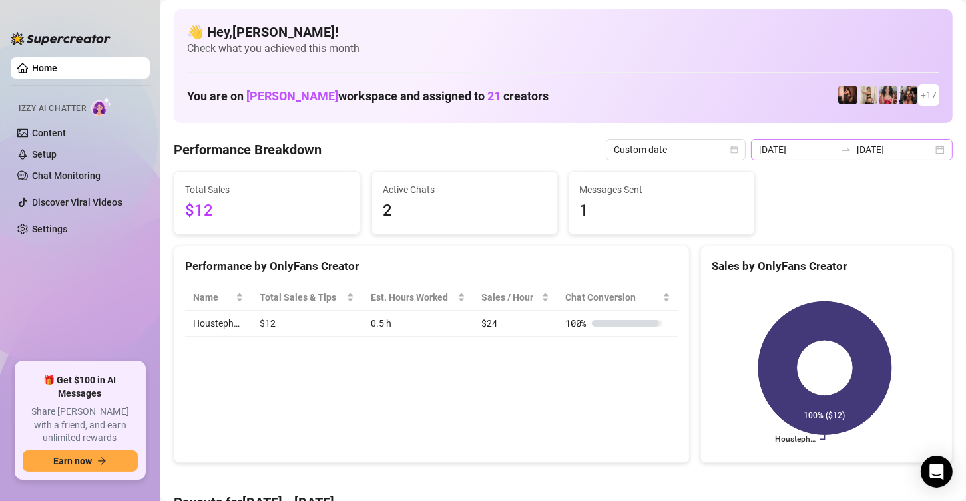
click at [923, 152] on div "[DATE] [DATE]" at bounding box center [852, 149] width 202 height 21
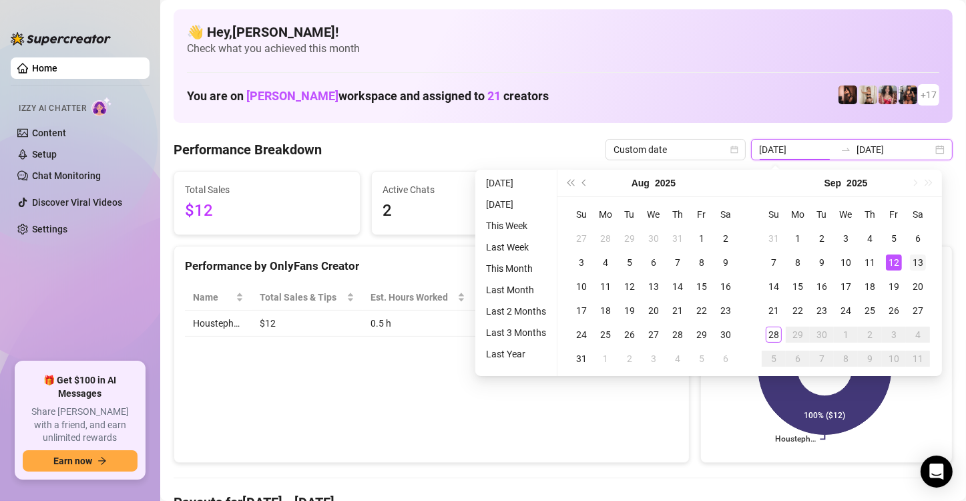
type input "[DATE]"
click at [914, 262] on div "13" at bounding box center [918, 262] width 16 height 16
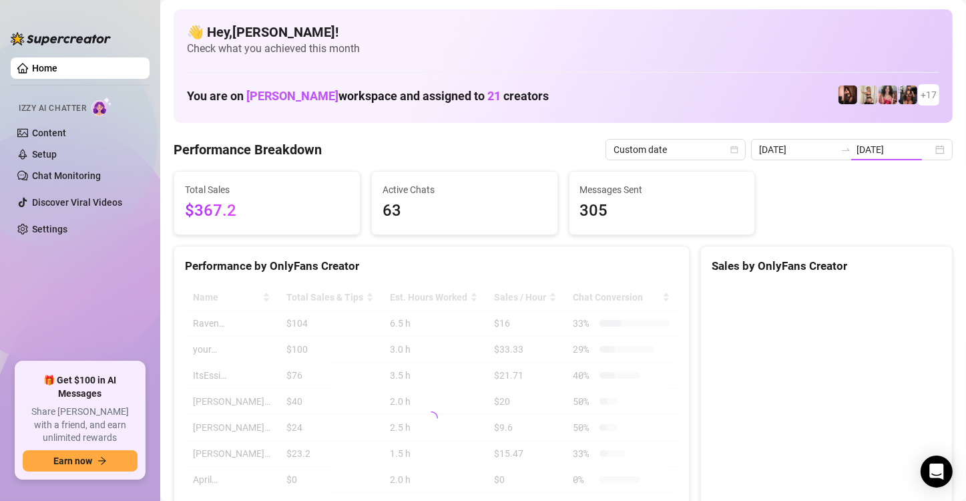
type input "[DATE]"
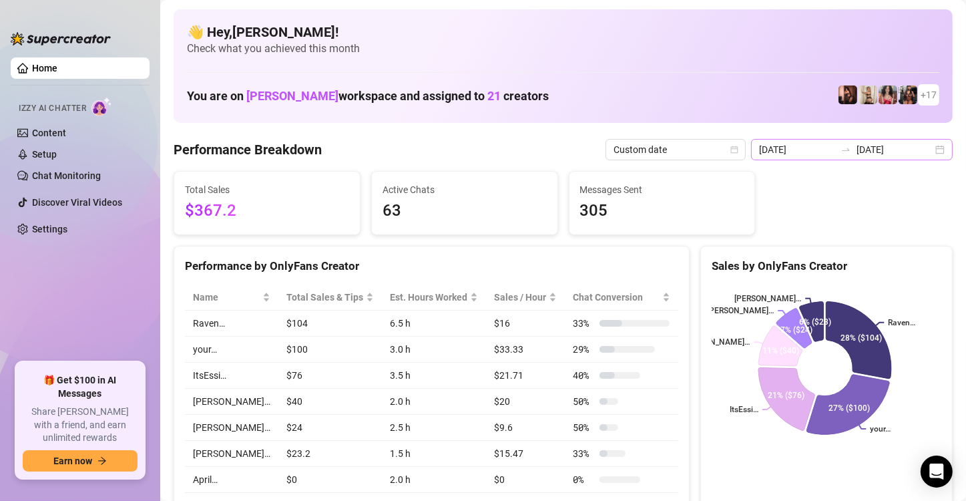
click at [926, 148] on div "[DATE] [DATE]" at bounding box center [852, 149] width 202 height 21
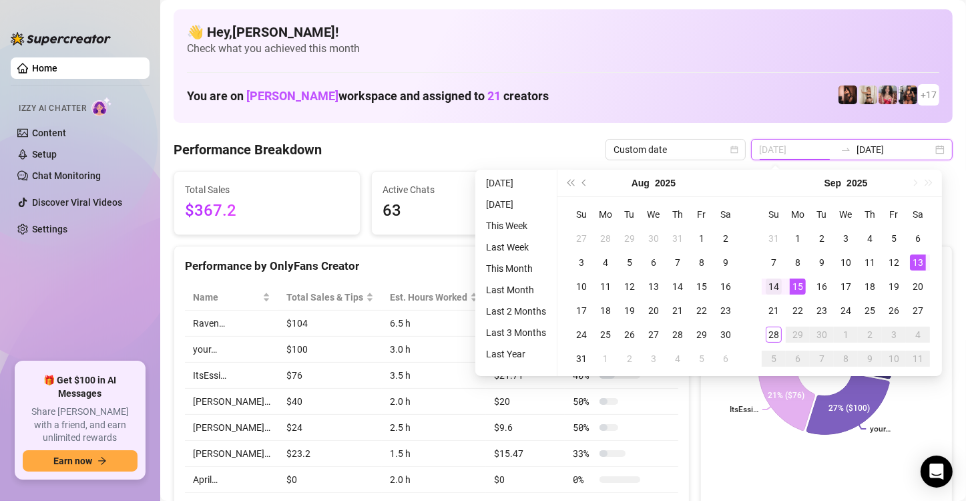
type input "[DATE]"
click at [777, 285] on div "14" at bounding box center [774, 286] width 16 height 16
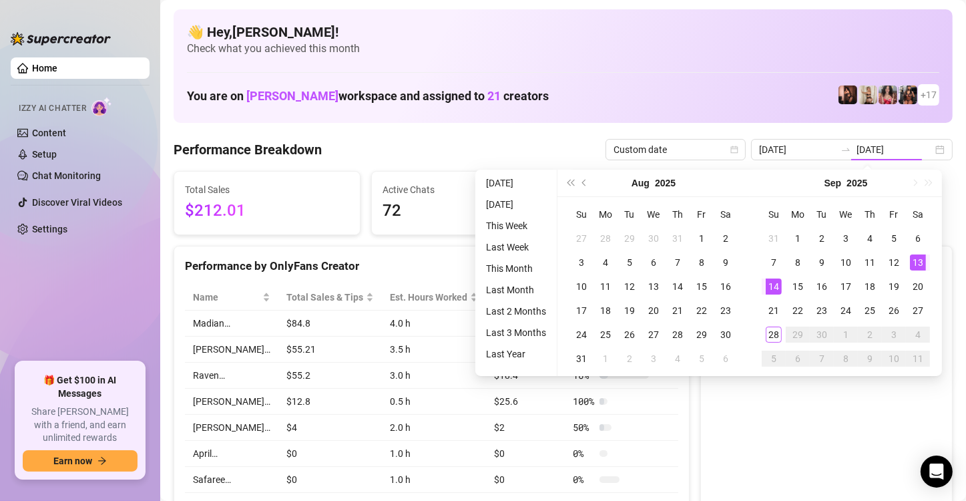
type input "[DATE]"
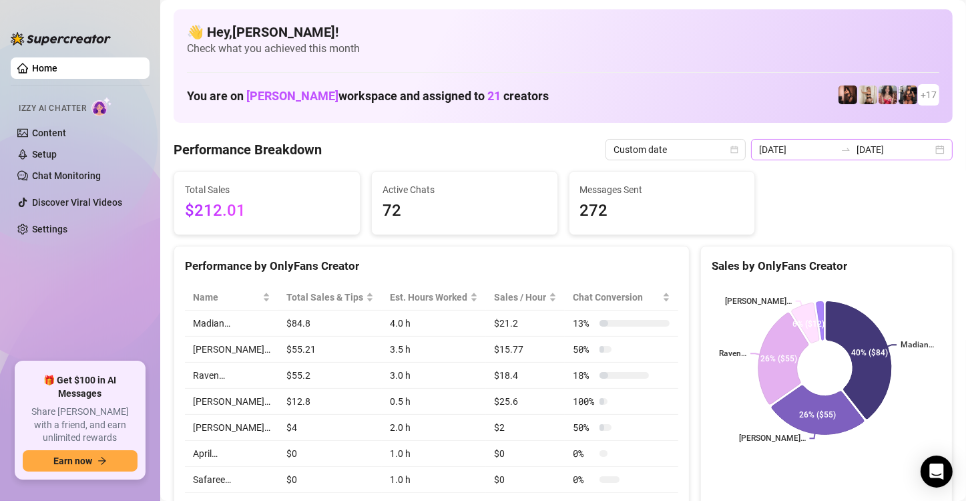
click at [931, 141] on div "[DATE] [DATE]" at bounding box center [852, 149] width 202 height 21
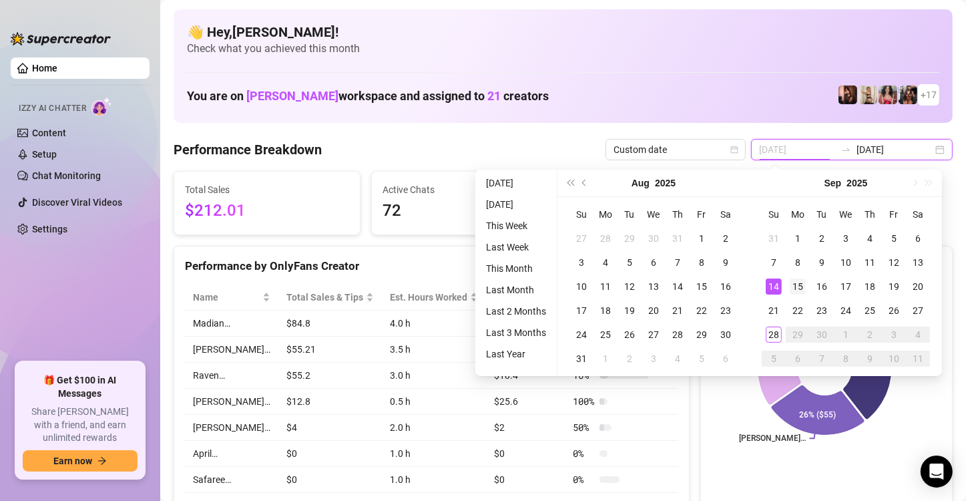
type input "[DATE]"
click at [800, 285] on div "15" at bounding box center [798, 286] width 16 height 16
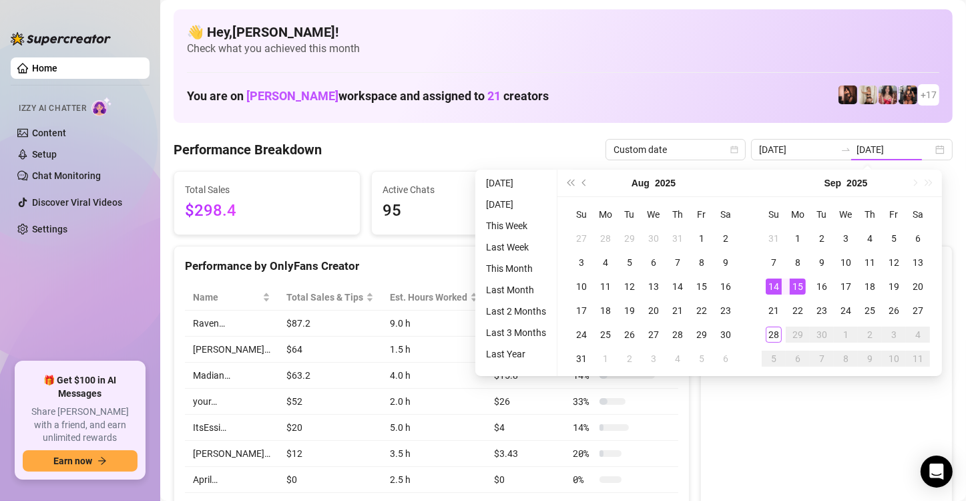
type input "[DATE]"
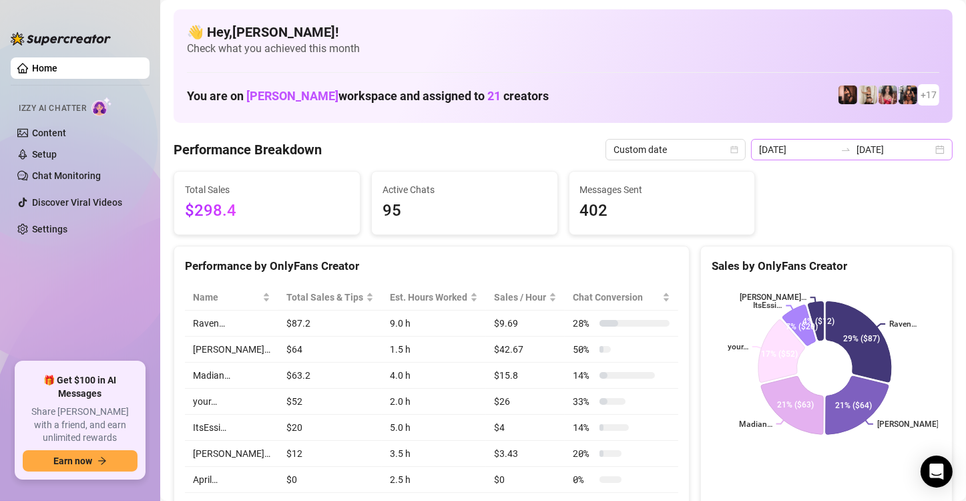
click at [928, 152] on div "[DATE] [DATE]" at bounding box center [852, 149] width 202 height 21
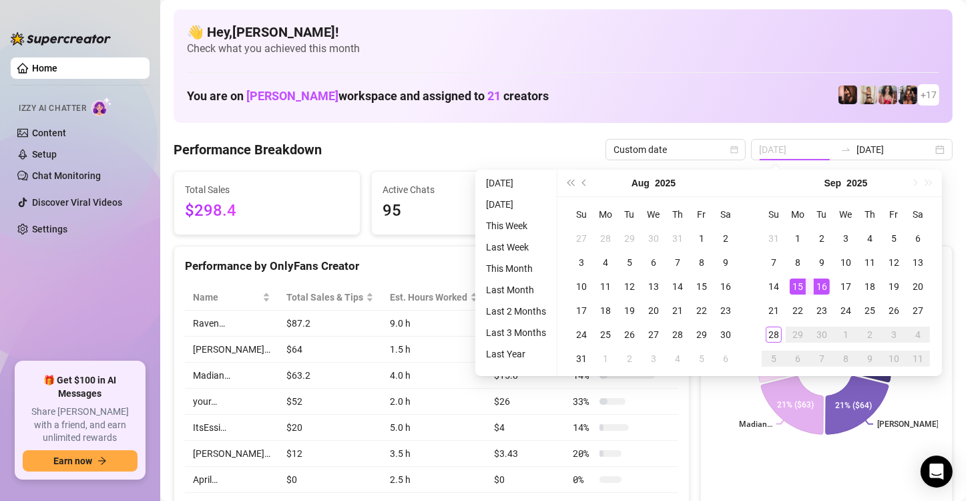
click at [826, 278] on div "16" at bounding box center [822, 286] width 16 height 16
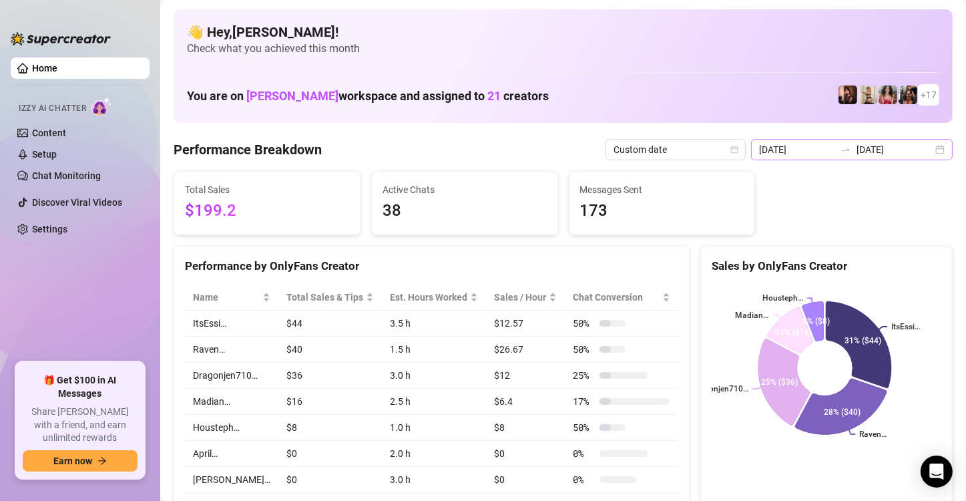
click at [930, 147] on div "[DATE] [DATE]" at bounding box center [852, 149] width 202 height 21
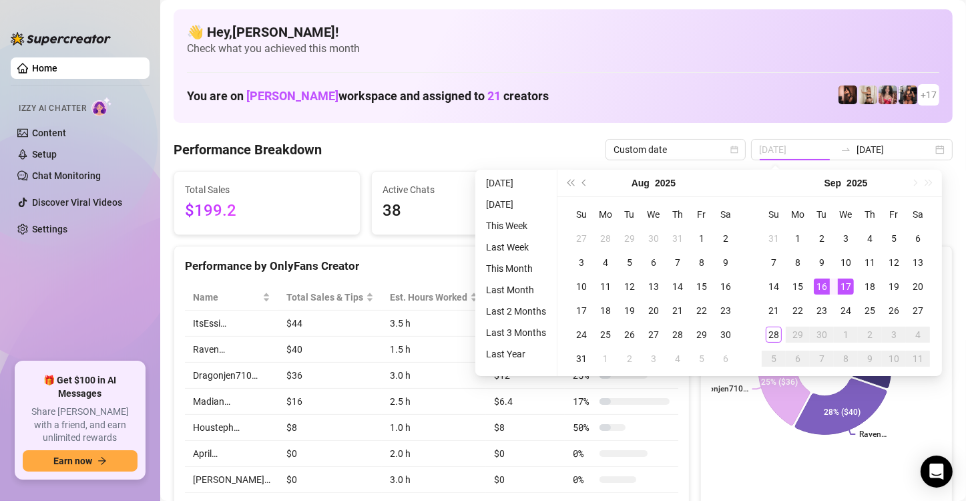
click at [846, 282] on div "17" at bounding box center [846, 286] width 16 height 16
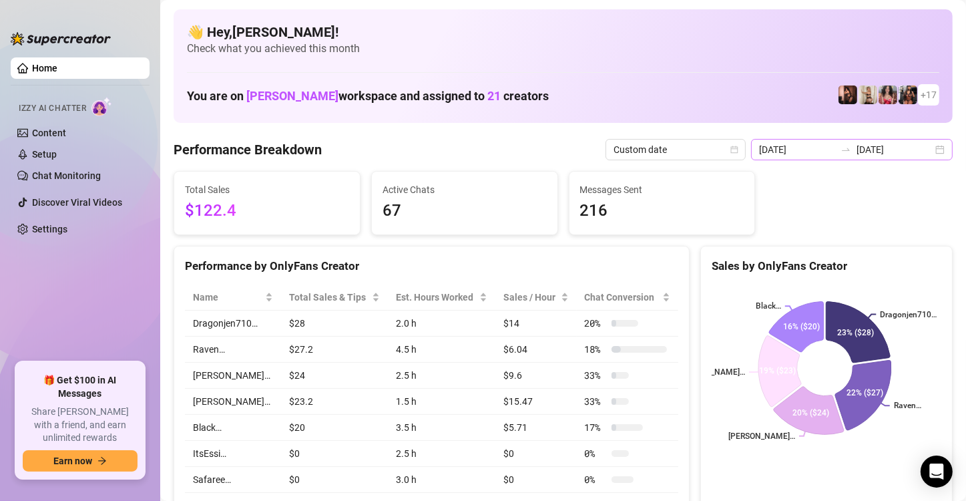
click at [927, 152] on div "[DATE] [DATE]" at bounding box center [852, 149] width 202 height 21
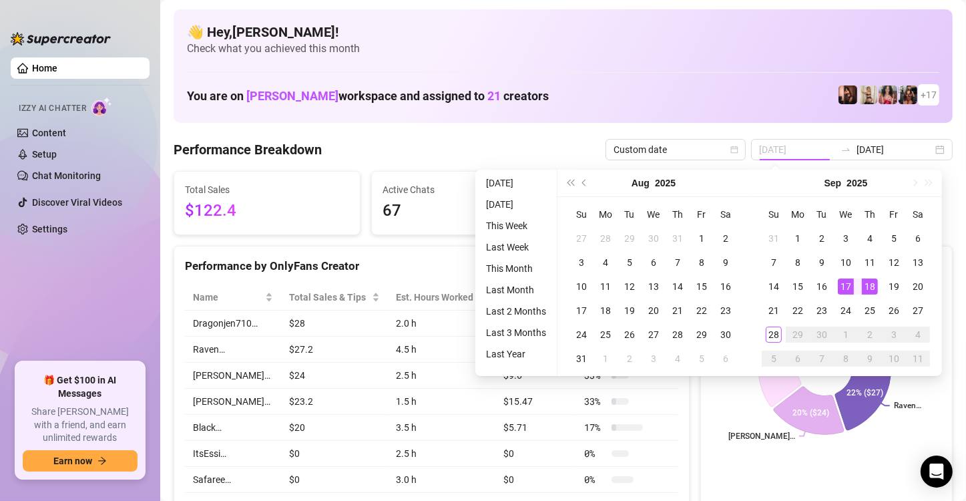
click at [872, 289] on div "18" at bounding box center [870, 286] width 16 height 16
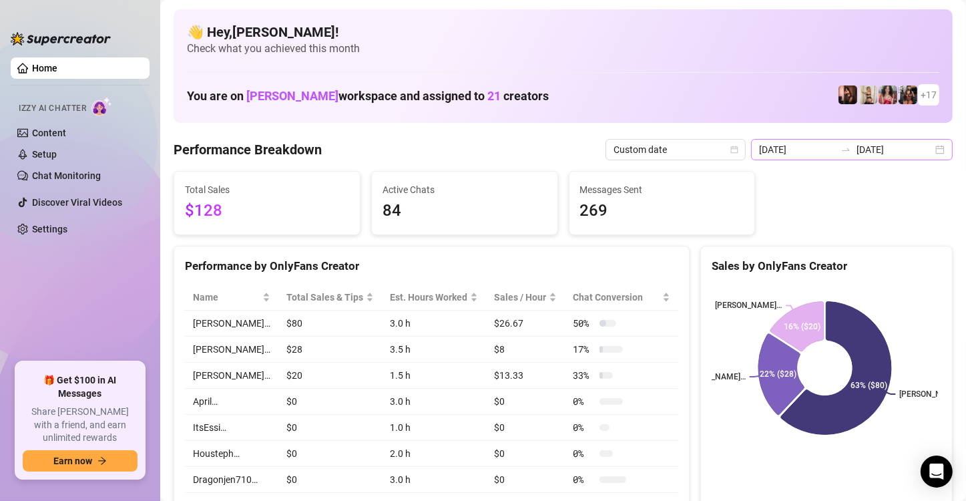
click at [926, 152] on div "[DATE] [DATE]" at bounding box center [852, 149] width 202 height 21
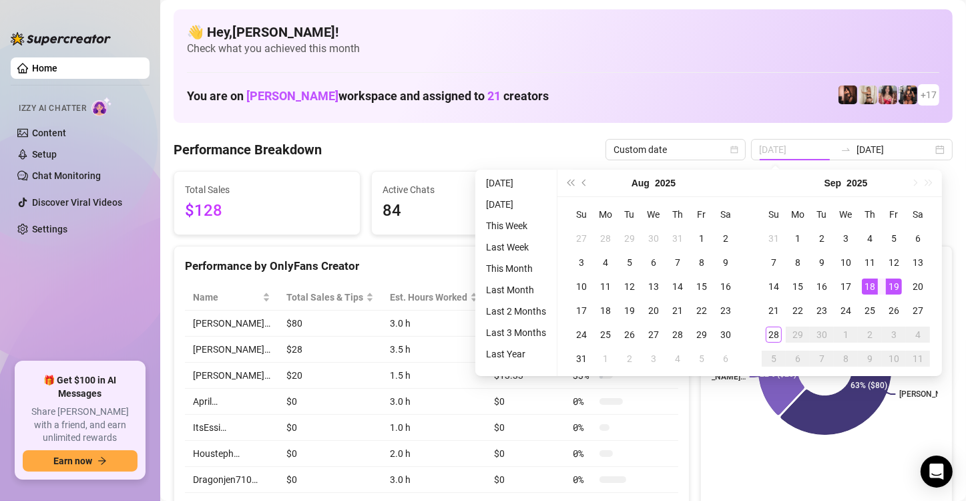
click at [892, 285] on div "19" at bounding box center [894, 286] width 16 height 16
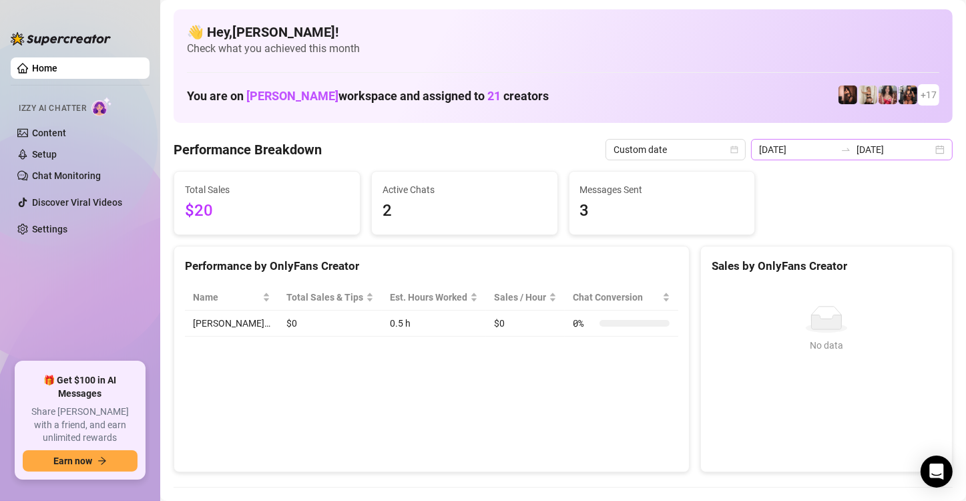
click at [928, 147] on div "[DATE] [DATE]" at bounding box center [852, 149] width 202 height 21
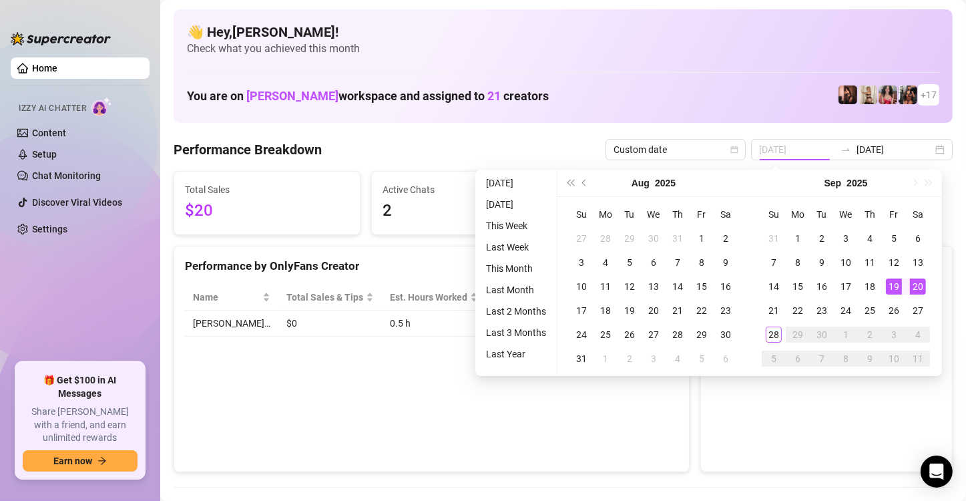
click at [918, 285] on div "20" at bounding box center [918, 286] width 16 height 16
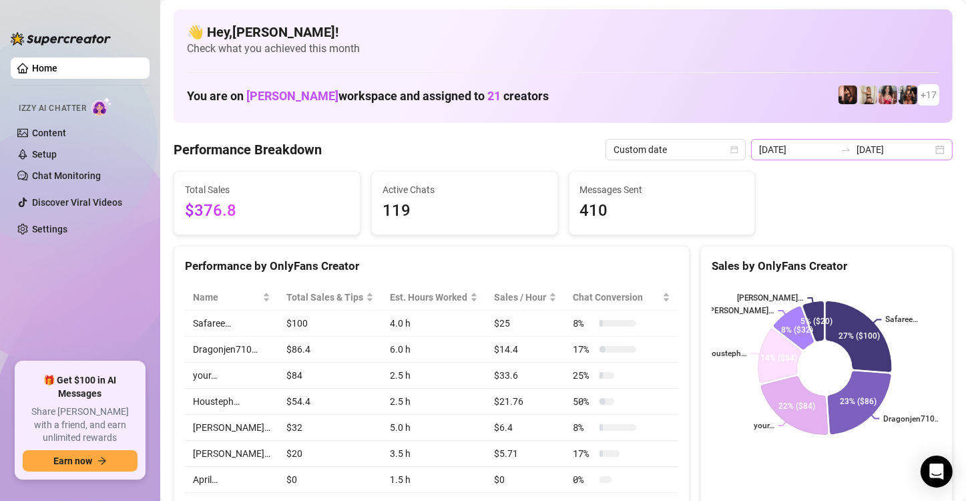
click at [934, 147] on div "[DATE] [DATE]" at bounding box center [852, 149] width 202 height 21
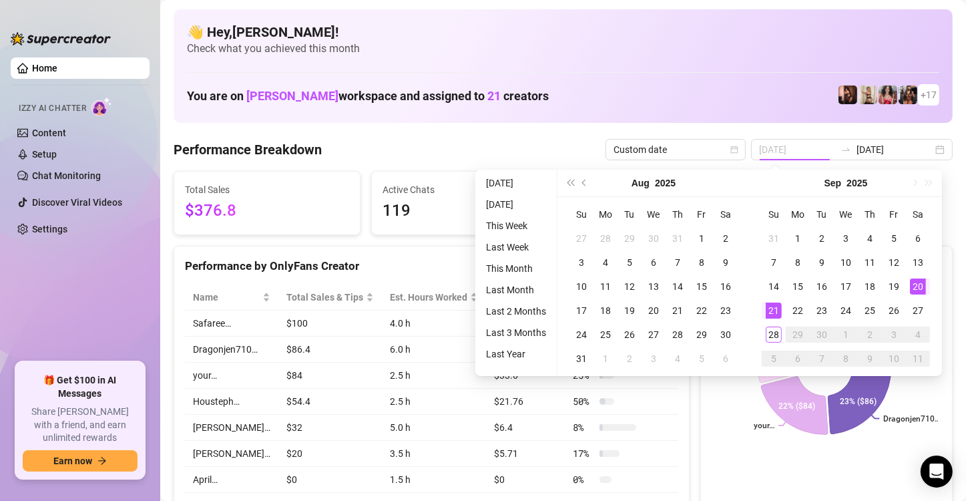
click at [768, 309] on div "21" at bounding box center [774, 310] width 16 height 16
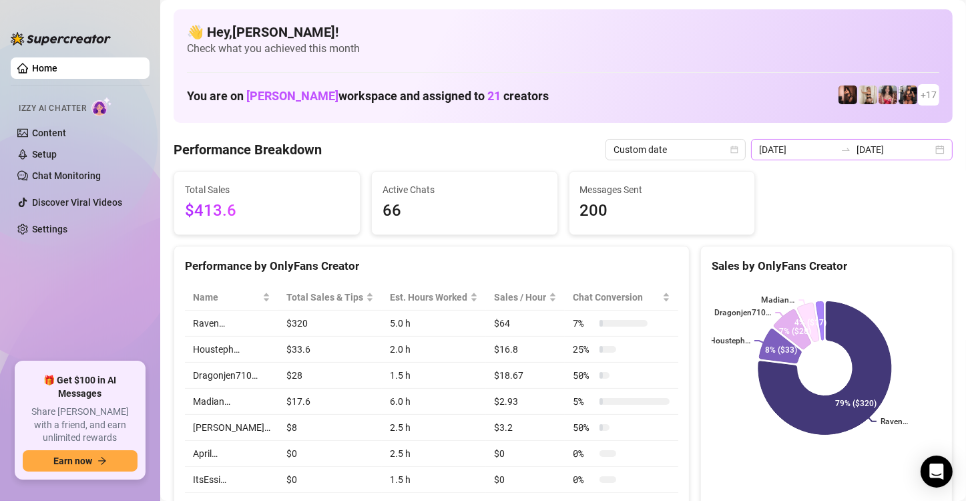
click at [930, 156] on div "[DATE] [DATE]" at bounding box center [852, 149] width 202 height 21
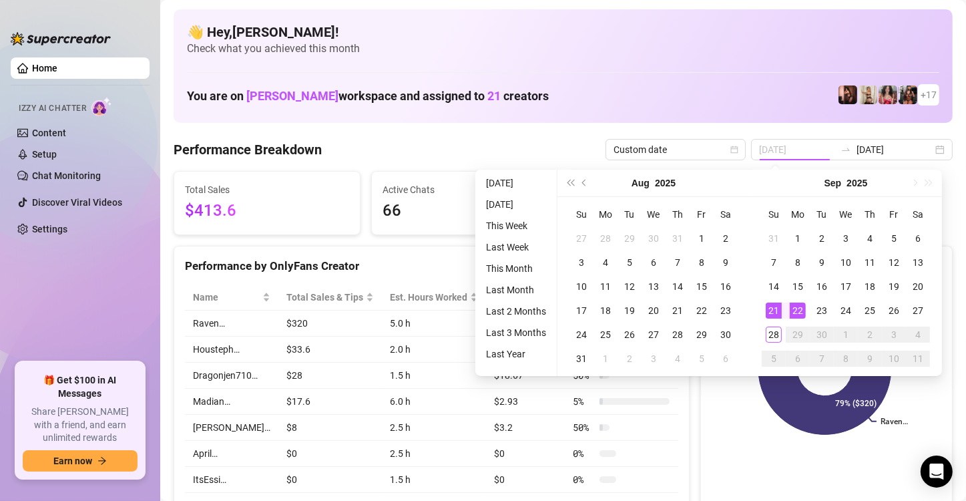
click at [798, 307] on div "22" at bounding box center [798, 310] width 16 height 16
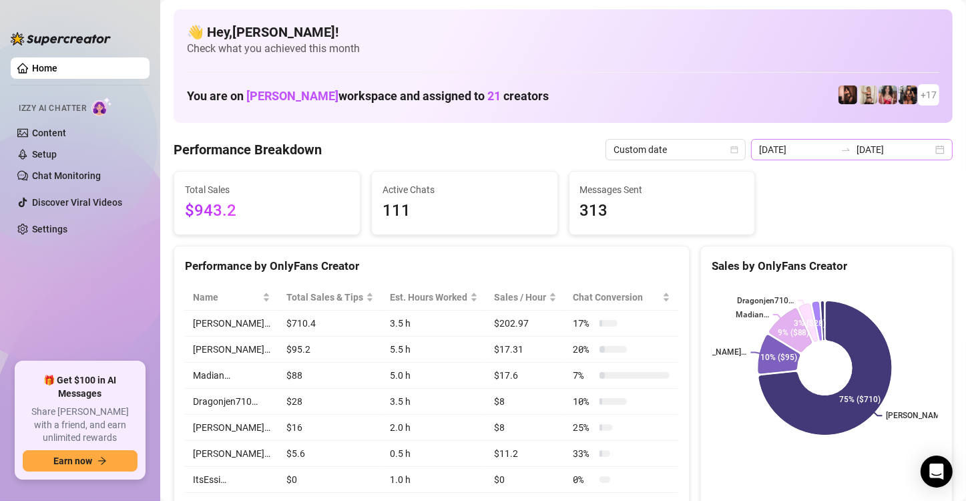
click at [932, 152] on div "[DATE] [DATE]" at bounding box center [852, 149] width 202 height 21
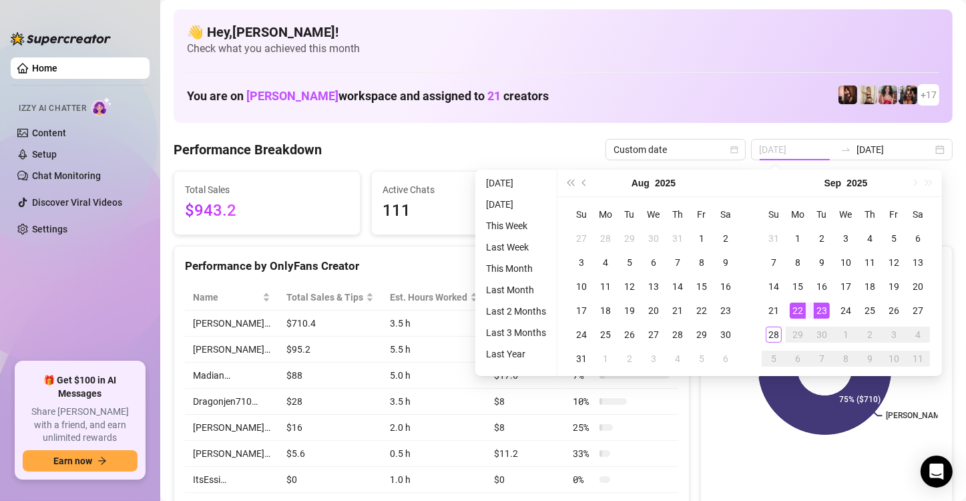
click at [826, 306] on div "23" at bounding box center [822, 310] width 16 height 16
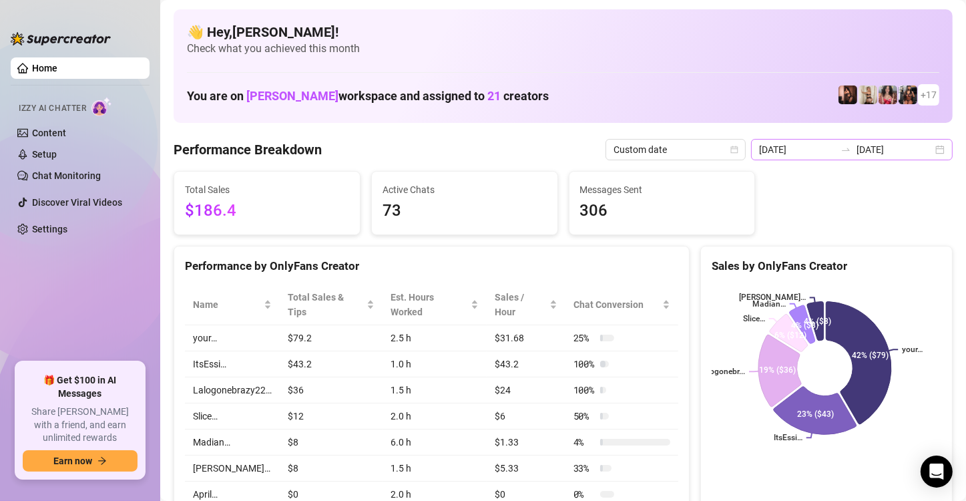
click at [936, 146] on div "[DATE] [DATE]" at bounding box center [852, 149] width 202 height 21
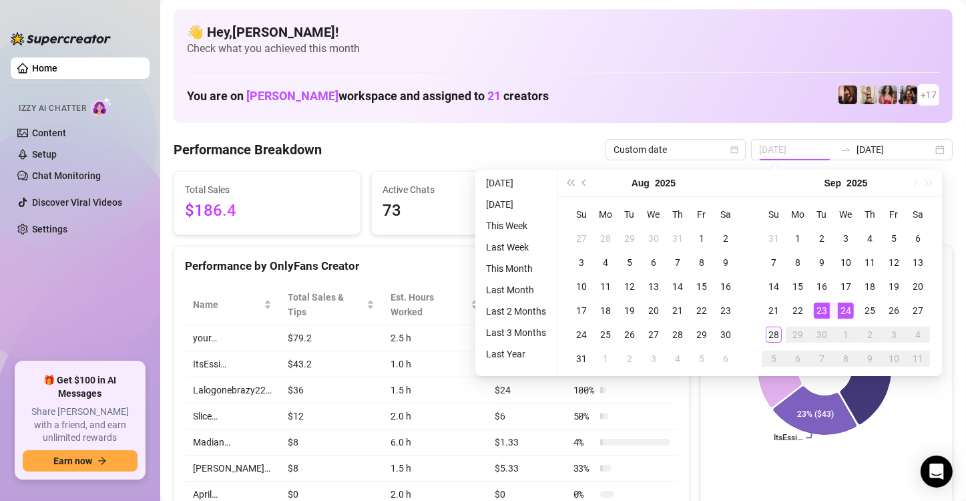
click at [835, 306] on td "24" at bounding box center [846, 310] width 24 height 24
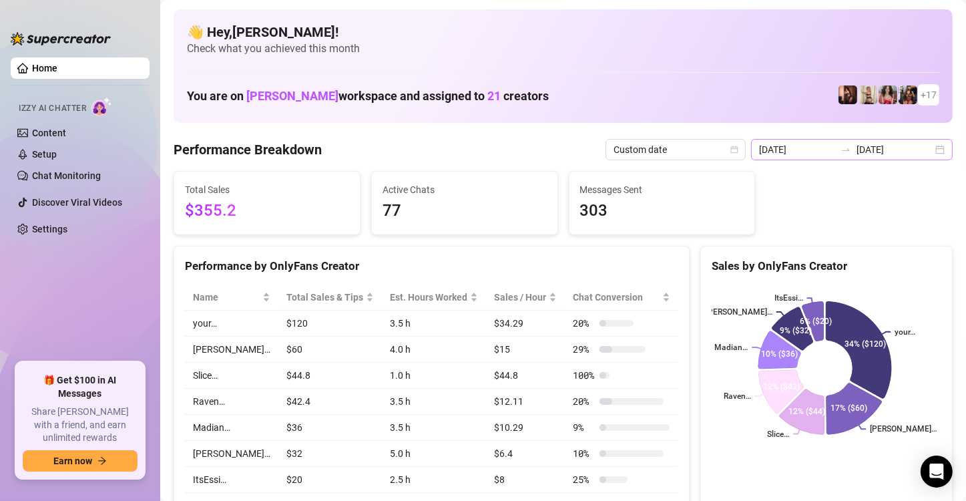
click at [928, 157] on div "[DATE] [DATE]" at bounding box center [852, 149] width 202 height 21
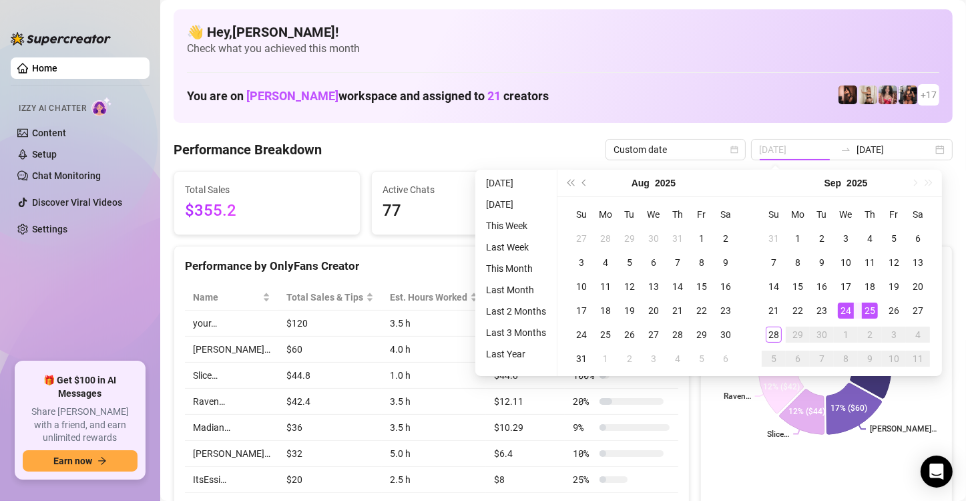
click at [865, 307] on div "25" at bounding box center [870, 310] width 16 height 16
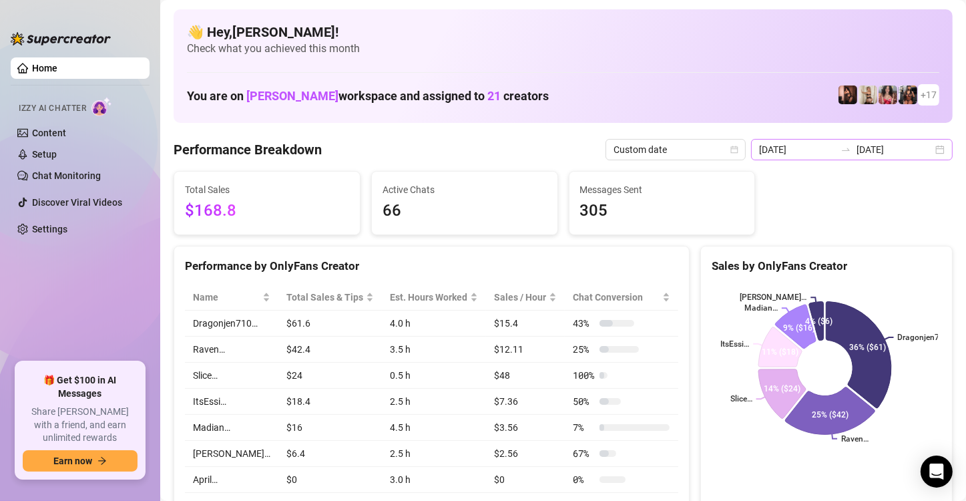
click at [940, 145] on div "[DATE] [DATE]" at bounding box center [852, 149] width 202 height 21
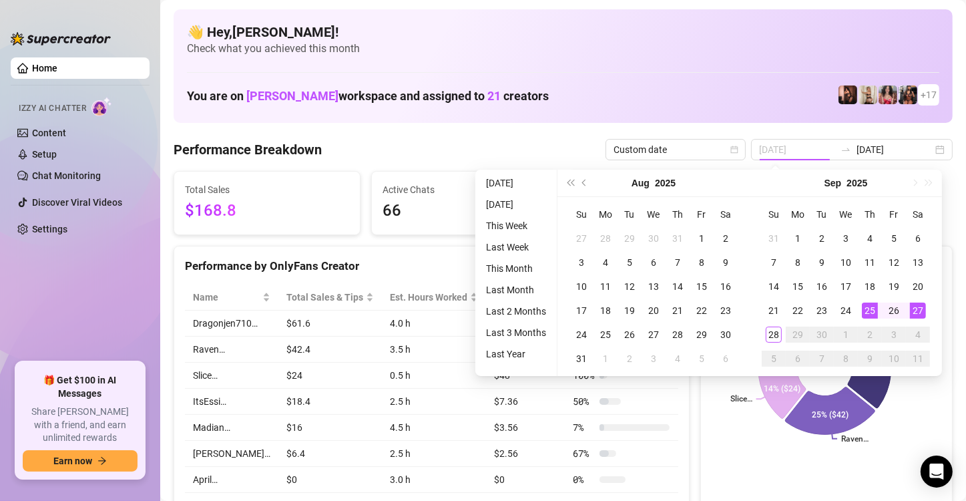
click at [916, 310] on div "27" at bounding box center [918, 310] width 16 height 16
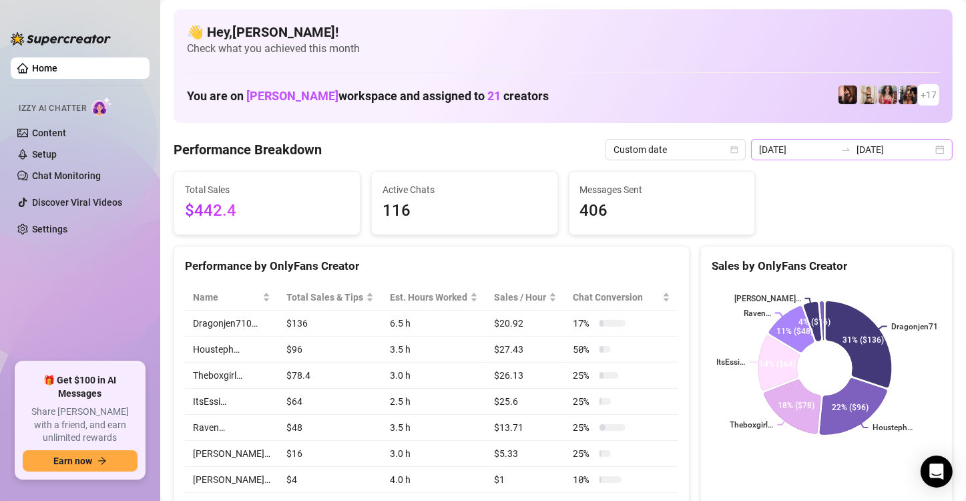
click at [924, 155] on div "[DATE] [DATE]" at bounding box center [852, 149] width 202 height 21
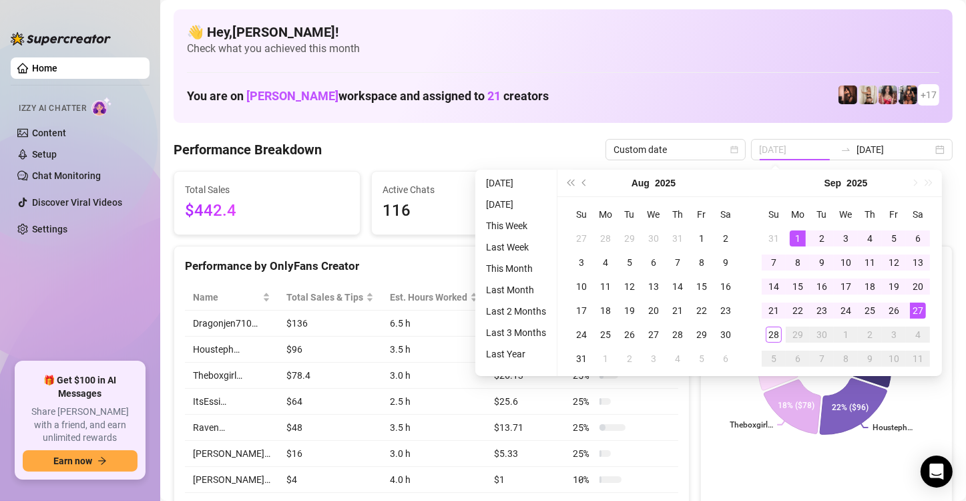
click at [800, 233] on div "1" at bounding box center [798, 238] width 16 height 16
click at [774, 334] on div "28" at bounding box center [774, 334] width 16 height 16
click at [771, 326] on icon at bounding box center [791, 328] width 45 height 45
